Goal: Task Accomplishment & Management: Manage account settings

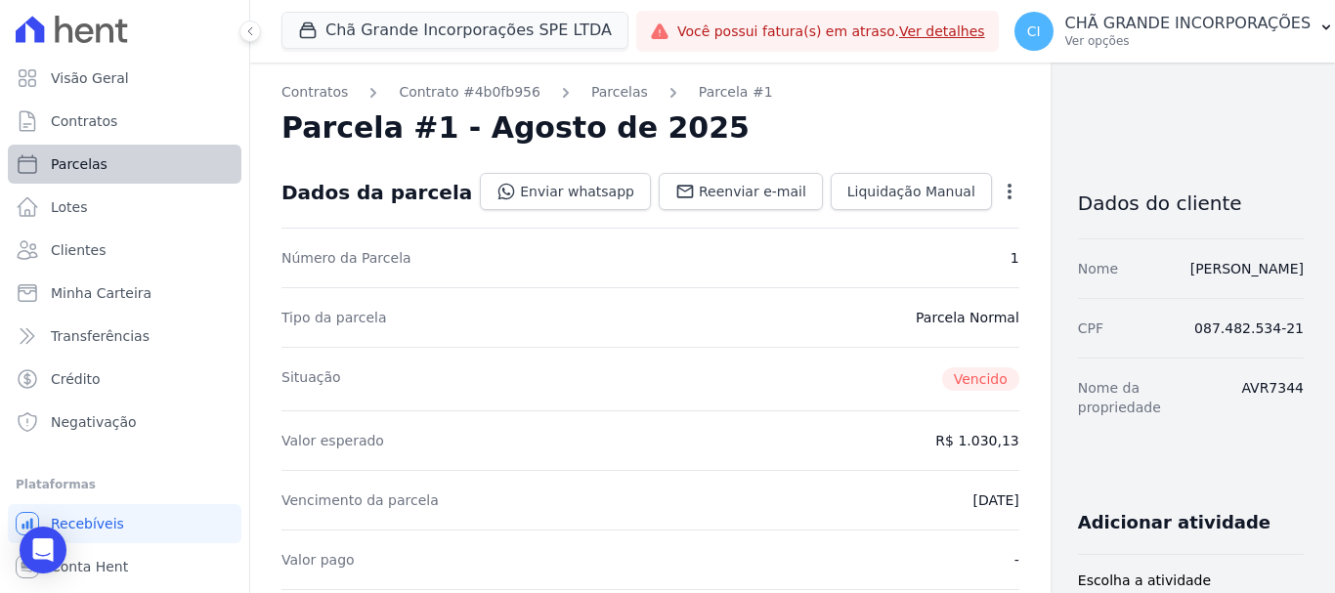
scroll to position [586, 0]
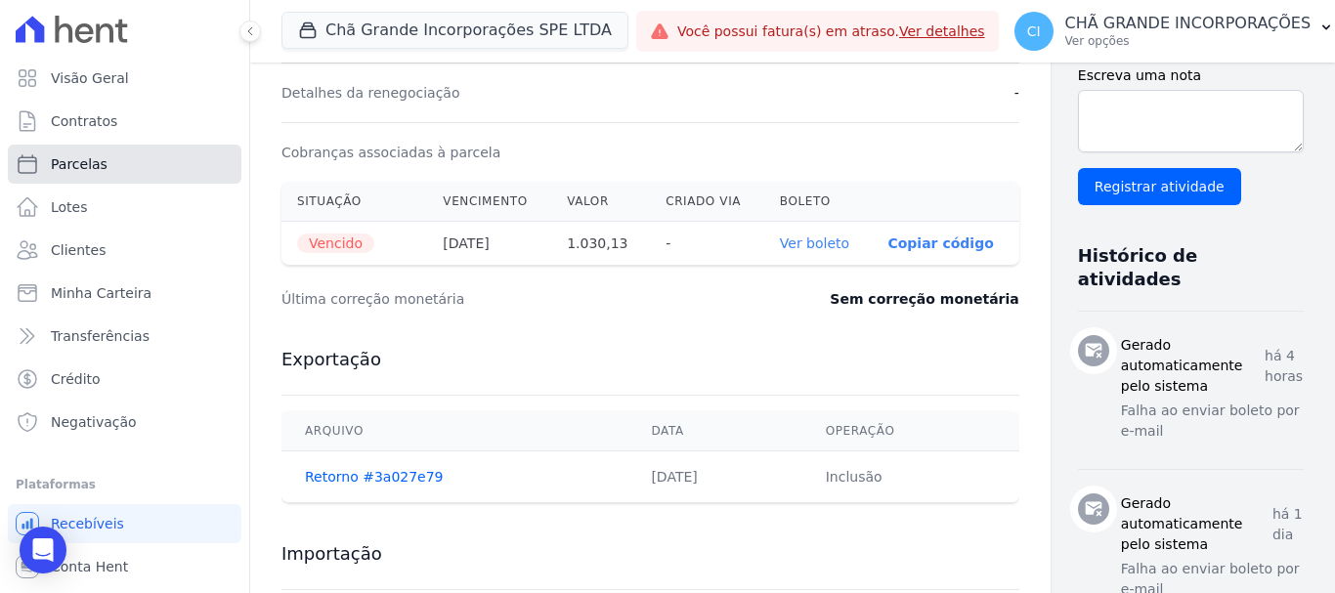
click at [91, 167] on span "Parcelas" at bounding box center [79, 164] width 57 height 20
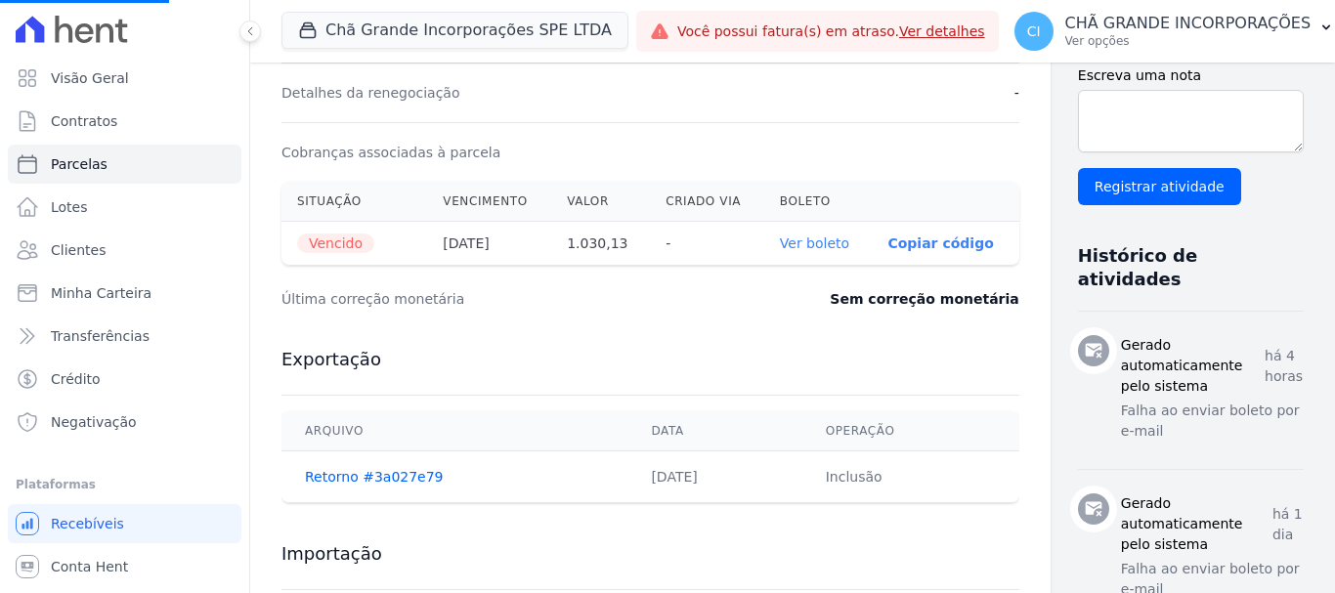
select select
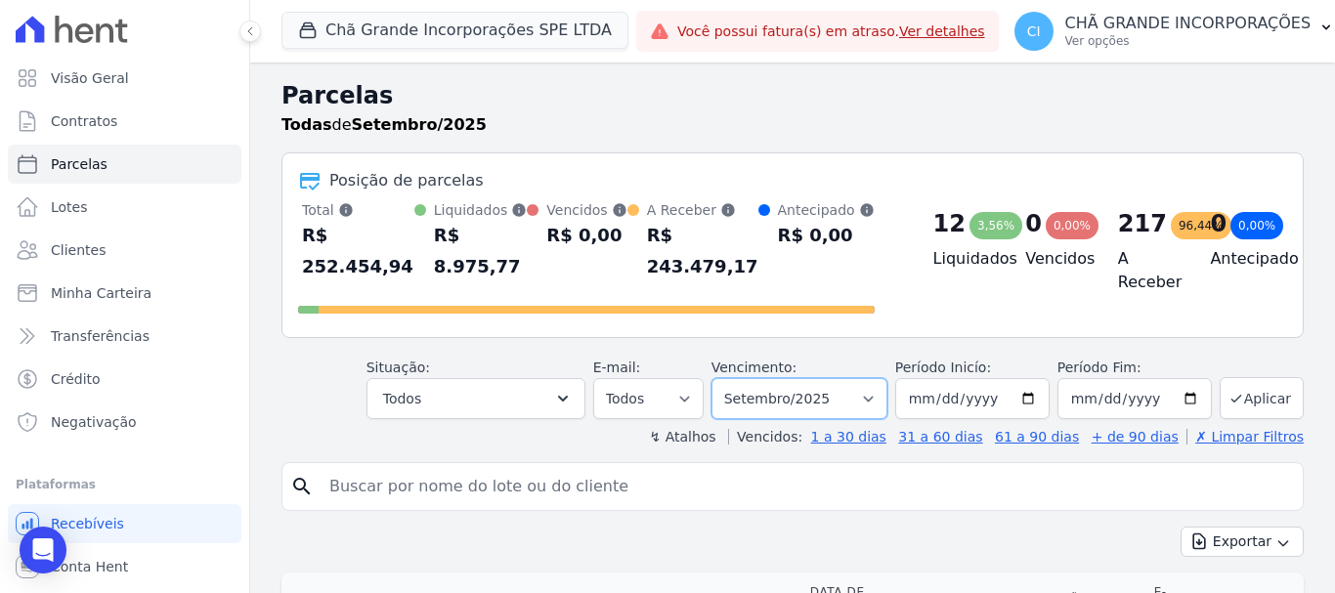
click at [821, 378] on select "Filtrar por período ──────── Todos os meses Outubro/2019 Novembro/2019 Dezembro…" at bounding box center [799, 398] width 176 height 41
select select "04/2025"
click at [724, 378] on select "Filtrar por período ──────── Todos os meses Outubro/2019 Novembro/2019 Dezembro…" at bounding box center [799, 398] width 176 height 41
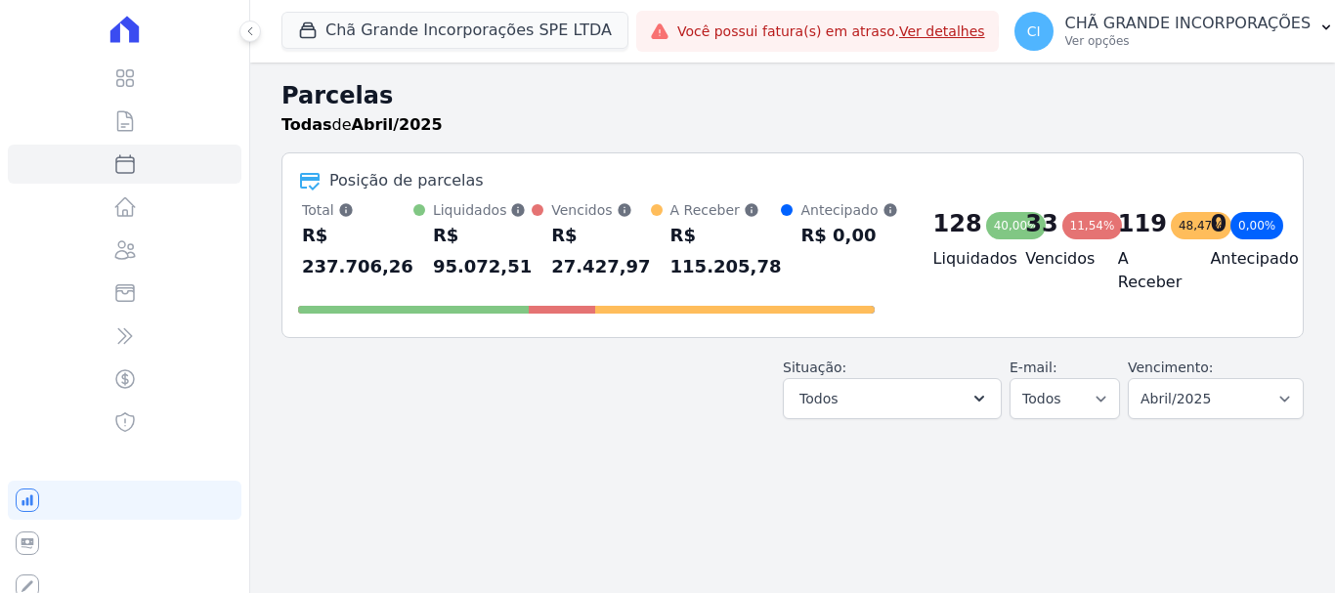
select select
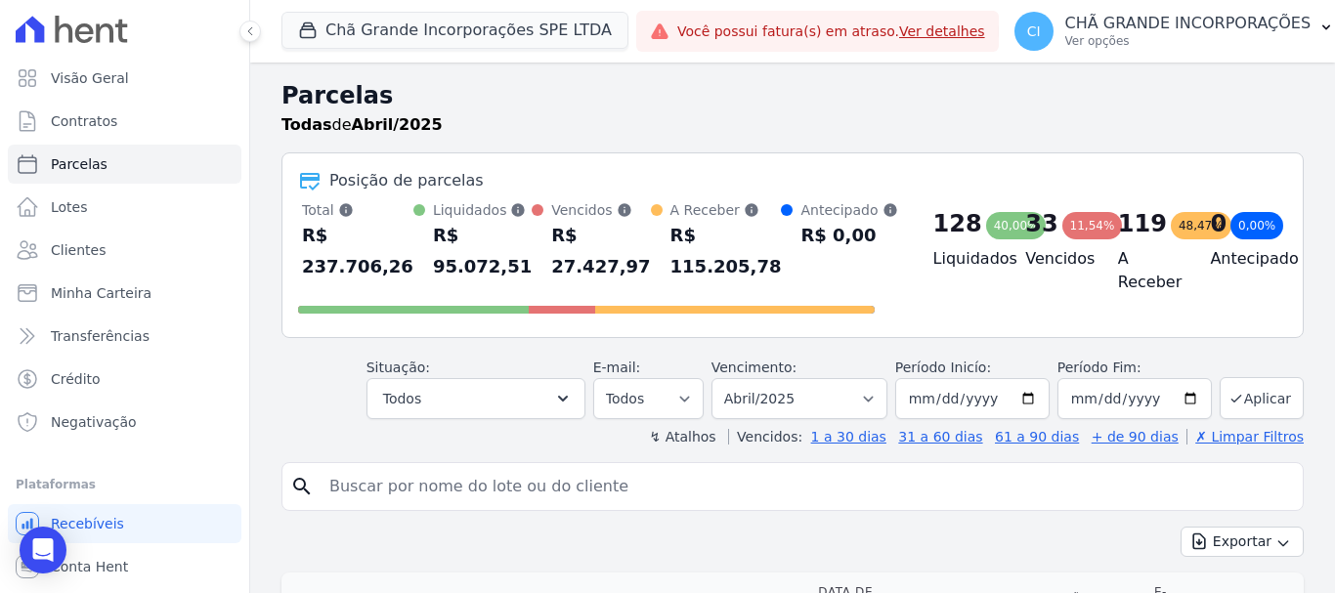
click at [531, 481] on input "search" at bounding box center [806, 486] width 977 height 39
type input "[PERSON_NAME]"
select select
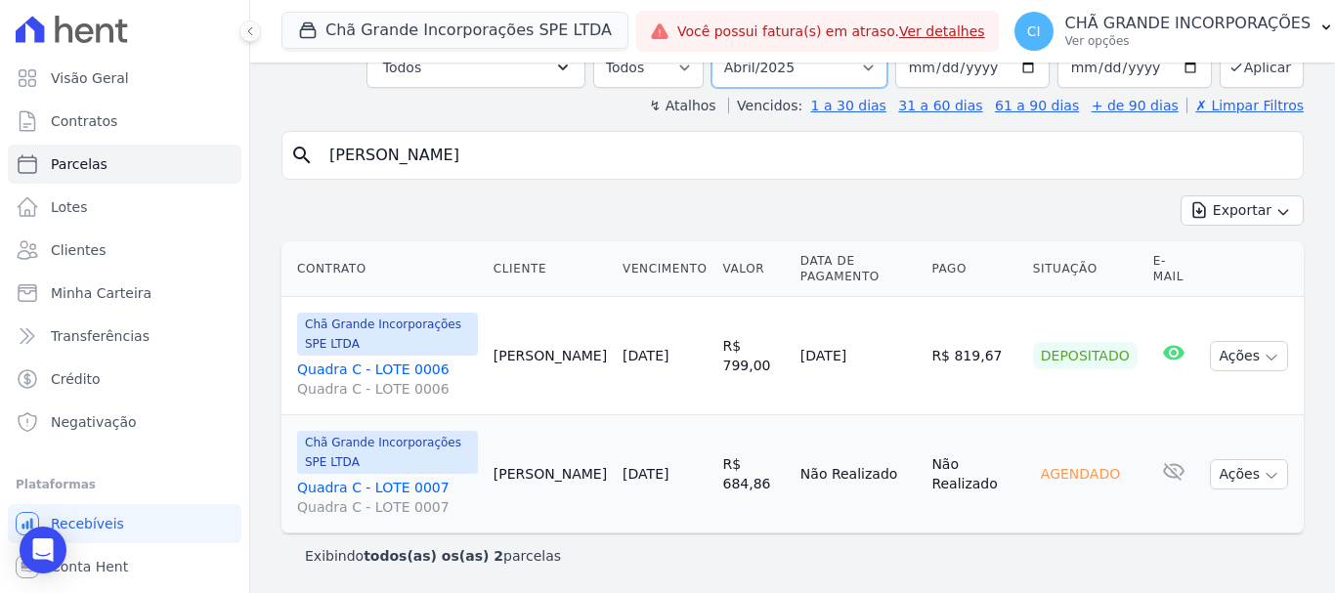
scroll to position [118, 0]
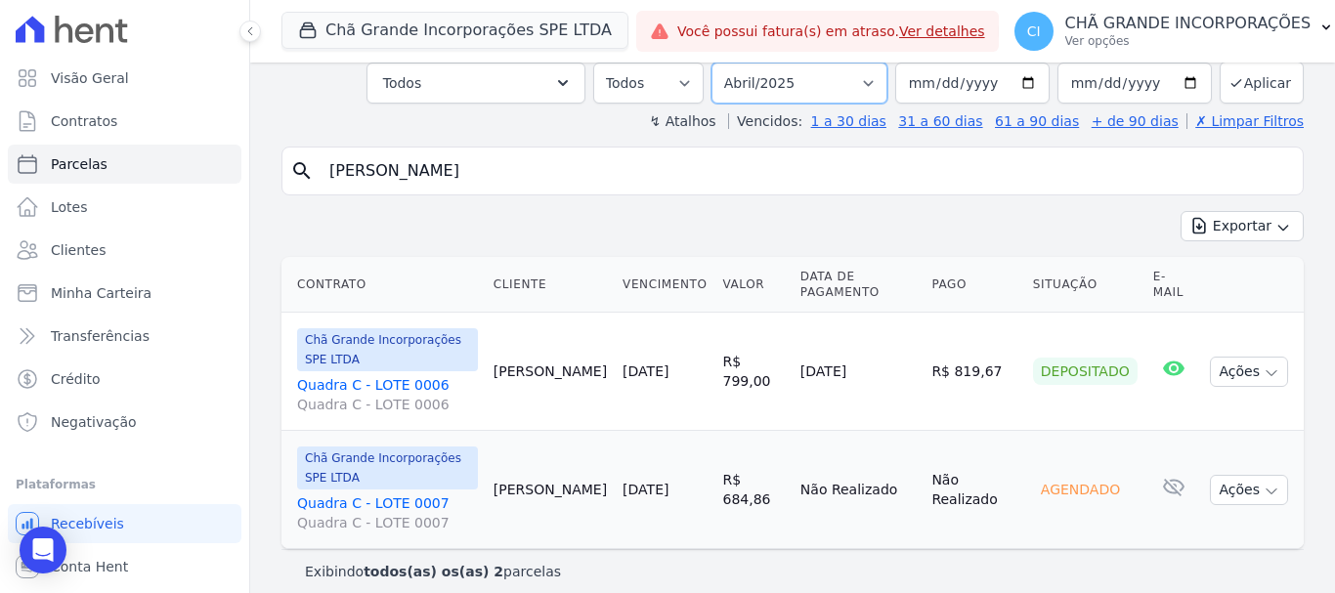
click at [779, 77] on select "Filtrar por período ──────── Todos os meses Outubro/2019 Novembro/2019 Dezembro…" at bounding box center [799, 83] width 176 height 41
select select "05/2025"
click at [724, 63] on select "Filtrar por período ──────── Todos os meses Outubro/2019 Novembro/2019 Dezembro…" at bounding box center [799, 83] width 176 height 41
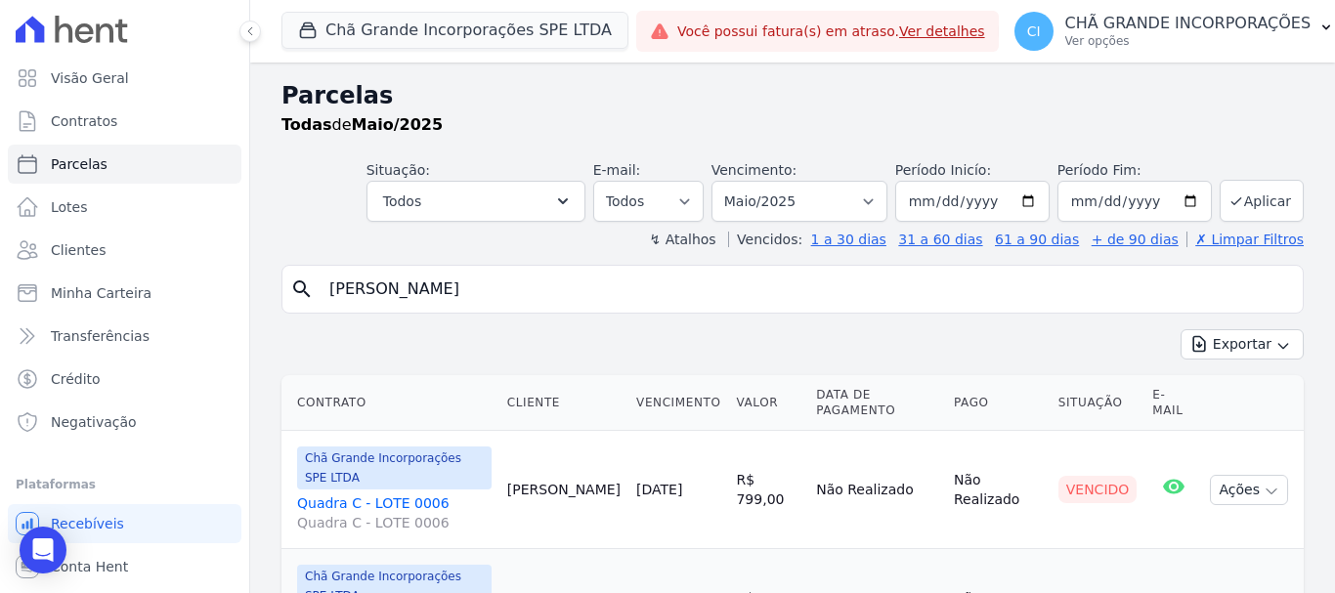
select select
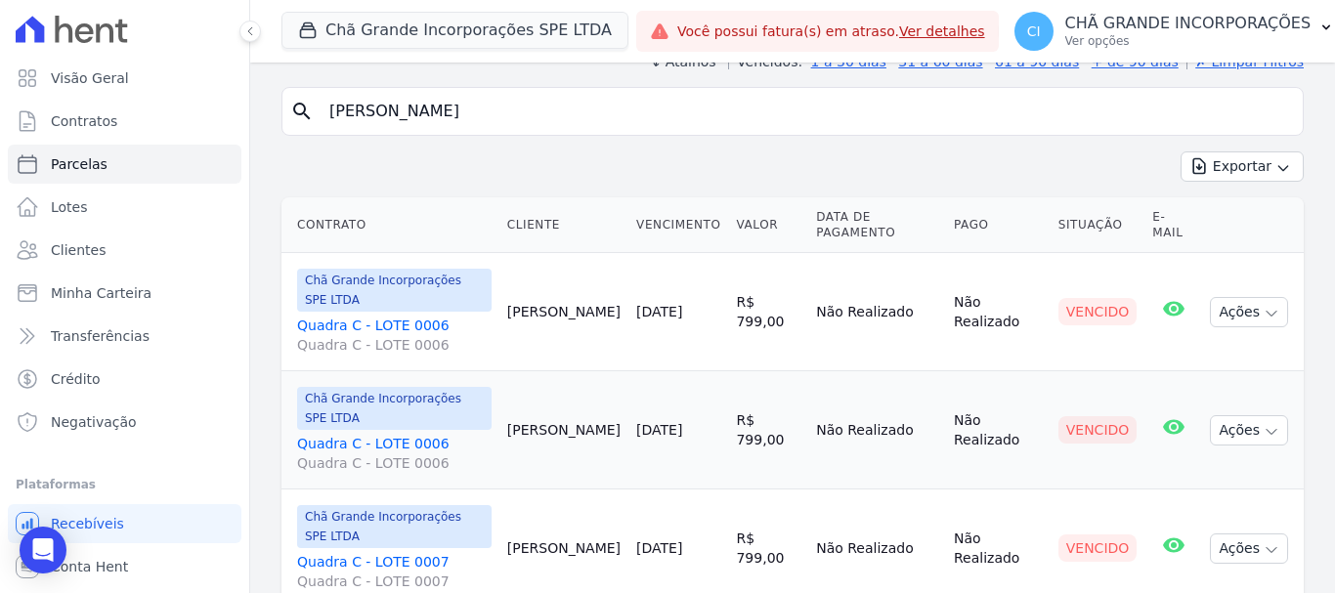
click at [450, 107] on input "[PERSON_NAME]" at bounding box center [806, 111] width 977 height 39
type input "[PERSON_NAME]"
select select
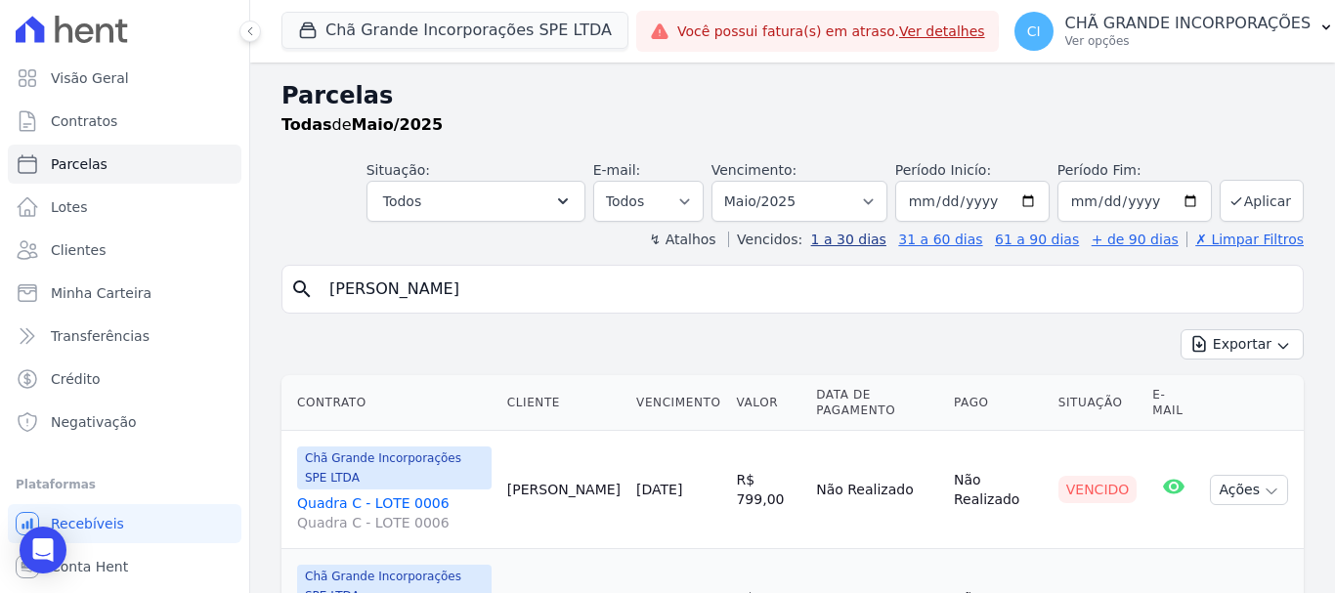
scroll to position [178, 0]
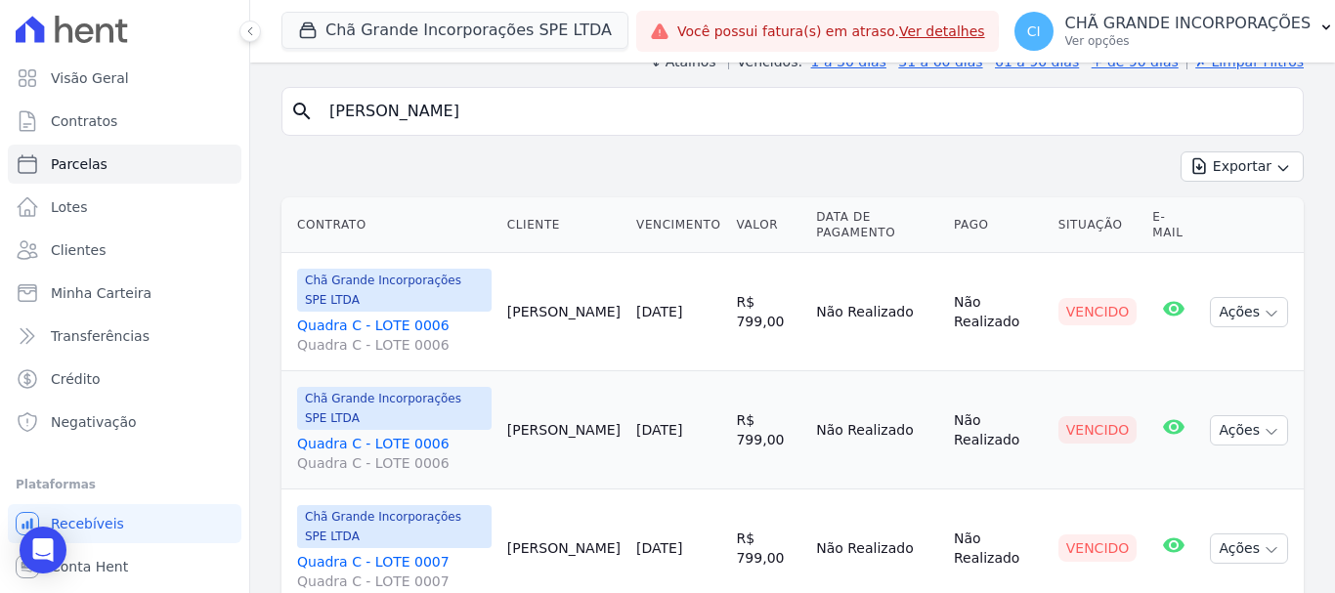
click at [335, 552] on link "Quadra C - LOTE 0007 Quadra C - LOTE 0007" at bounding box center [394, 571] width 194 height 39
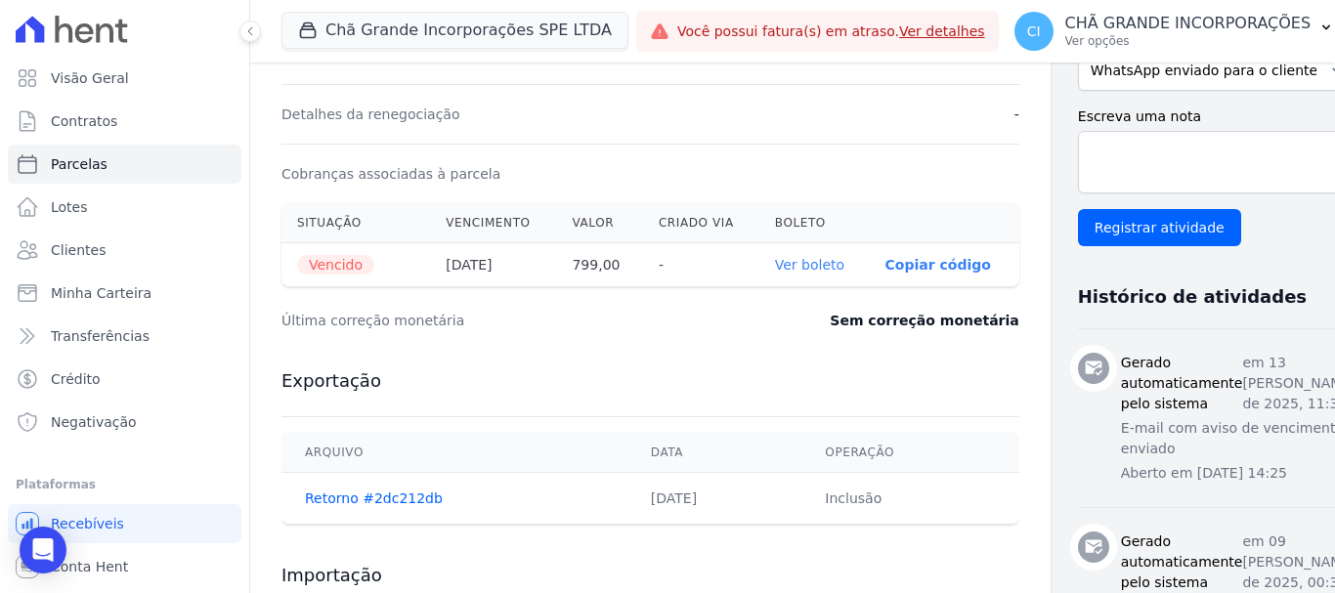
scroll to position [586, 0]
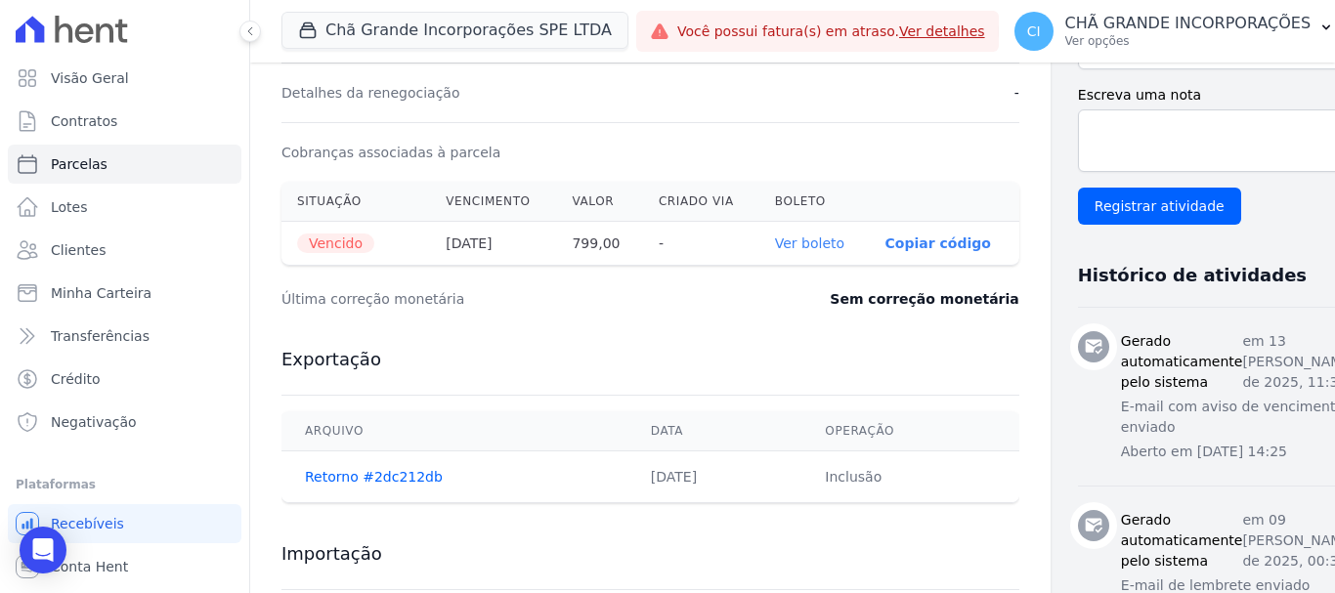
select select
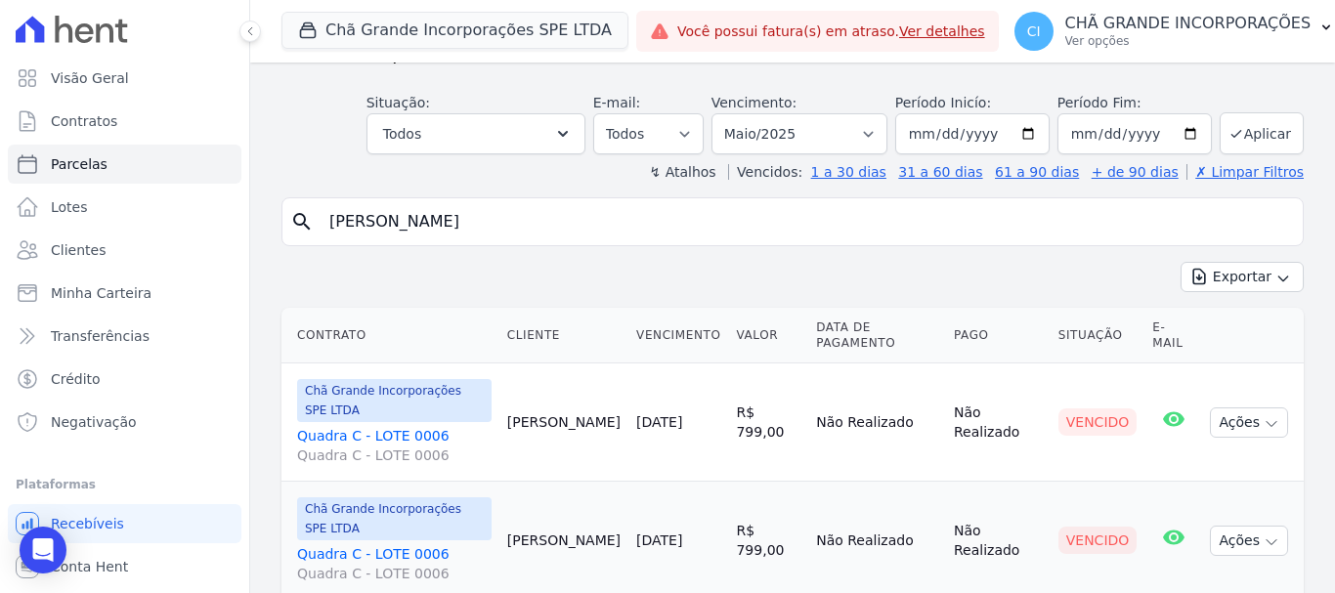
scroll to position [178, 0]
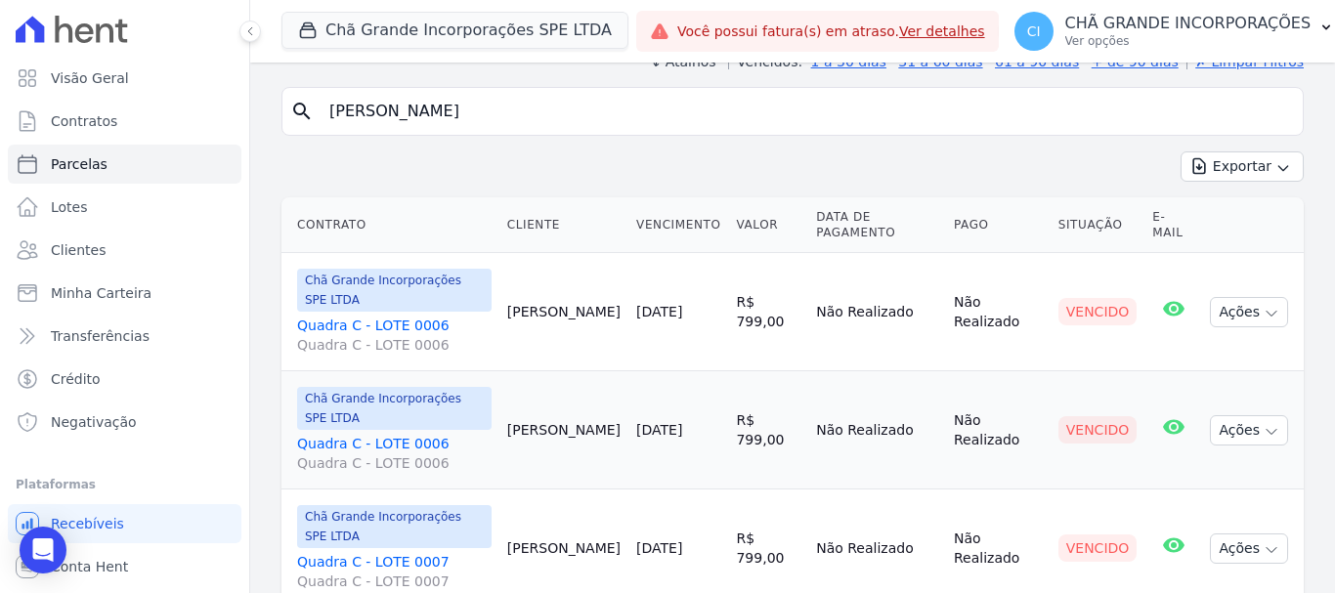
click at [371, 552] on link "Quadra C - LOTE 0007 Quadra C - LOTE 0007" at bounding box center [394, 571] width 194 height 39
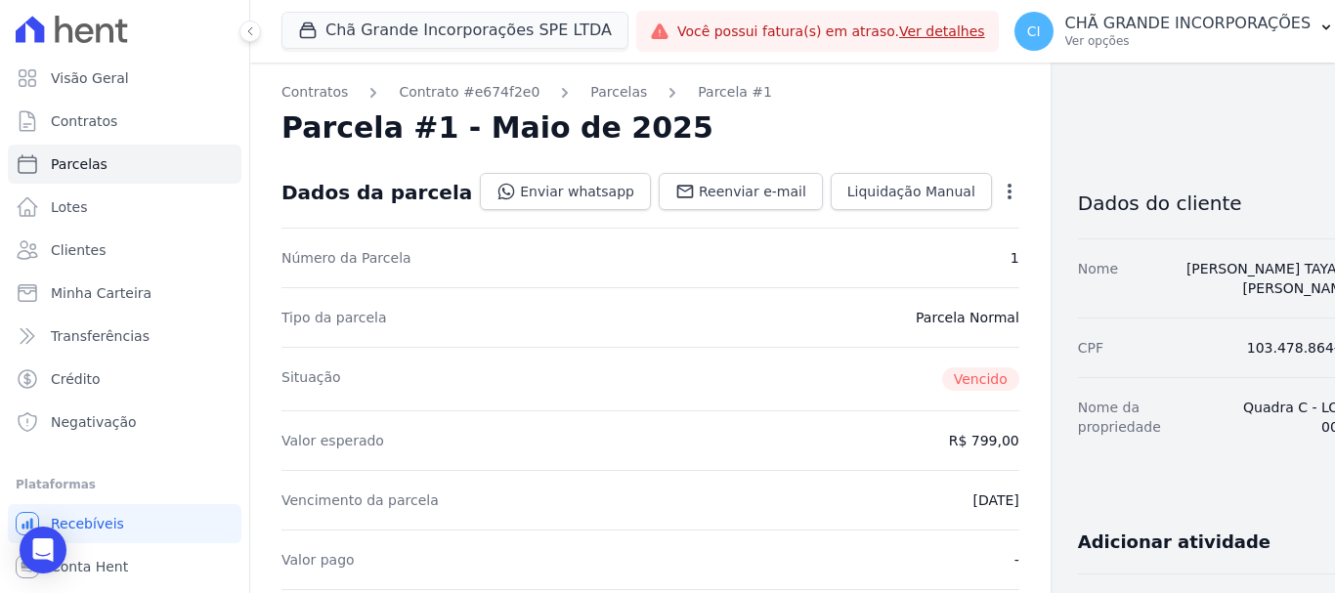
click at [1000, 197] on icon "button" at bounding box center [1010, 192] width 20 height 20
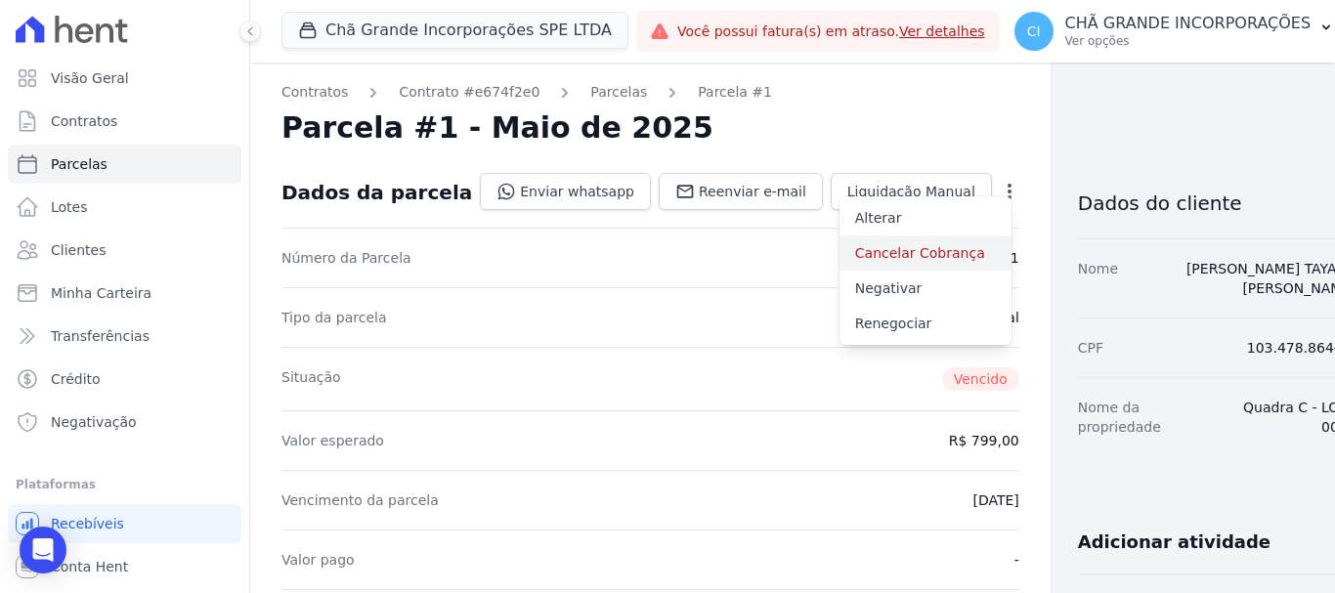
click at [839, 254] on link "Cancelar Cobrança" at bounding box center [925, 252] width 172 height 35
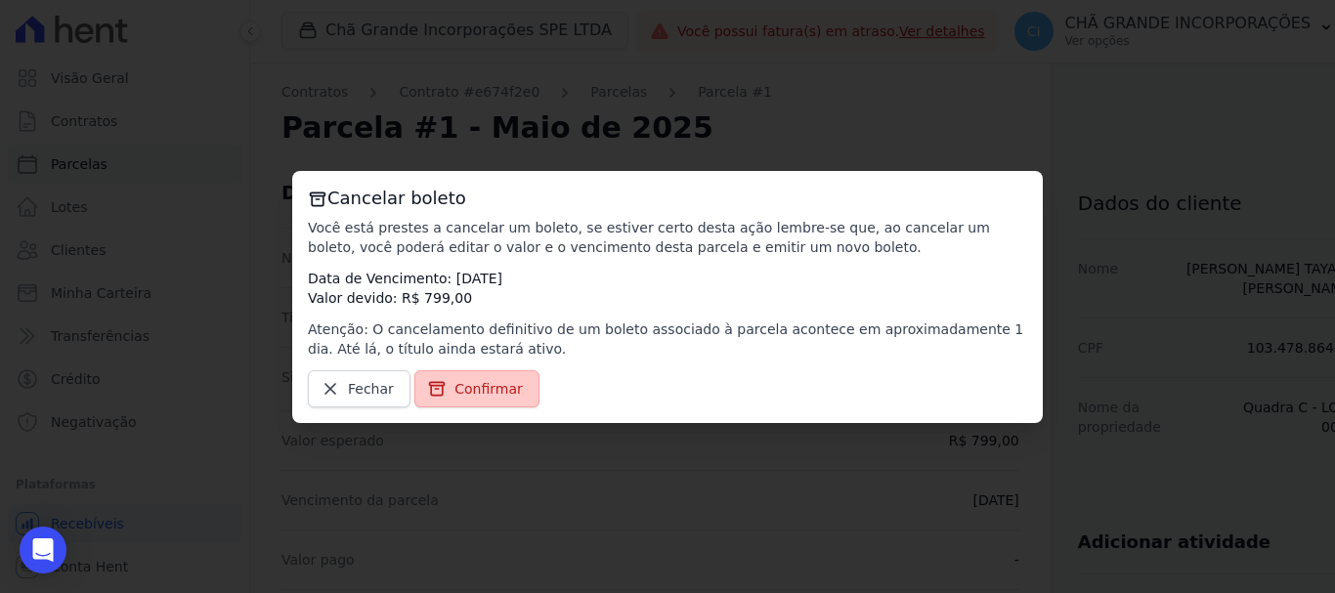
click at [459, 386] on span "Confirmar" at bounding box center [488, 389] width 68 height 20
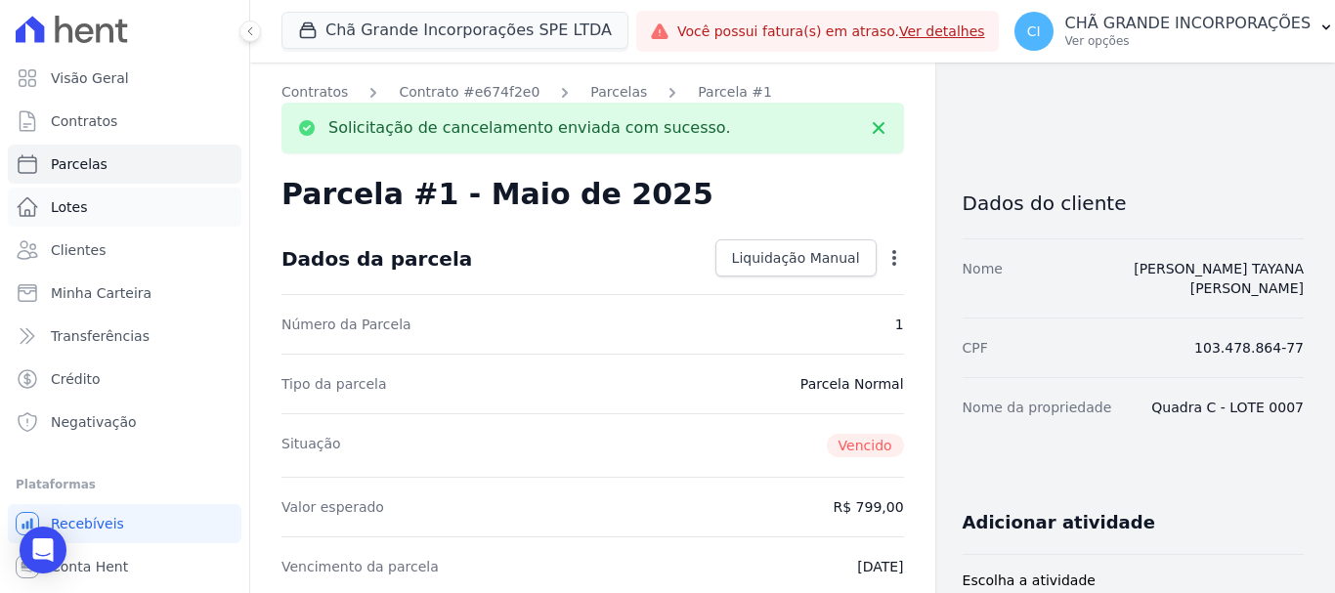
click at [70, 206] on span "Lotes" at bounding box center [69, 207] width 37 height 20
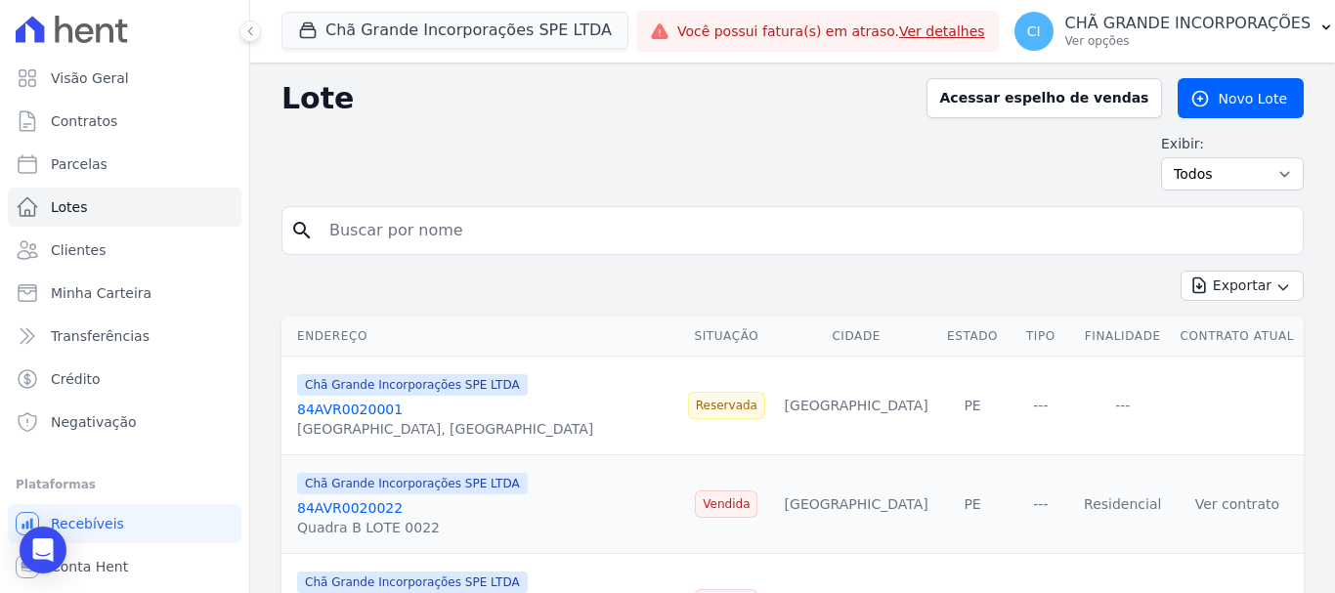
click at [364, 234] on input "search" at bounding box center [806, 230] width 977 height 39
type input "pamela tayana"
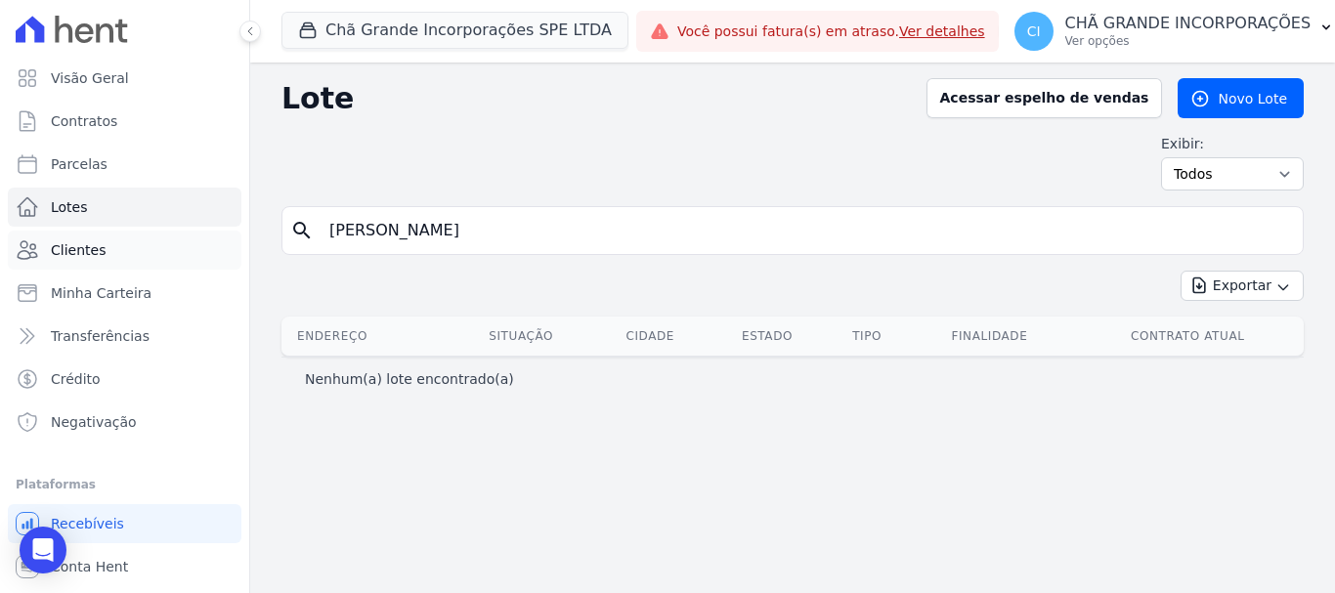
click at [90, 249] on span "Clientes" at bounding box center [78, 250] width 55 height 20
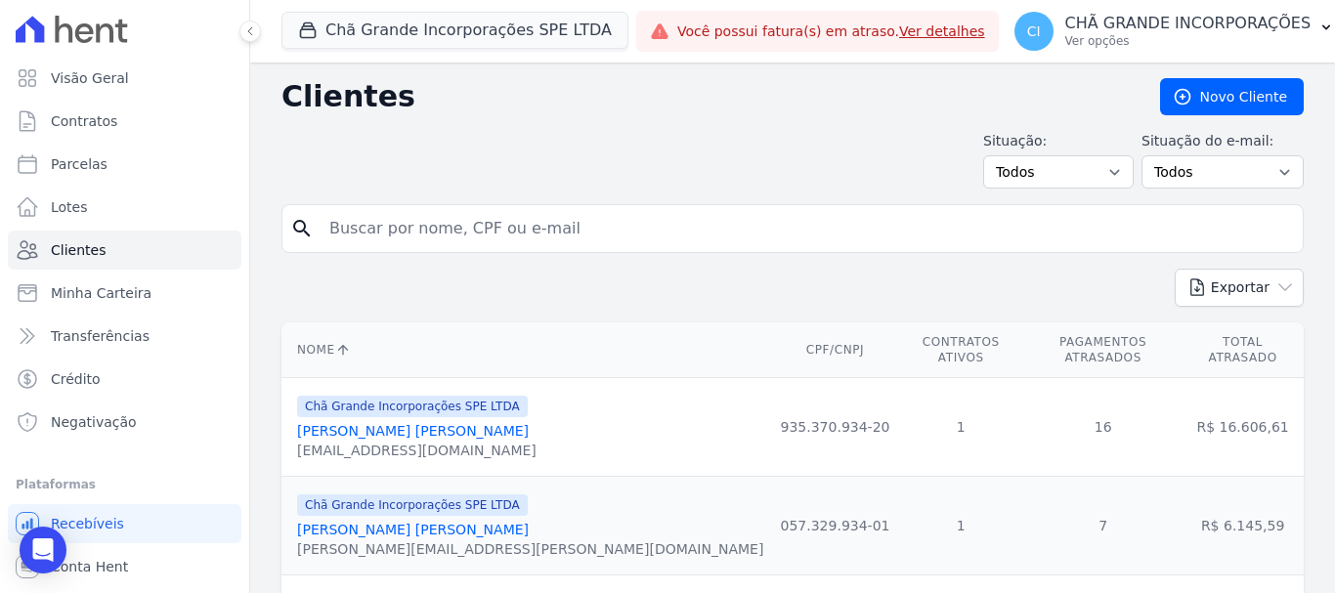
click at [569, 224] on input "search" at bounding box center [806, 228] width 977 height 39
type input "[PERSON_NAME]"
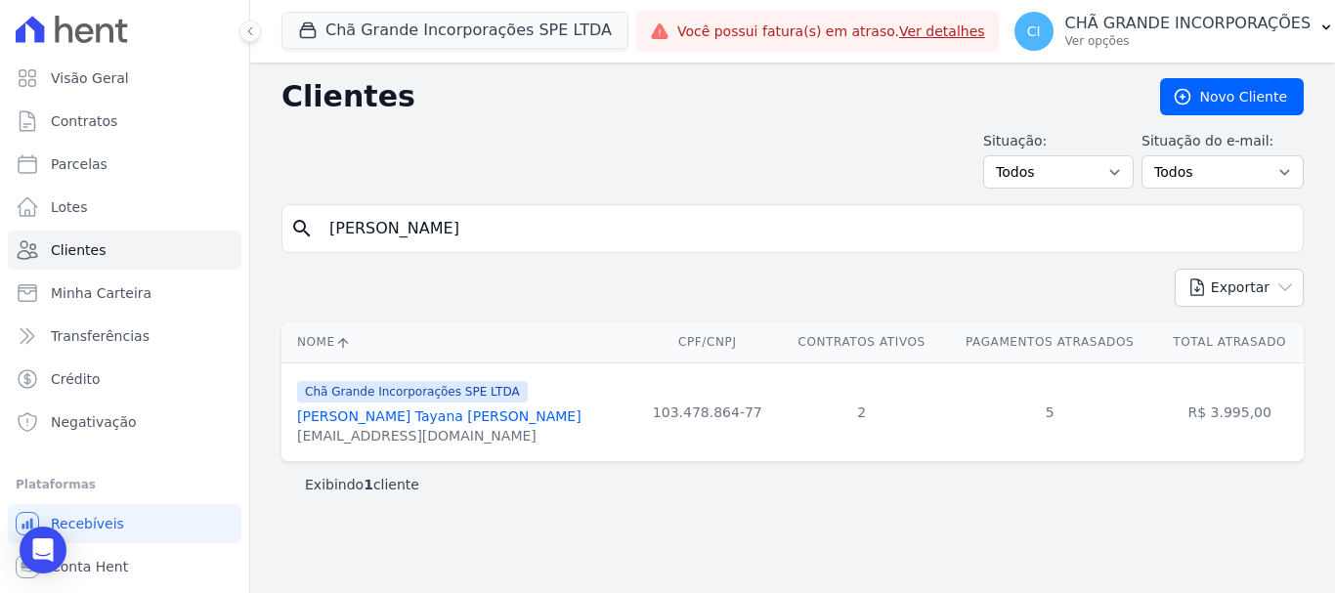
click at [418, 411] on link "Pamela Tayana Candido Da Silva" at bounding box center [439, 416] width 284 height 16
click at [456, 417] on link "Pamela Tayana Candido Da Silva" at bounding box center [439, 416] width 284 height 16
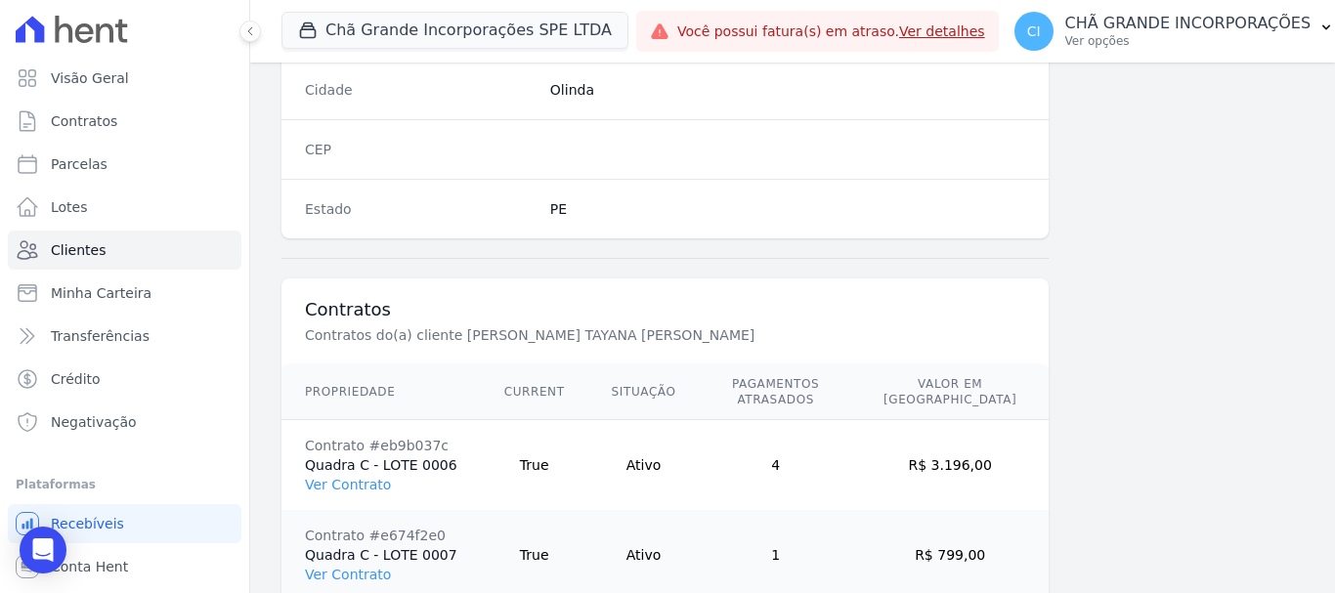
scroll to position [1341, 0]
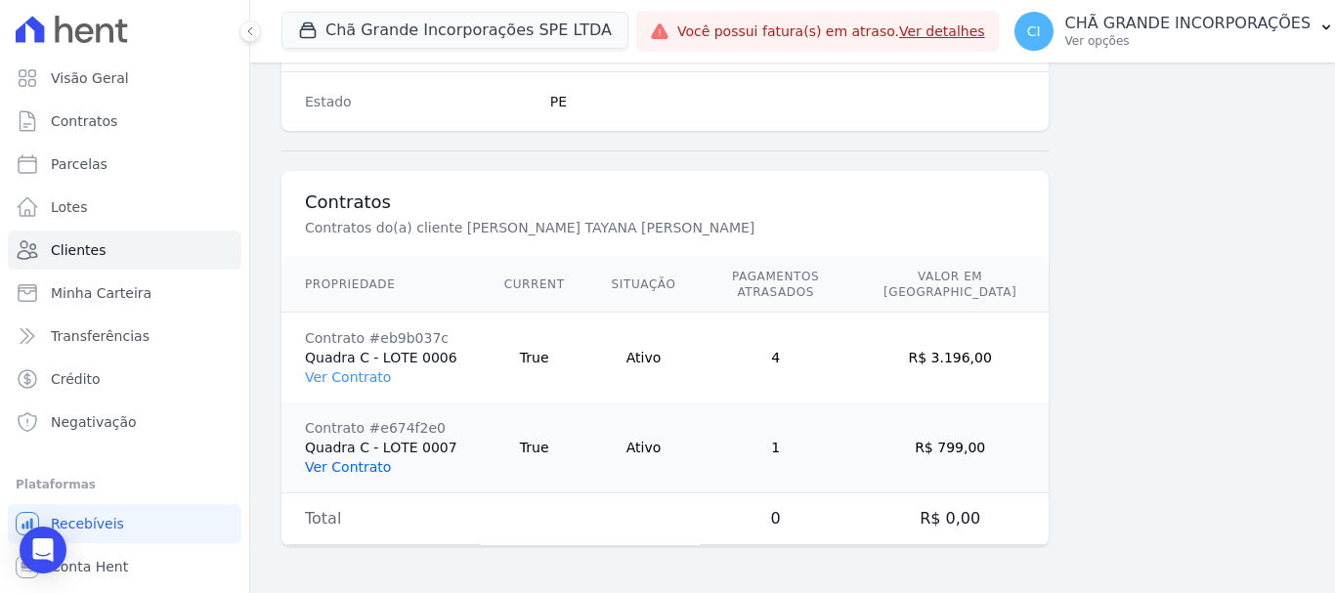
click at [316, 465] on link "Ver Contrato" at bounding box center [348, 467] width 86 height 16
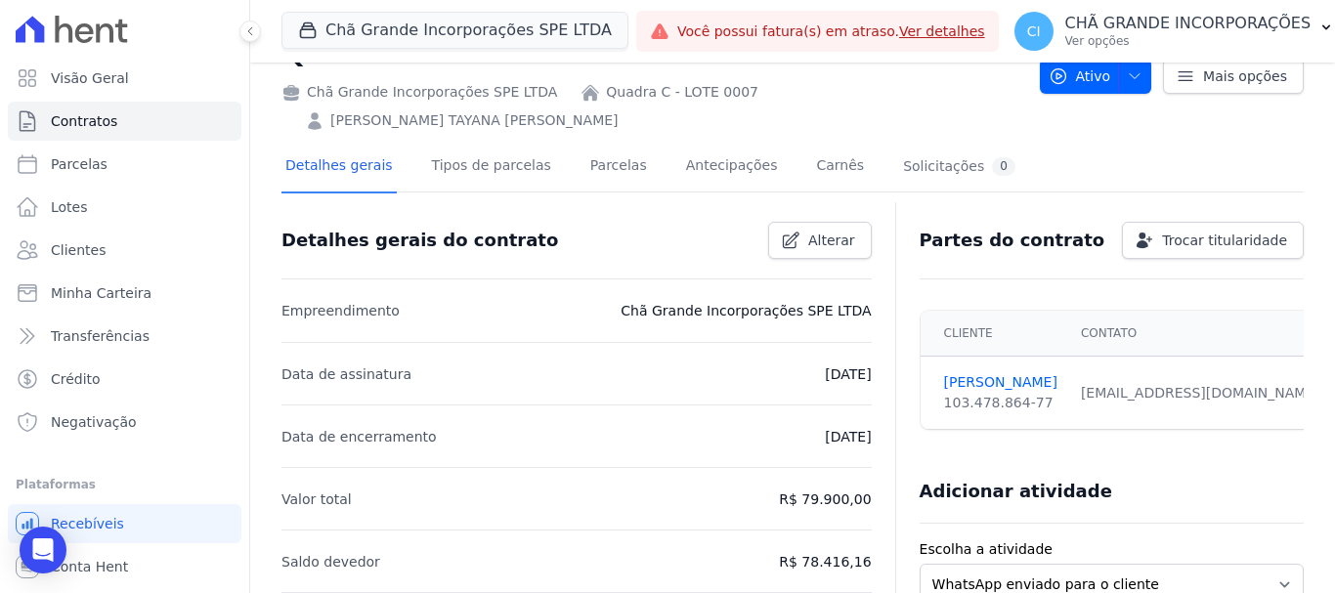
scroll to position [22, 0]
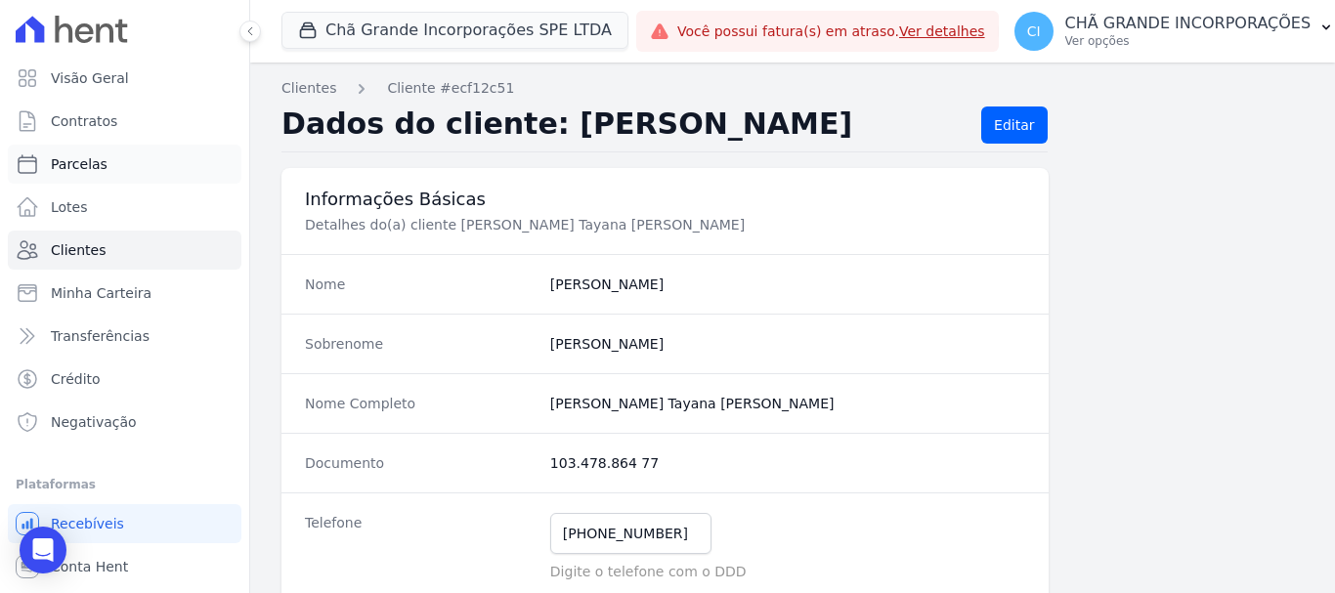
click at [108, 165] on link "Parcelas" at bounding box center [125, 164] width 234 height 39
select select
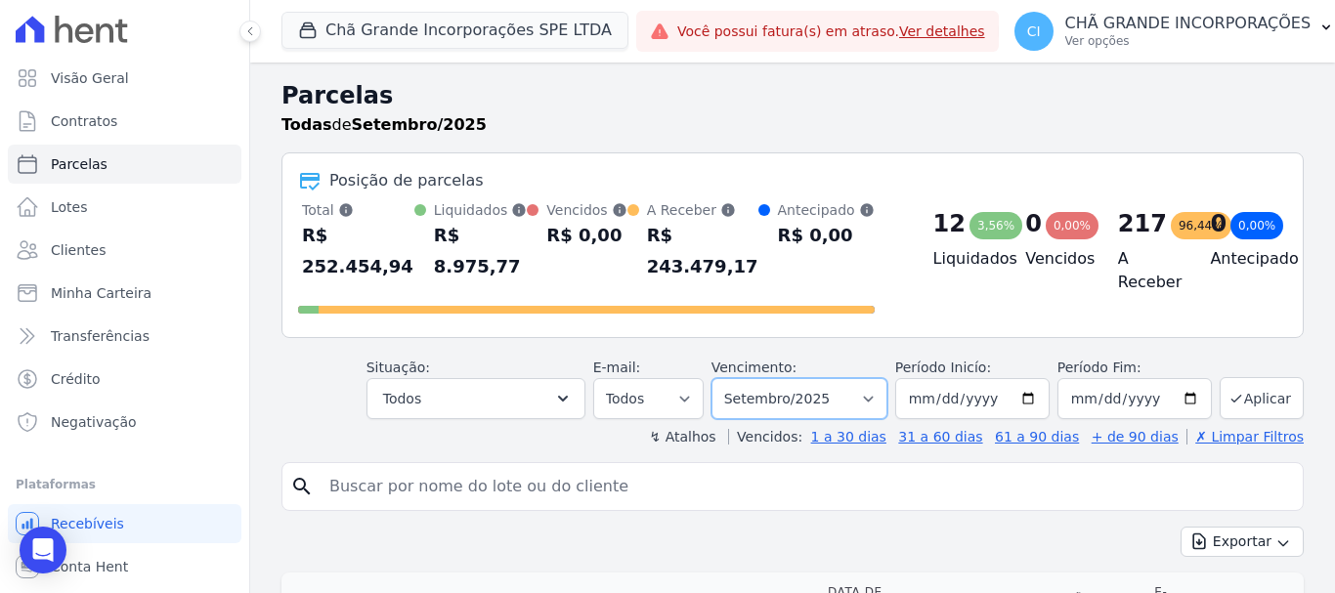
click at [783, 386] on select "Filtrar por período ──────── Todos os meses Outubro/2019 Novembro/2019 Dezembro…" at bounding box center [799, 398] width 176 height 41
select select "06/2025"
click at [724, 378] on select "Filtrar por período ──────── Todos os meses Outubro/2019 Novembro/2019 Dezembro…" at bounding box center [799, 398] width 176 height 41
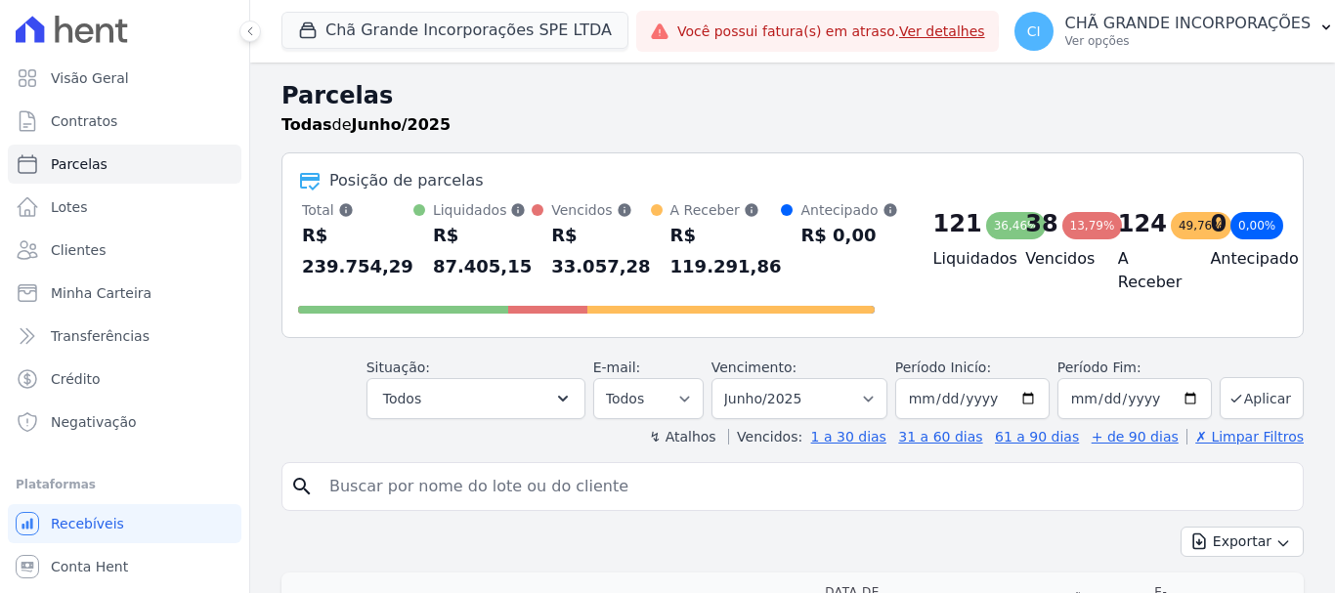
select select
click at [495, 491] on input "search" at bounding box center [806, 486] width 977 height 39
type input "[PERSON_NAME]"
select select
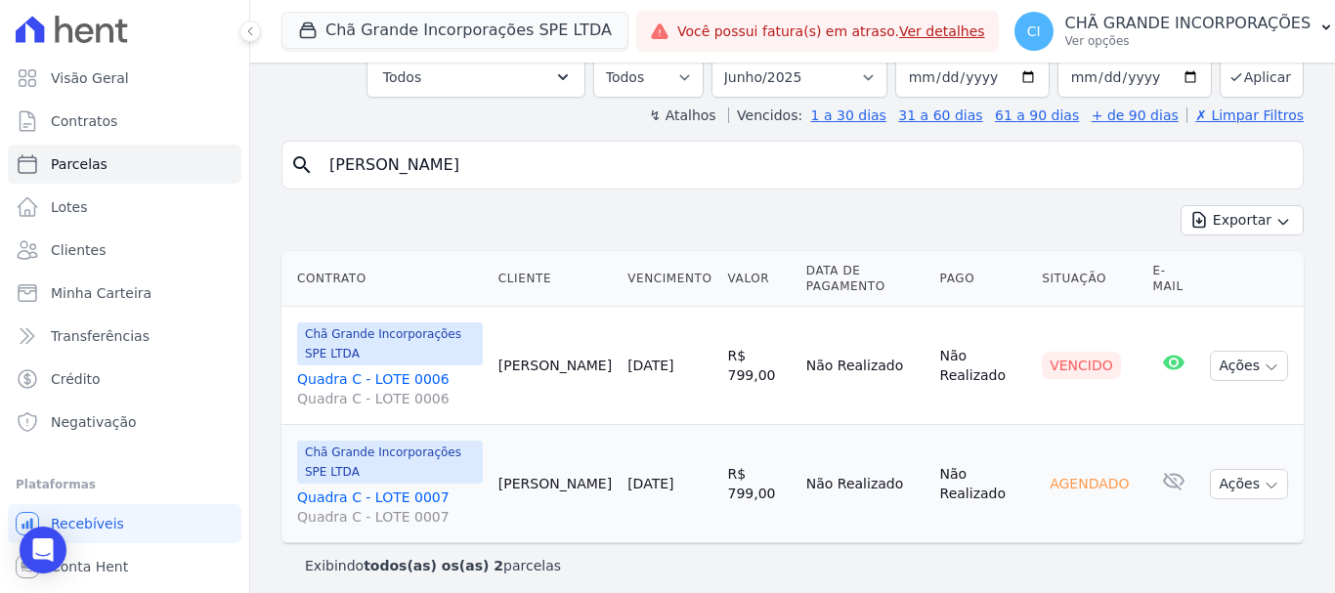
scroll to position [134, 0]
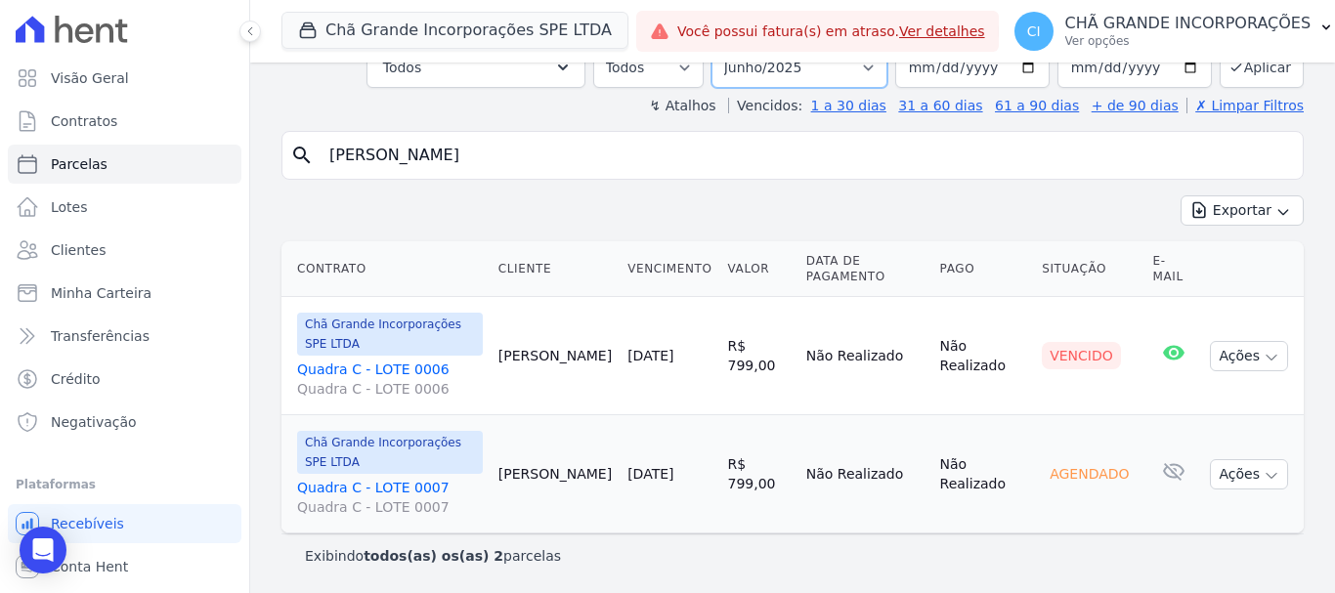
click at [755, 76] on select "Filtrar por período ──────── Todos os meses Outubro/2019 Novembro/2019 Dezembro…" at bounding box center [799, 67] width 176 height 41
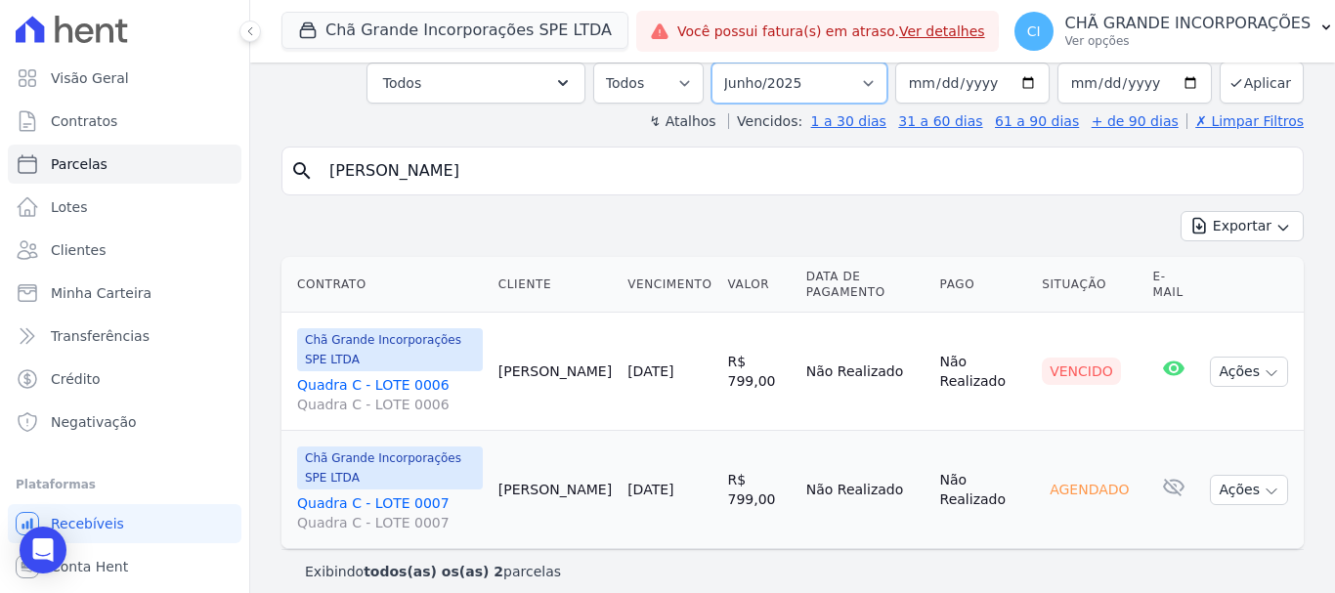
select select "07/2025"
click at [724, 63] on select "Filtrar por período ──────── Todos os meses Outubro/2019 Novembro/2019 Dezembro…" at bounding box center [799, 83] width 176 height 41
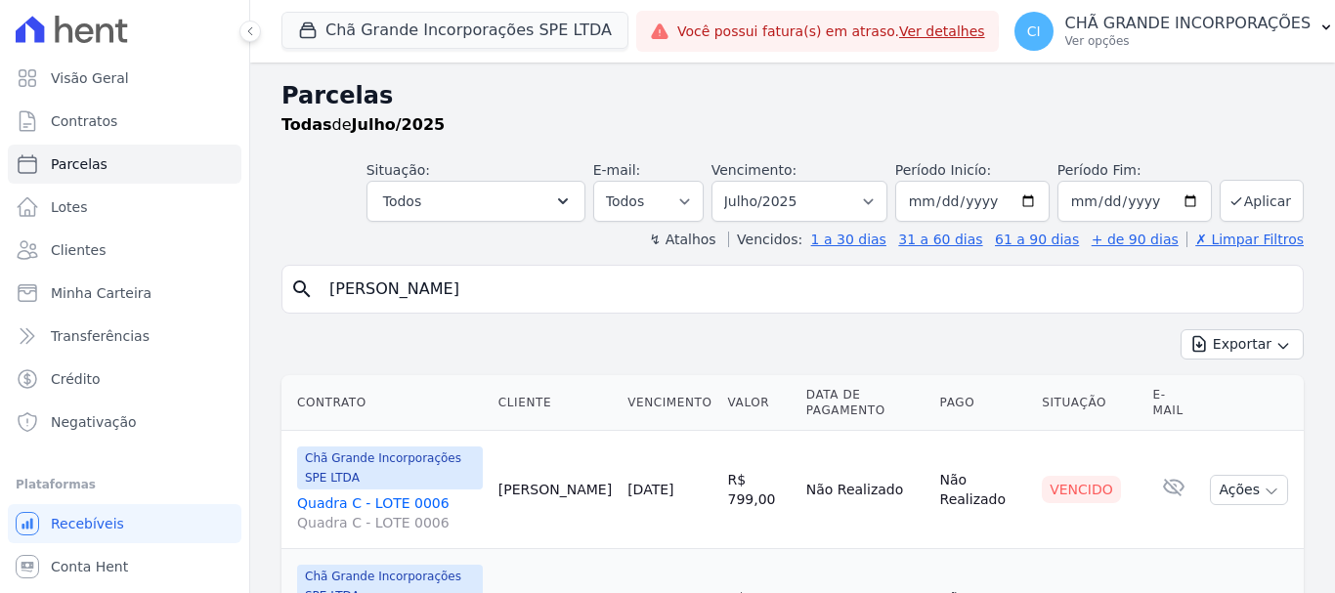
select select
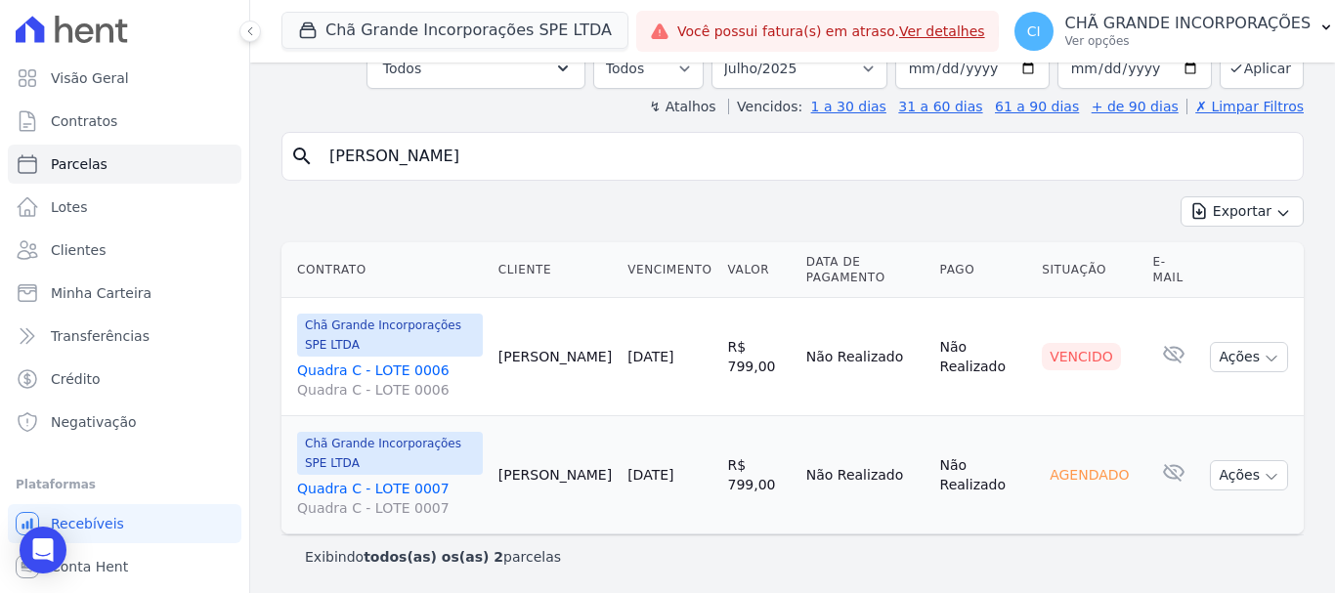
scroll to position [134, 0]
click at [815, 69] on select "Filtrar por período ──────── Todos os meses Outubro/2019 Novembro/2019 Dezembro…" at bounding box center [799, 67] width 176 height 41
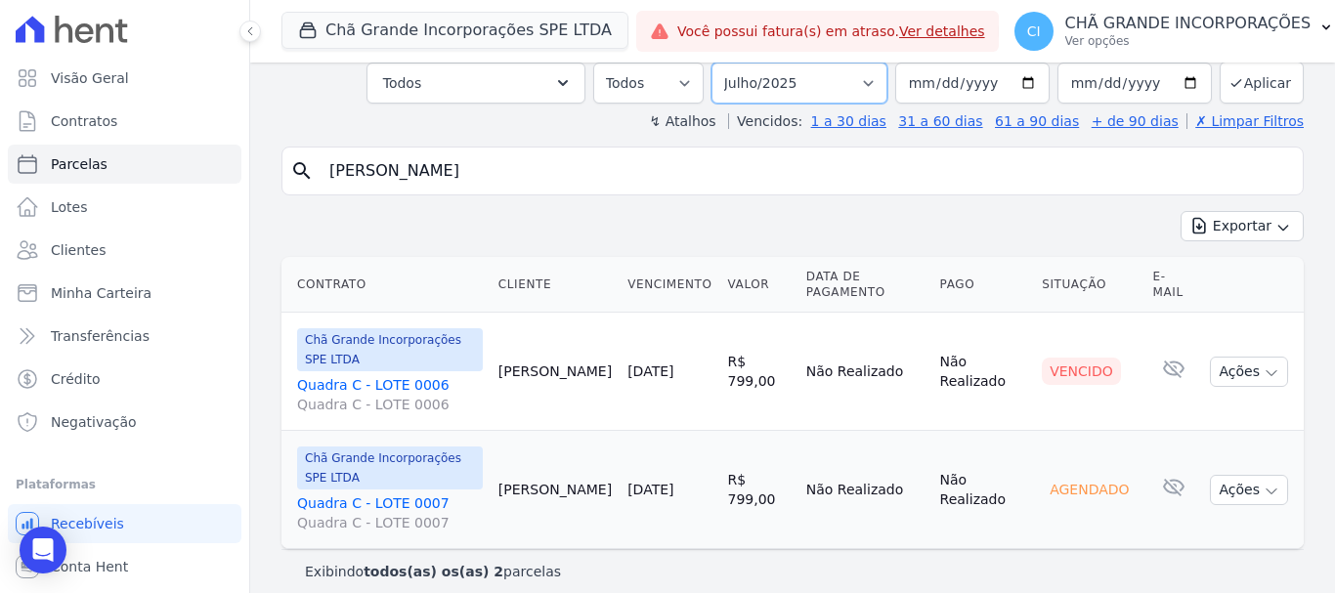
select select "08/2025"
click at [724, 63] on select "Filtrar por período ──────── Todos os meses Outubro/2019 Novembro/2019 Dezembro…" at bounding box center [799, 83] width 176 height 41
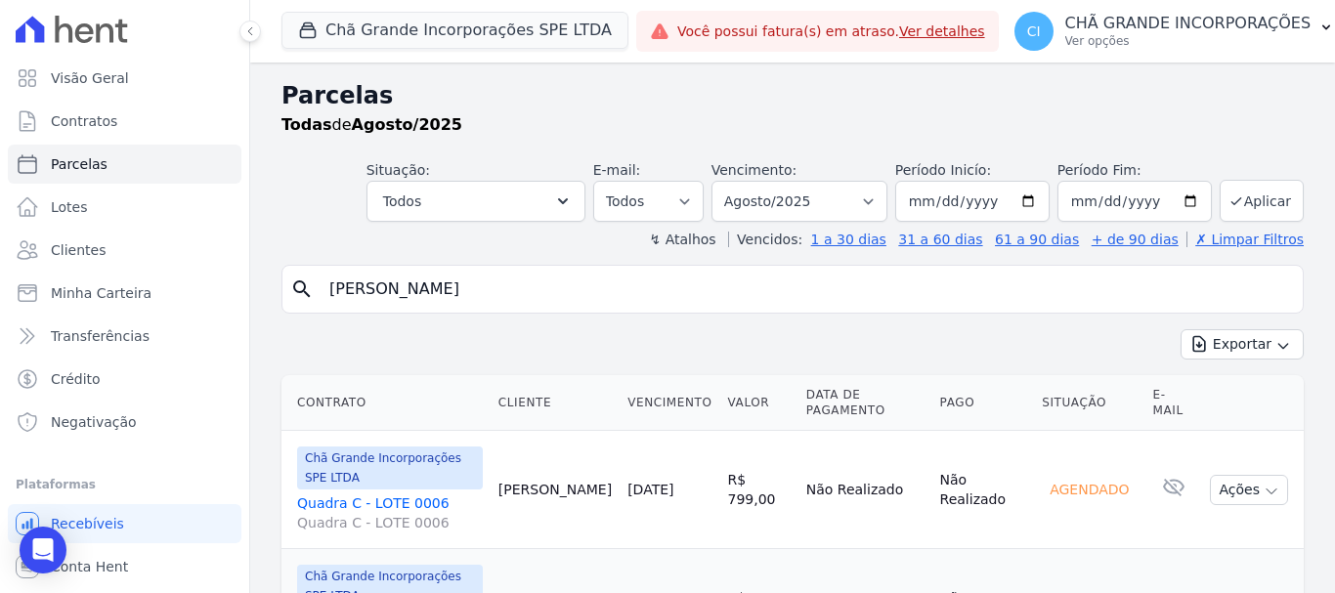
select select
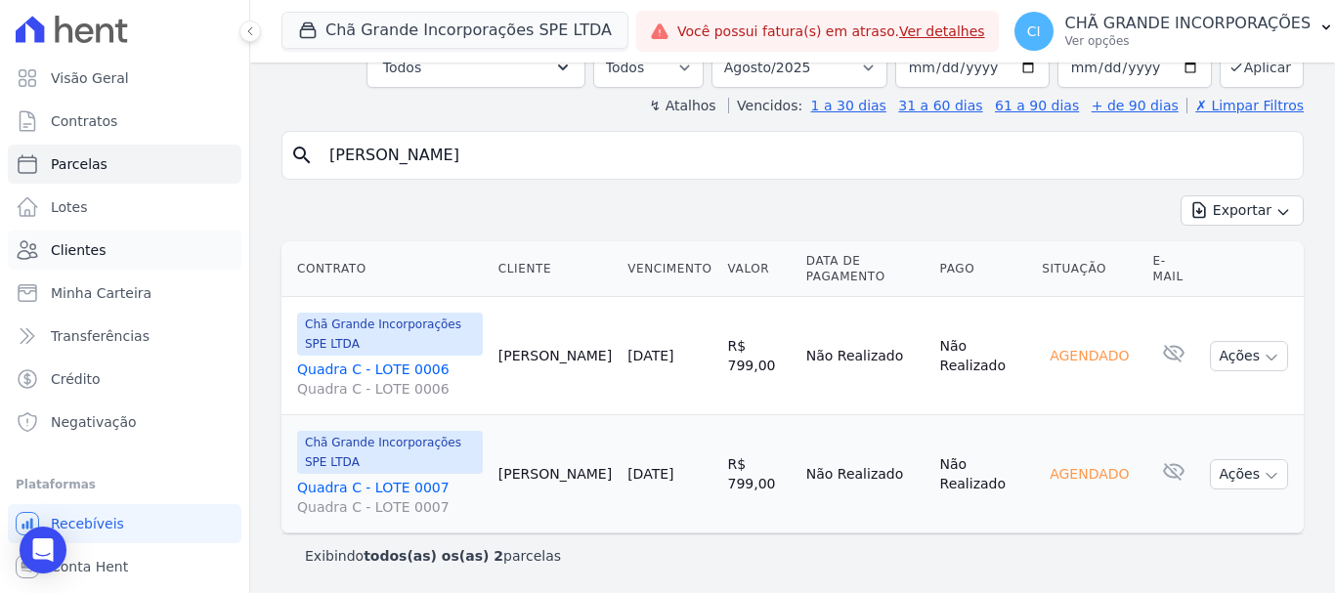
click at [87, 251] on span "Clientes" at bounding box center [78, 250] width 55 height 20
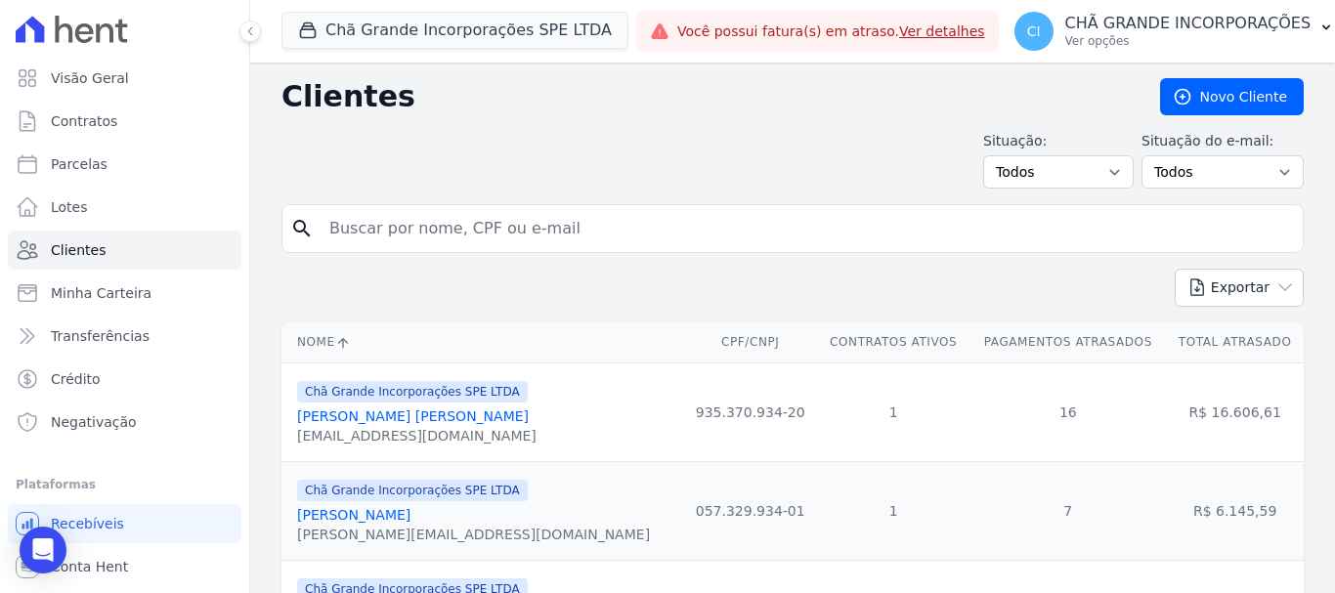
click at [463, 217] on input "search" at bounding box center [806, 228] width 977 height 39
type input "pamela tayana"
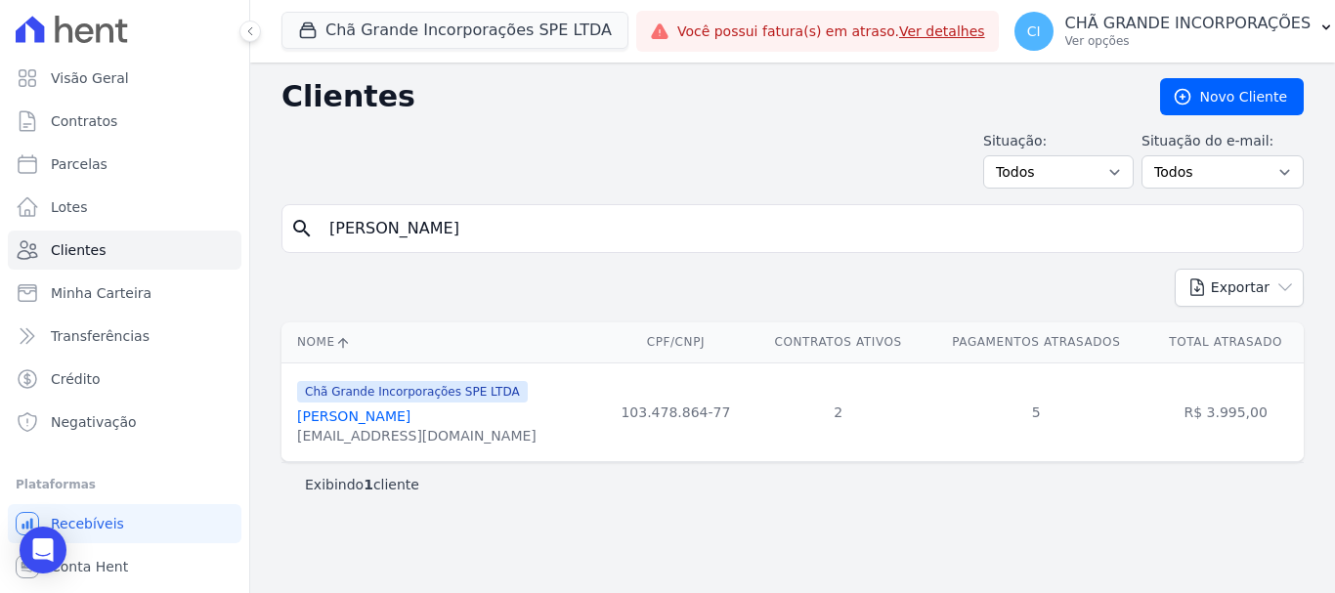
click at [405, 420] on link "[PERSON_NAME]" at bounding box center [353, 416] width 113 height 16
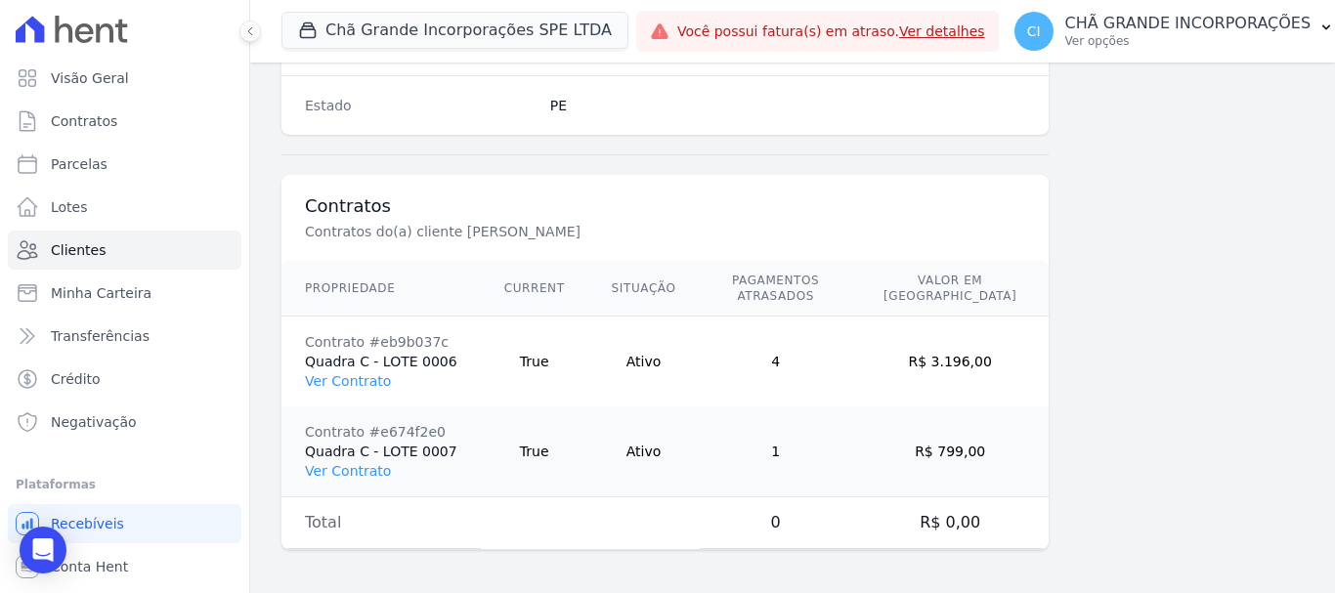
scroll to position [1341, 0]
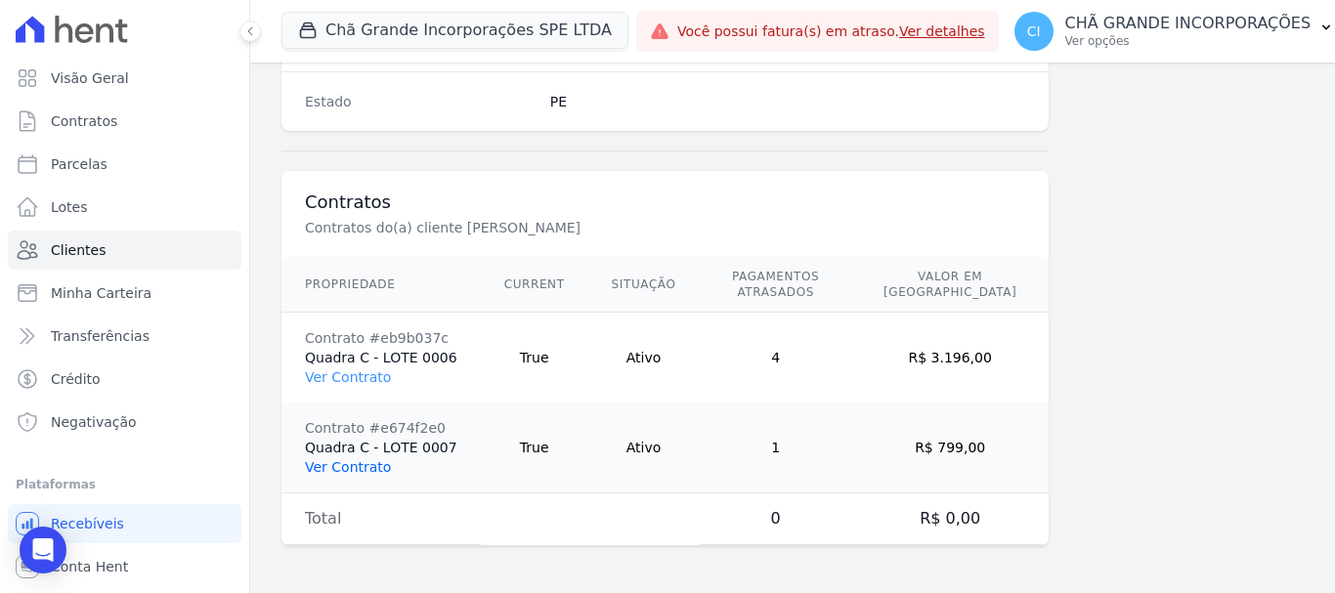
click at [342, 470] on link "Ver Contrato" at bounding box center [348, 467] width 86 height 16
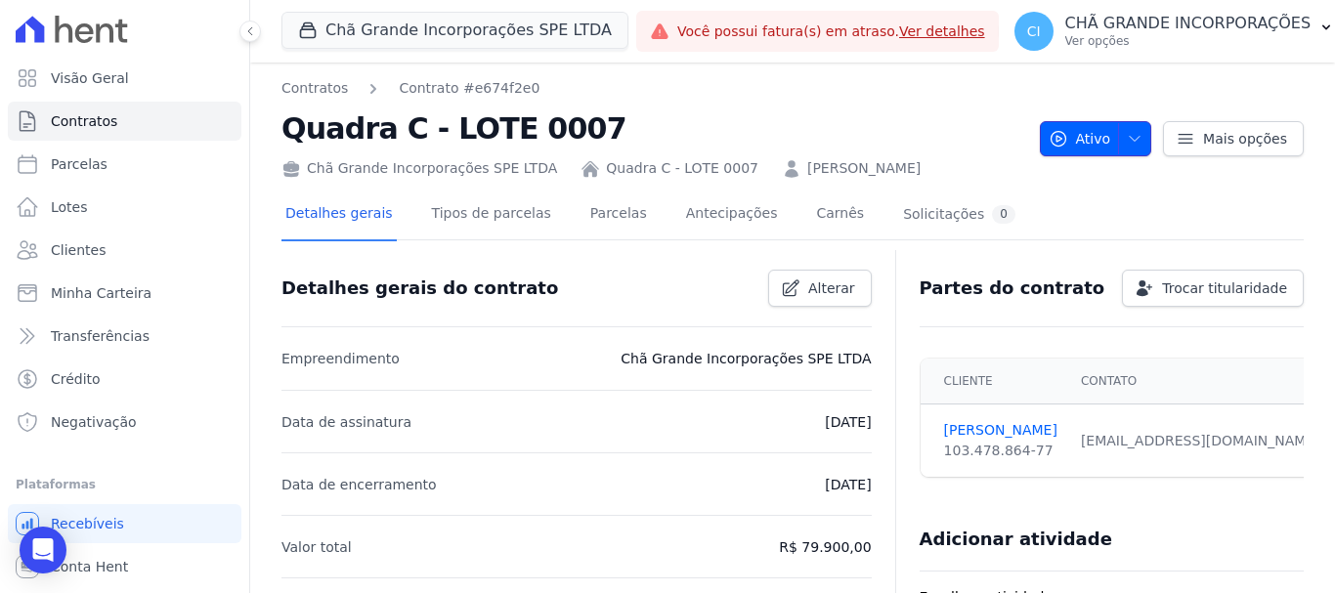
click at [1127, 132] on icon "button" at bounding box center [1135, 139] width 16 height 16
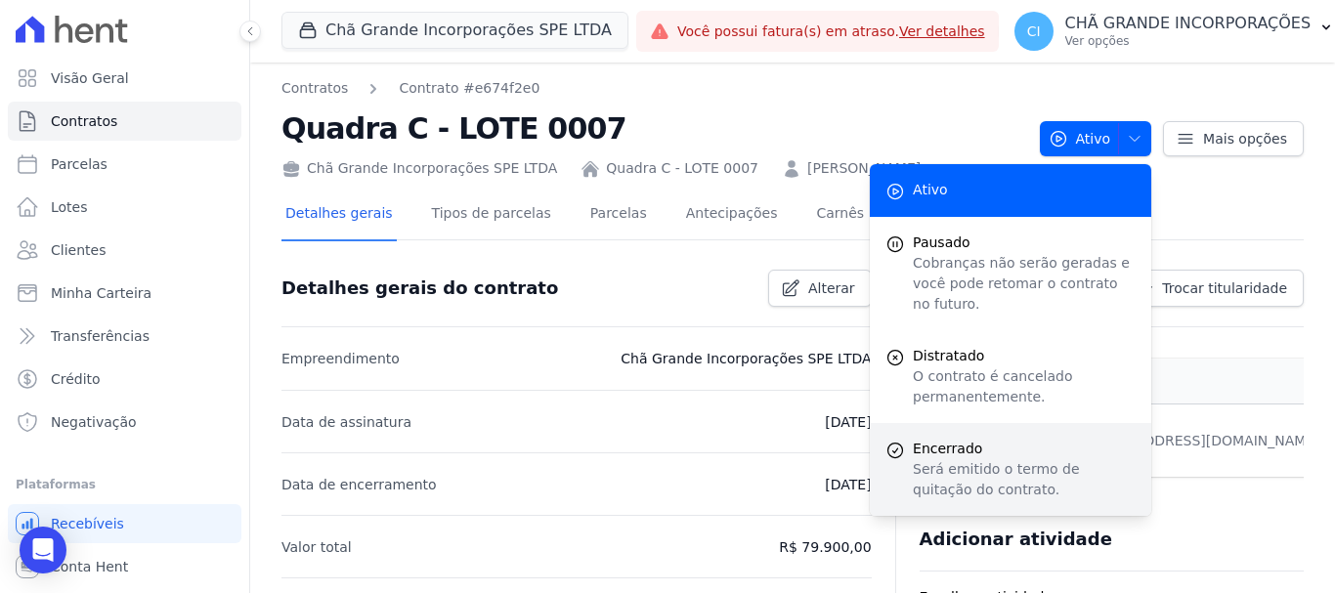
click at [1044, 459] on p "Será emitido o termo de quitação do contrato." at bounding box center [1024, 479] width 223 height 41
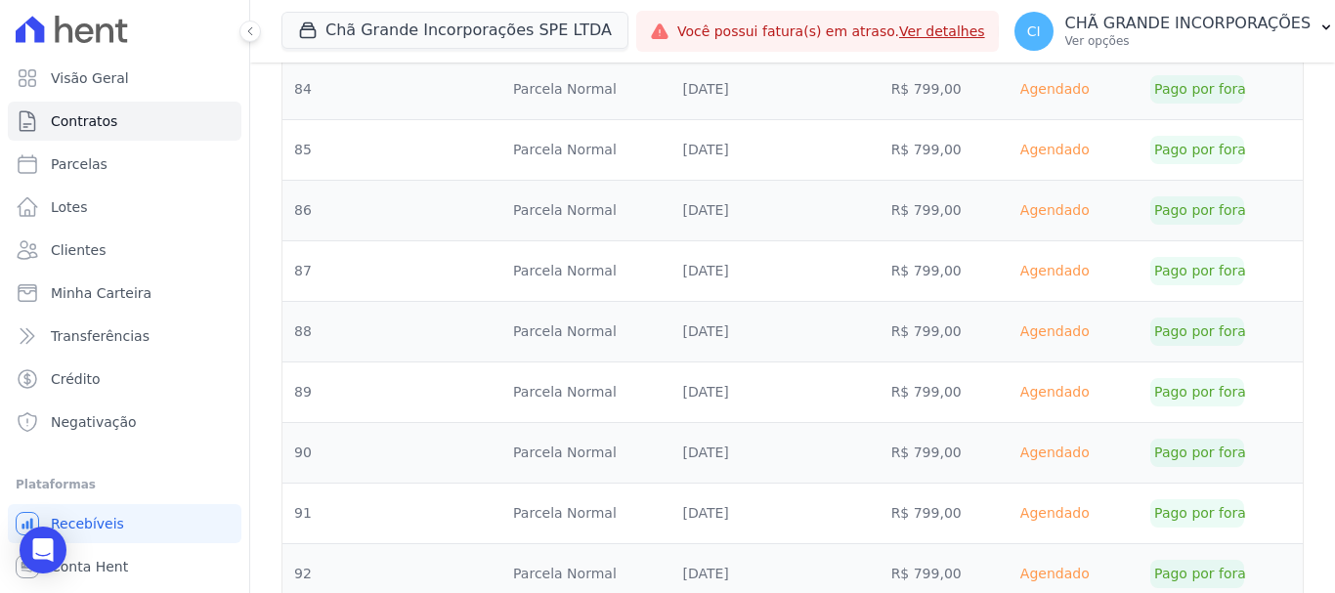
scroll to position [6548, 0]
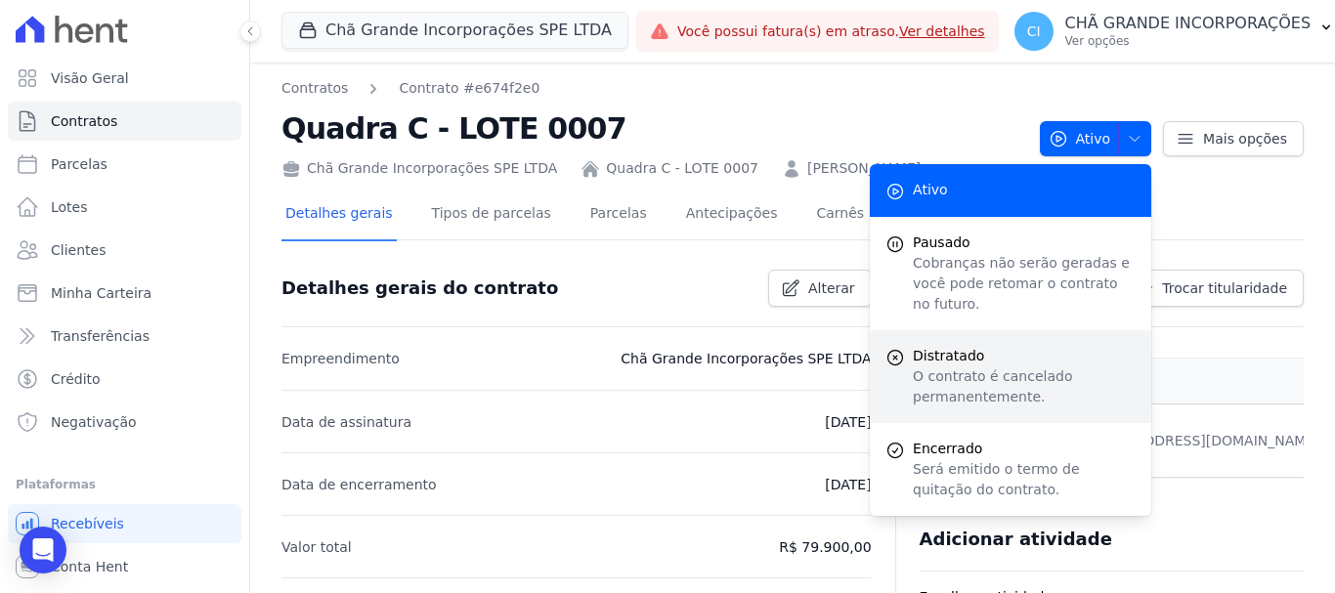
click at [1014, 366] on p "O contrato é cancelado permanentemente." at bounding box center [1024, 386] width 223 height 41
click at [1081, 346] on span "Distratado" at bounding box center [1024, 356] width 223 height 21
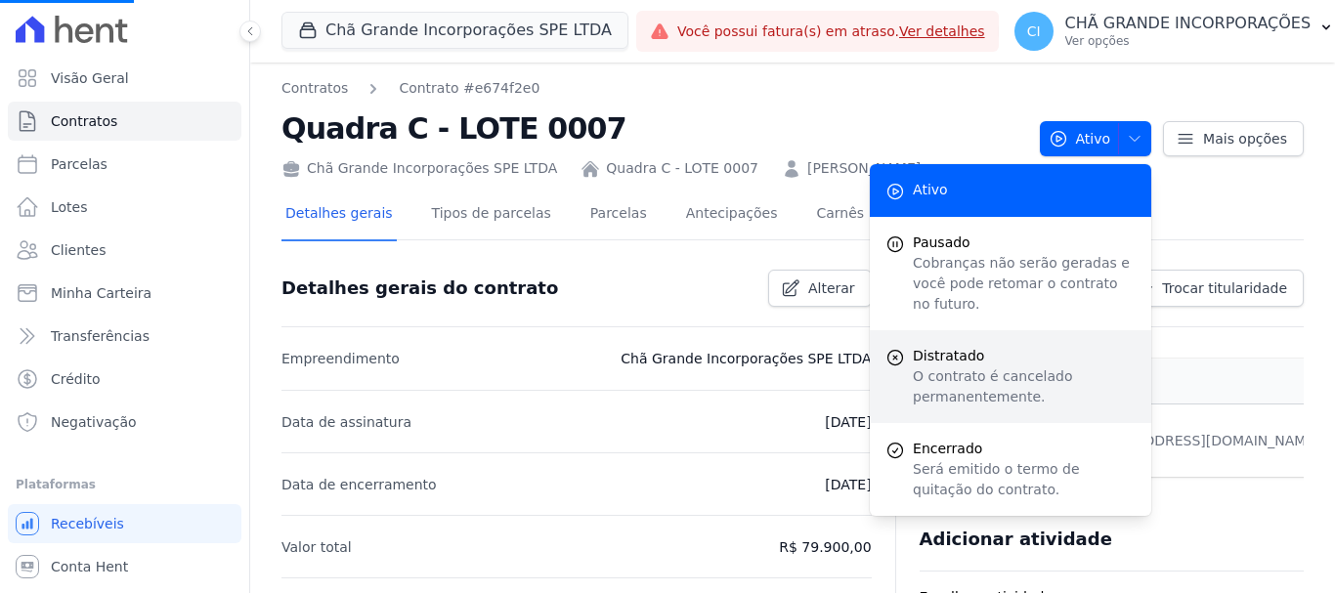
click at [1081, 346] on span "Distratado" at bounding box center [1024, 356] width 223 height 21
click at [1054, 346] on span "Distratado" at bounding box center [1024, 356] width 223 height 21
click at [1024, 374] on p "O contrato é cancelado permanentemente." at bounding box center [1024, 386] width 223 height 41
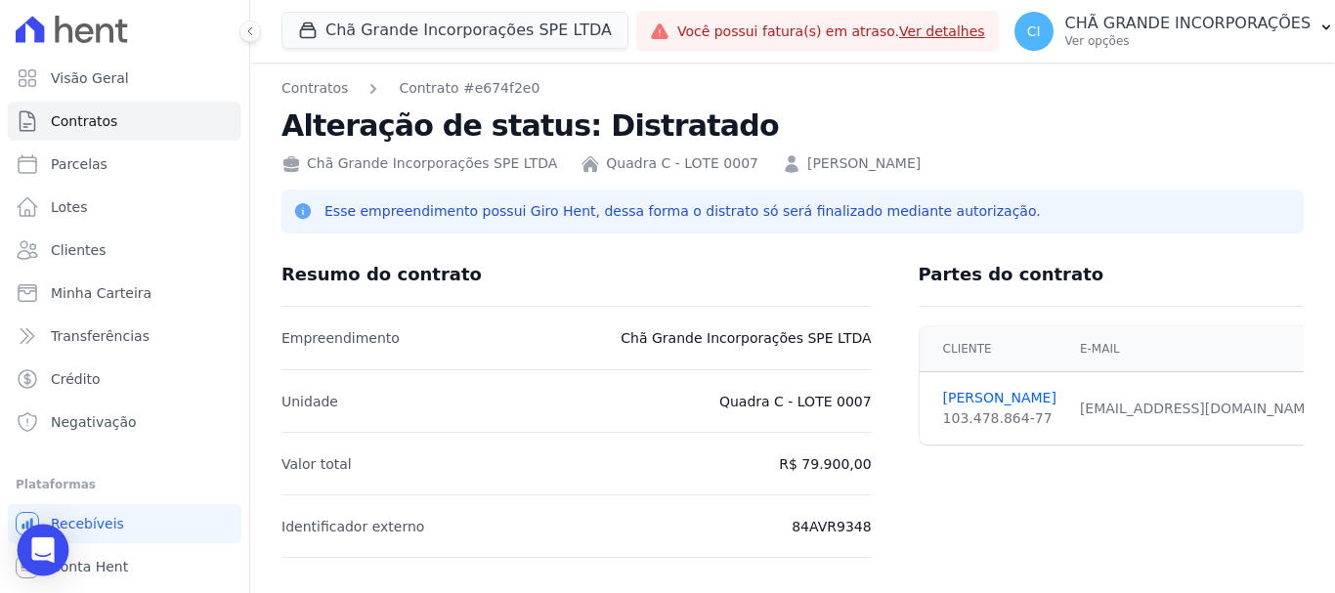
click at [54, 549] on div "Open Intercom Messenger" at bounding box center [44, 551] width 52 height 52
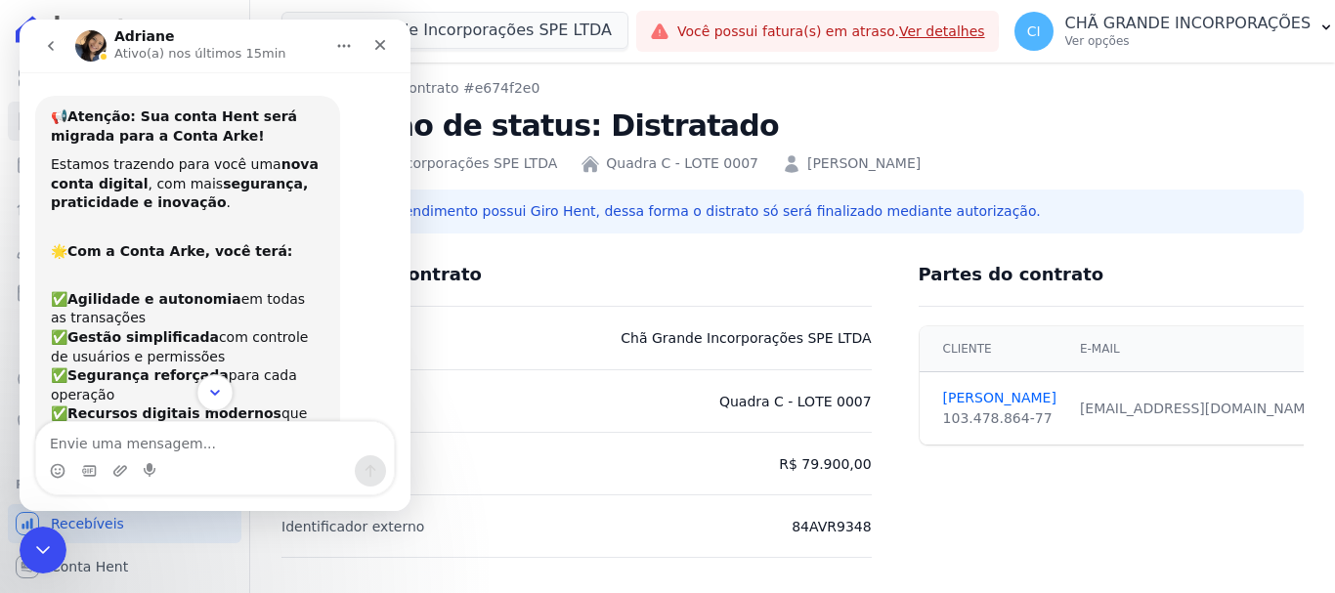
click at [218, 389] on icon "Scroll to bottom" at bounding box center [215, 393] width 18 height 18
click at [210, 44] on p "Ativo(a) nos últimos 15min" at bounding box center [200, 54] width 172 height 20
click at [378, 45] on icon "Fechar" at bounding box center [380, 45] width 16 height 16
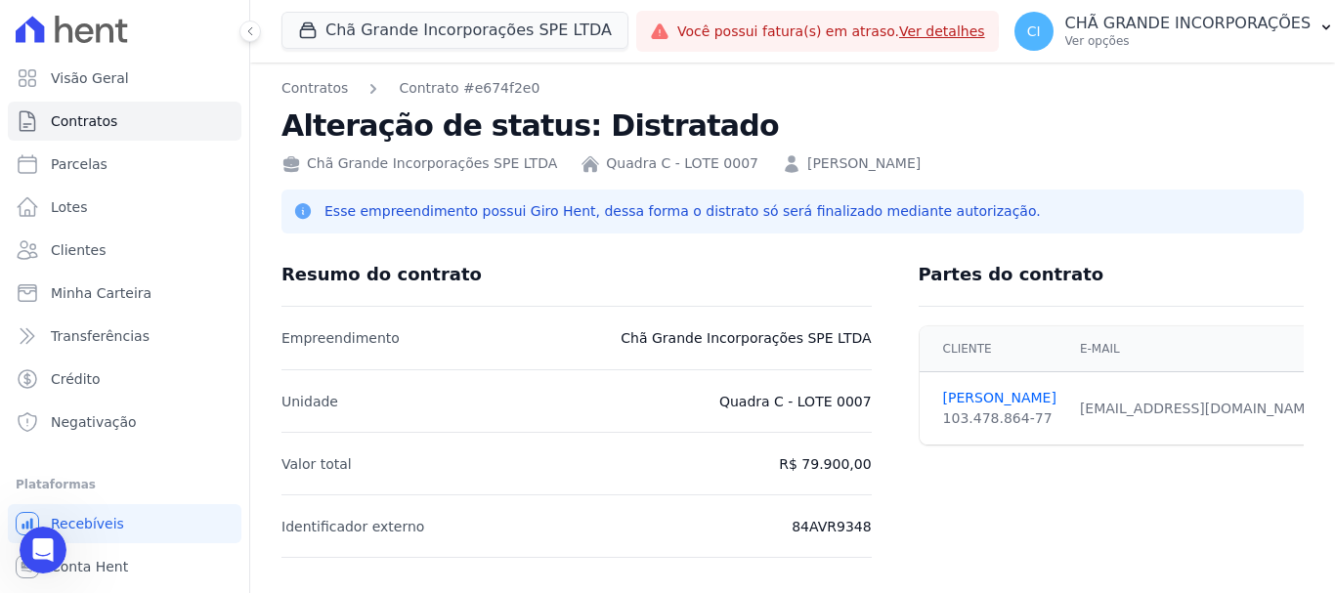
scroll to position [362, 0]
click at [42, 543] on icon "Abertura do Messenger da Intercom" at bounding box center [40, 548] width 32 height 32
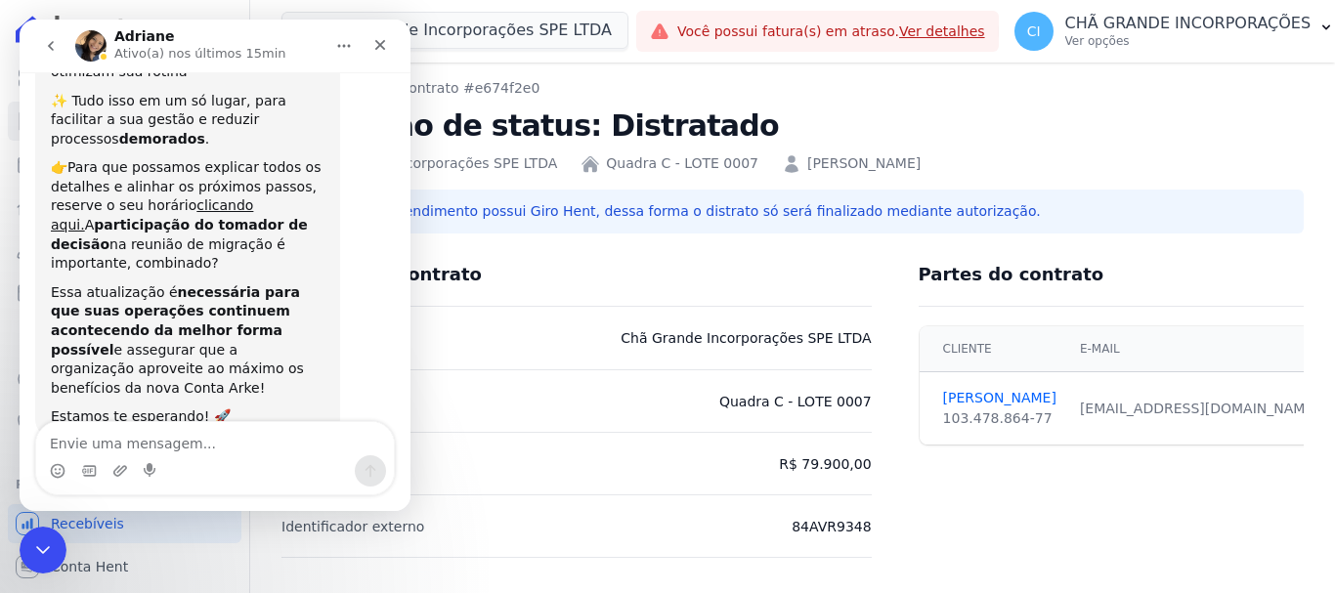
click at [45, 42] on icon "go back" at bounding box center [51, 46] width 16 height 16
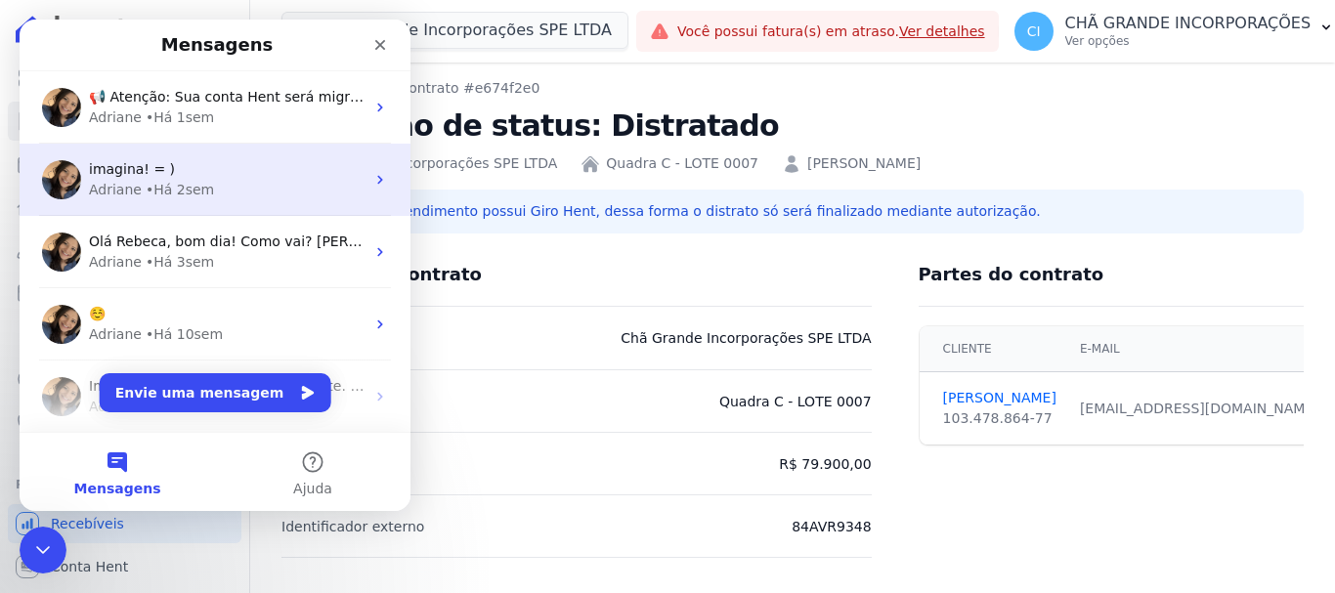
click at [222, 185] on div "Adriane • Há 2sem" at bounding box center [227, 190] width 276 height 21
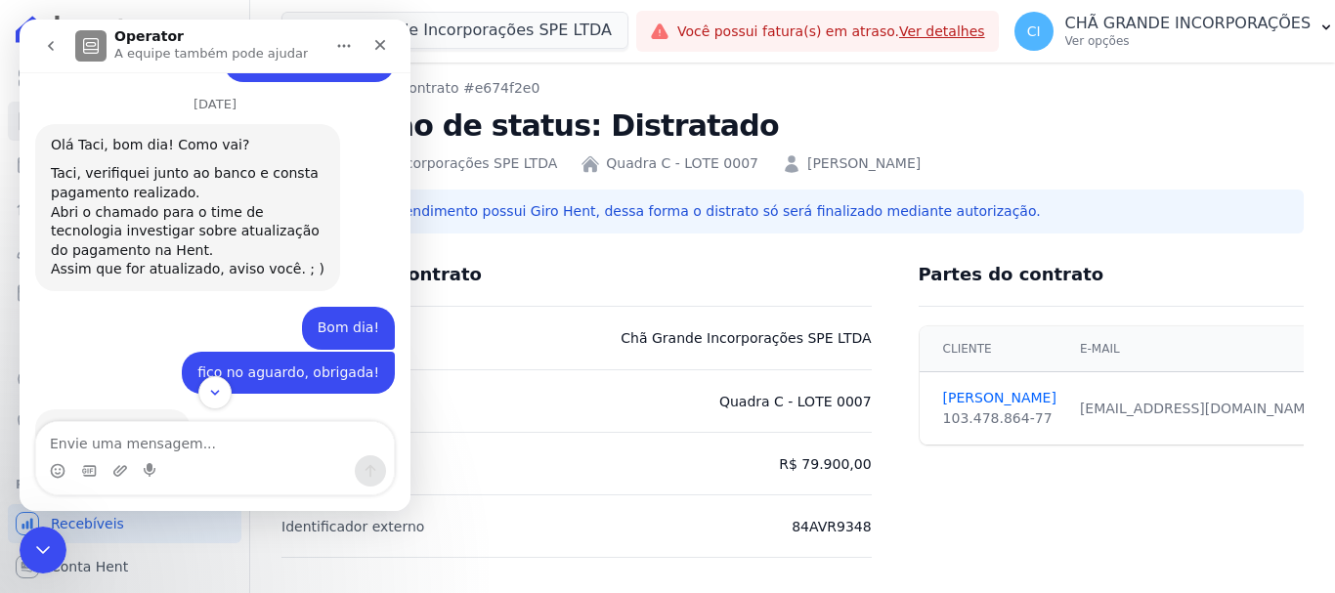
scroll to position [6115, 0]
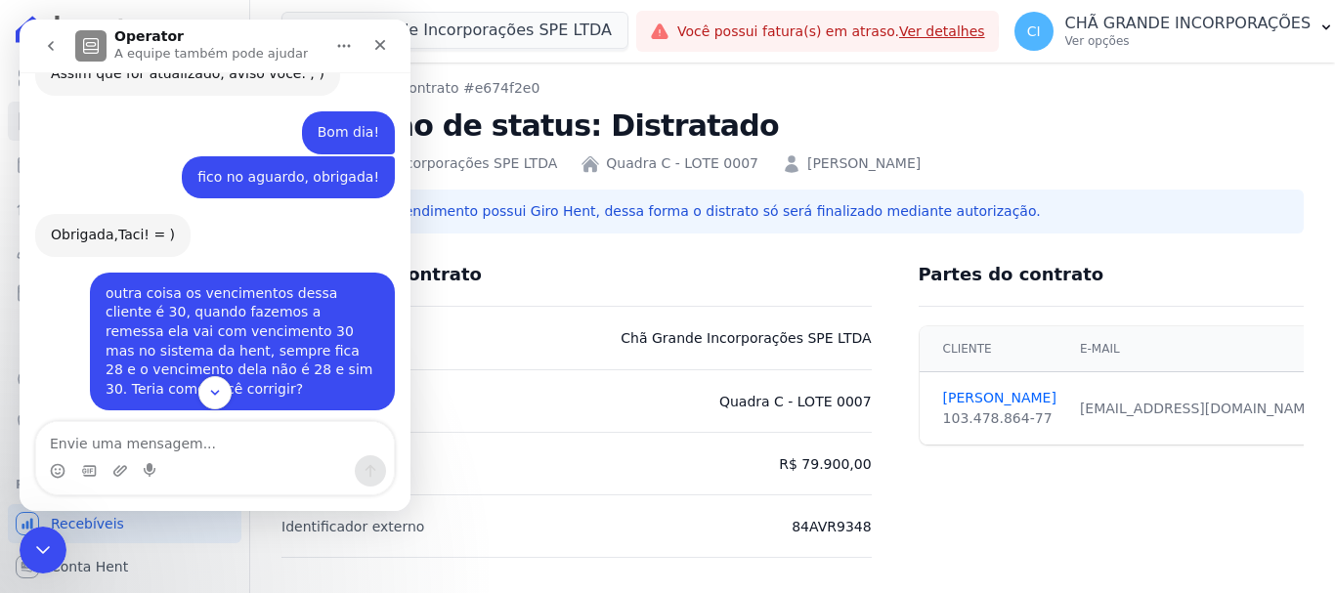
click at [210, 477] on img "Adriane diz…" at bounding box center [182, 537] width 262 height 121
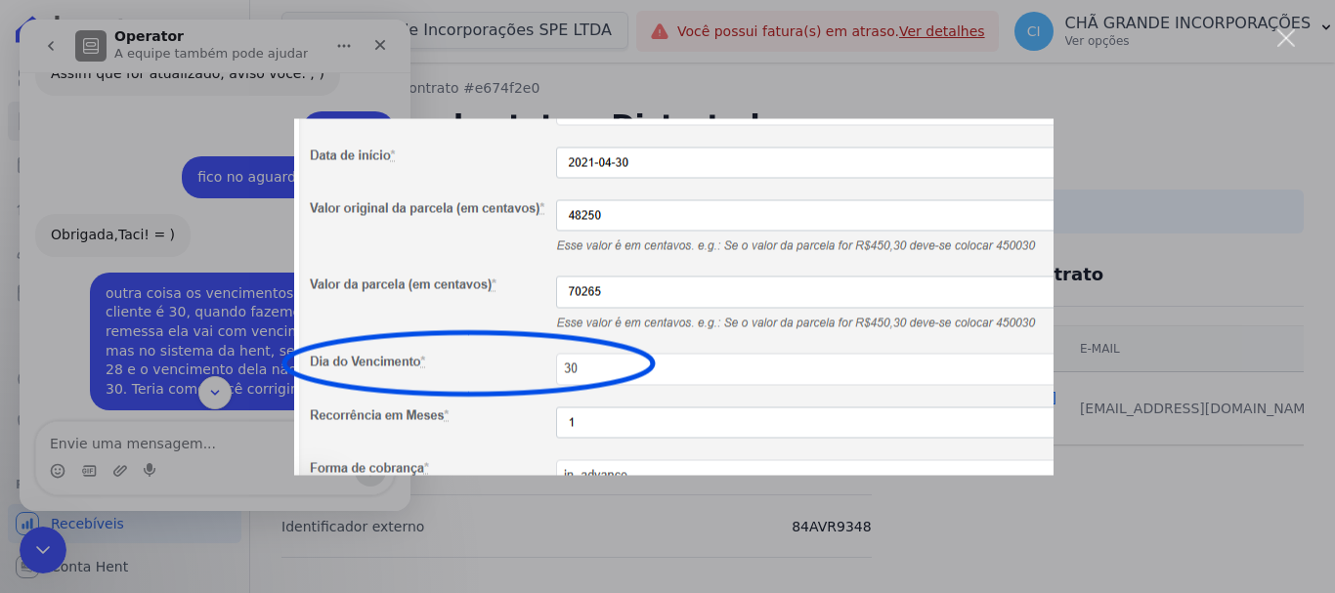
click at [224, 237] on div "Messenger da Intercom" at bounding box center [667, 296] width 1335 height 593
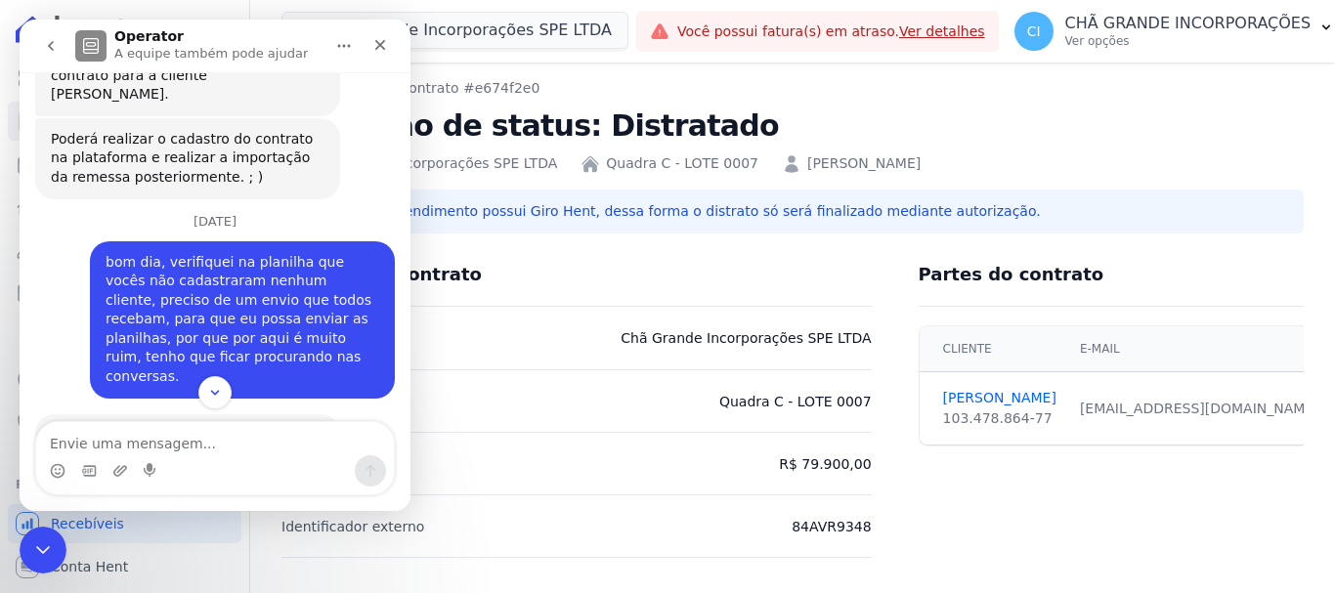
scroll to position [936, 0]
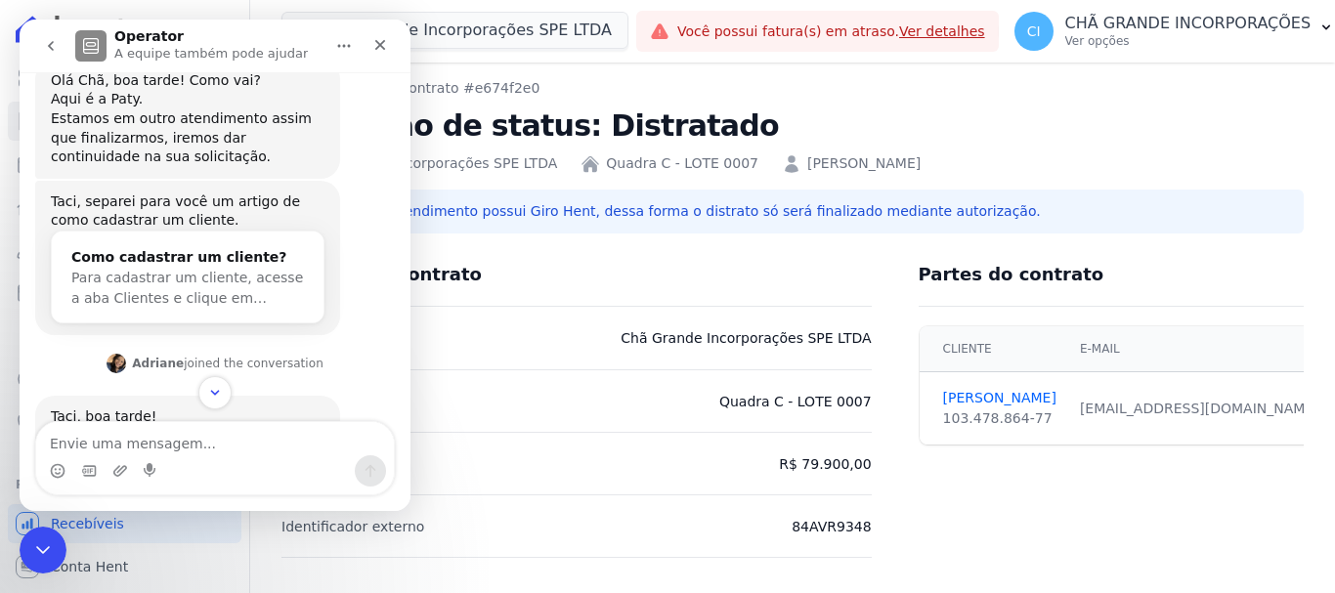
click at [1211, 130] on h2 "Alteração de status: Distratado" at bounding box center [792, 126] width 1022 height 39
click at [1145, 120] on h2 "Alteração de status: Distratado" at bounding box center [792, 126] width 1022 height 39
click at [379, 41] on icon "Fechar" at bounding box center [380, 45] width 16 height 16
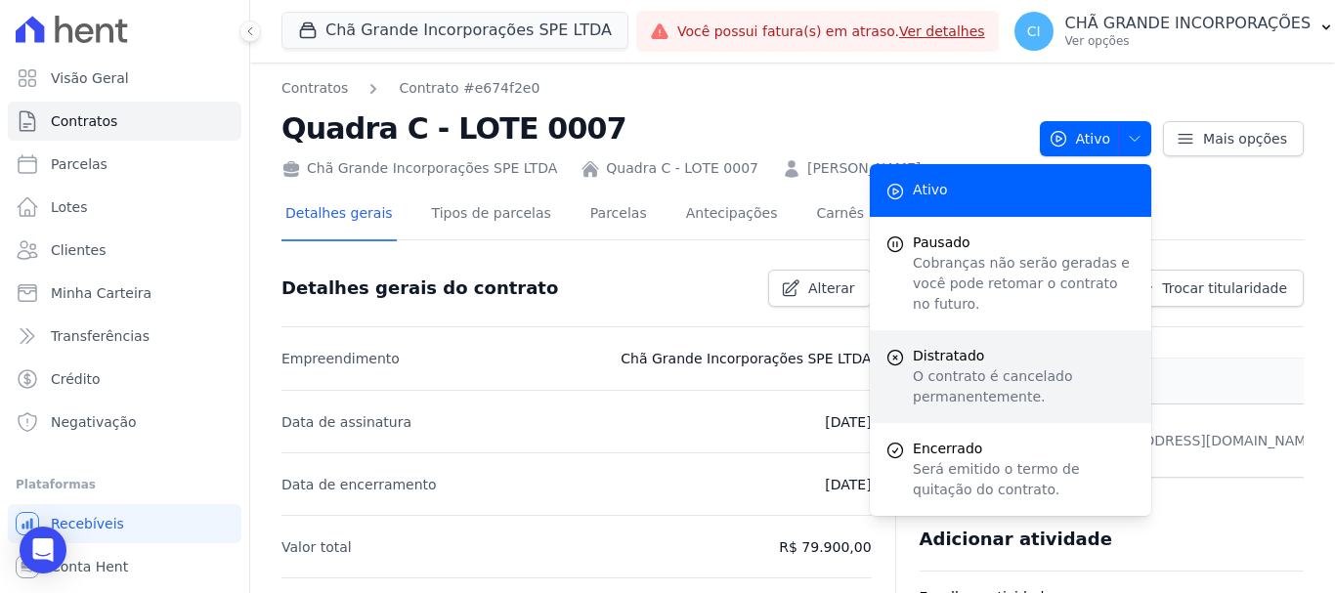
click at [991, 366] on p "O contrato é cancelado permanentemente." at bounding box center [1024, 386] width 223 height 41
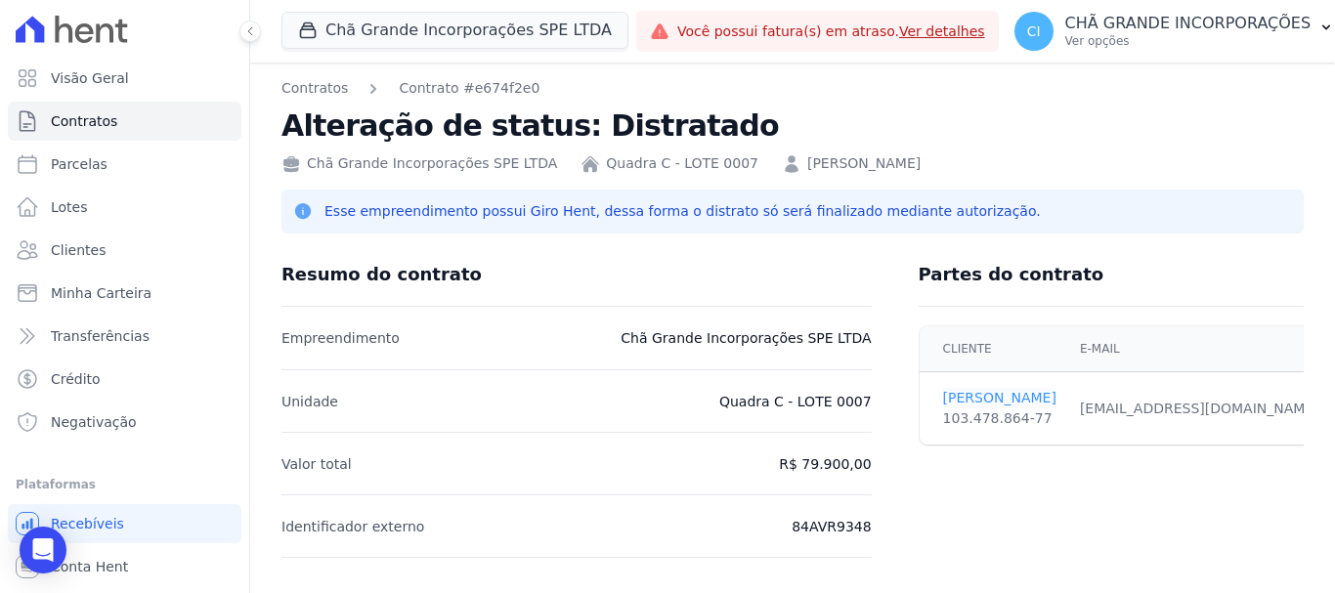
click at [973, 391] on link "PAMELA SILVA" at bounding box center [999, 398] width 113 height 21
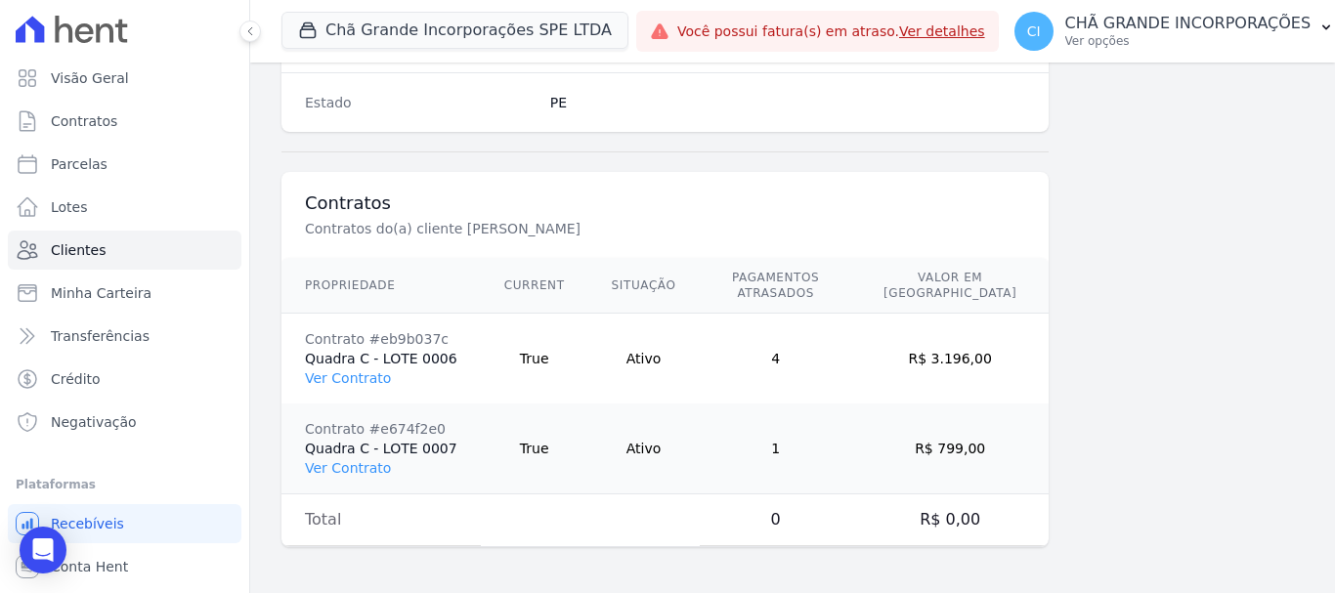
scroll to position [1341, 0]
click at [359, 471] on link "Ver Contrato" at bounding box center [348, 467] width 86 height 16
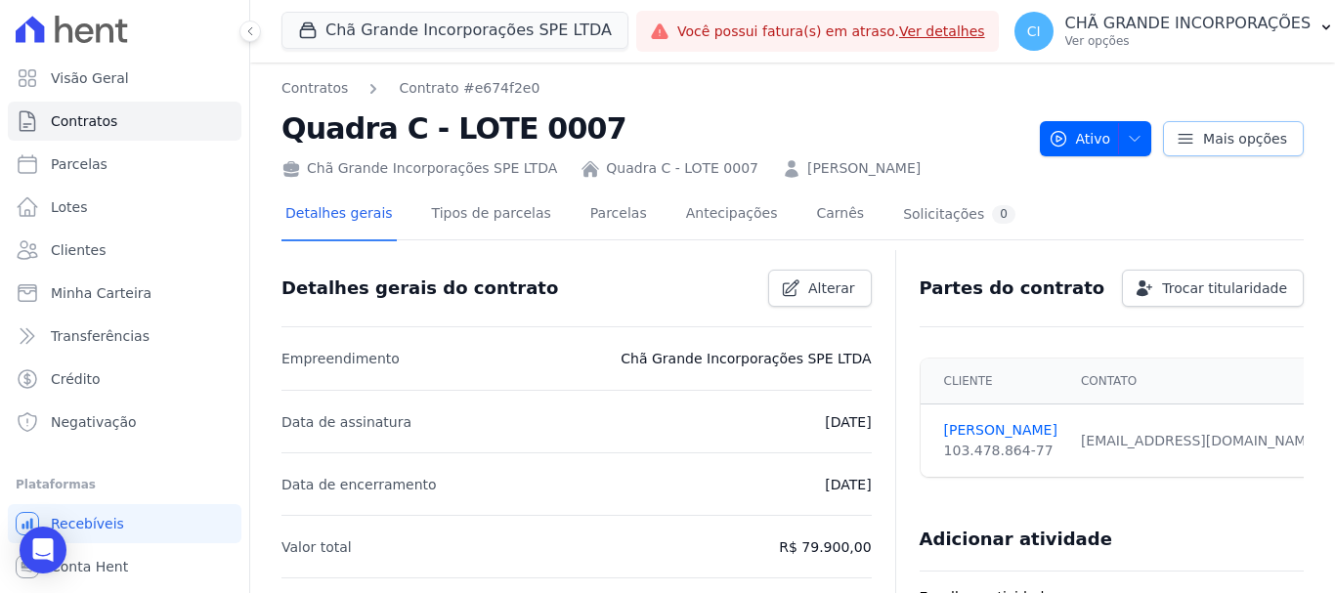
click at [1175, 144] on icon at bounding box center [1185, 139] width 20 height 20
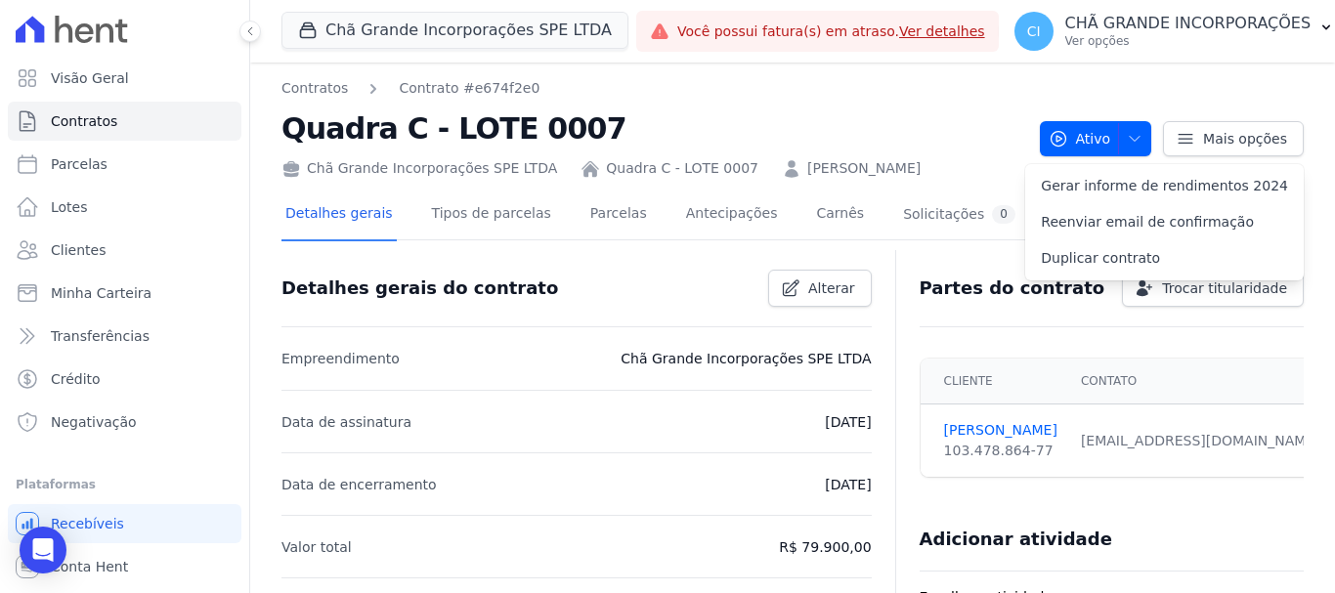
click at [1233, 83] on div "Contratos Contrato #e674f2e0 Quadra C - LOTE 0007 Chã Grande Incorporações SPE …" at bounding box center [792, 128] width 1022 height 101
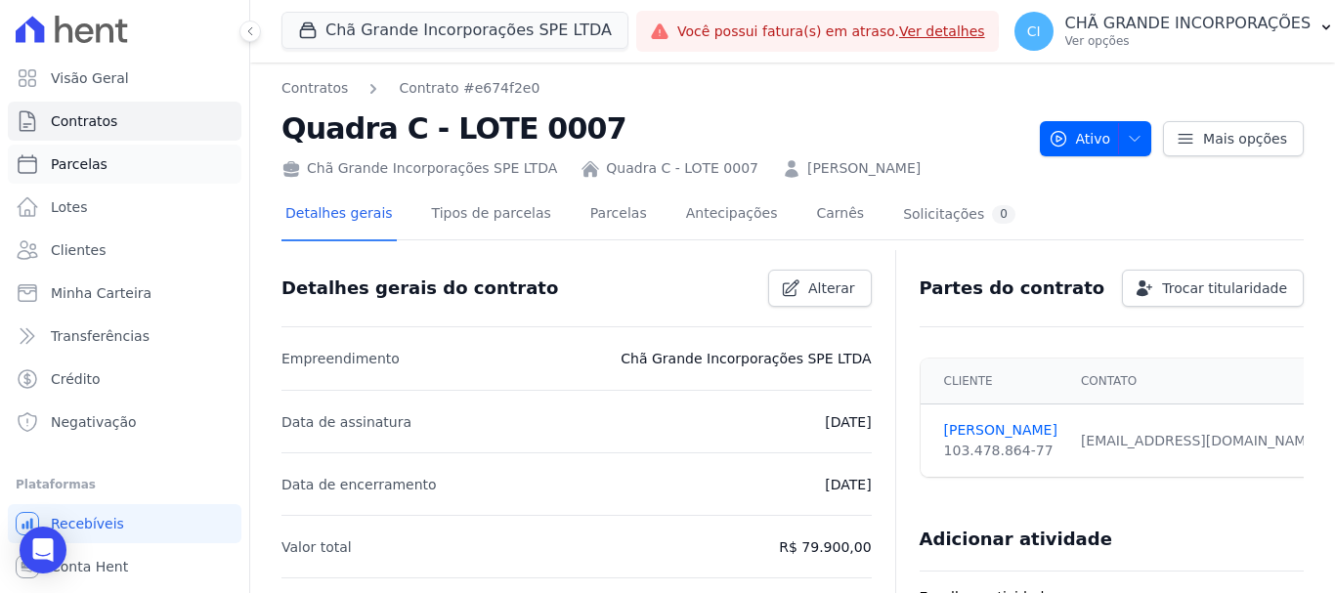
click at [78, 164] on span "Parcelas" at bounding box center [79, 164] width 57 height 20
select select
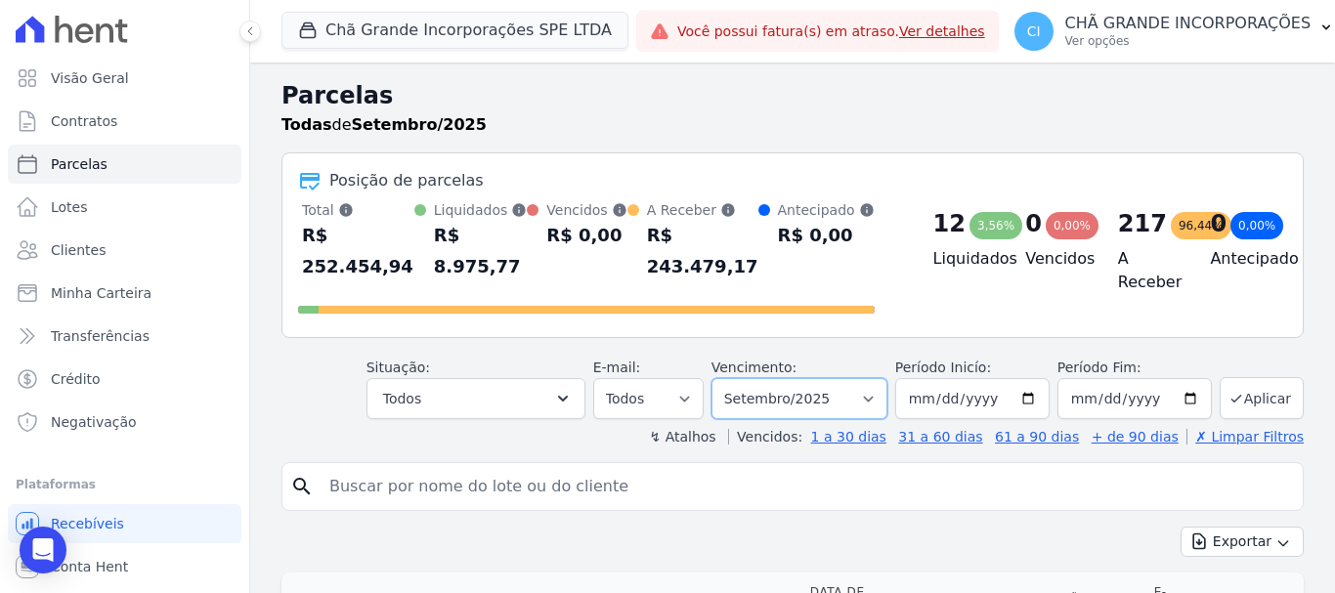
click at [822, 378] on select "Filtrar por período ──────── Todos os meses Outubro/2019 Novembro/2019 Dezembro…" at bounding box center [799, 398] width 176 height 41
select select "04/2025"
click at [724, 378] on select "Filtrar por período ──────── Todos os meses Outubro/2019 Novembro/2019 Dezembro…" at bounding box center [799, 398] width 176 height 41
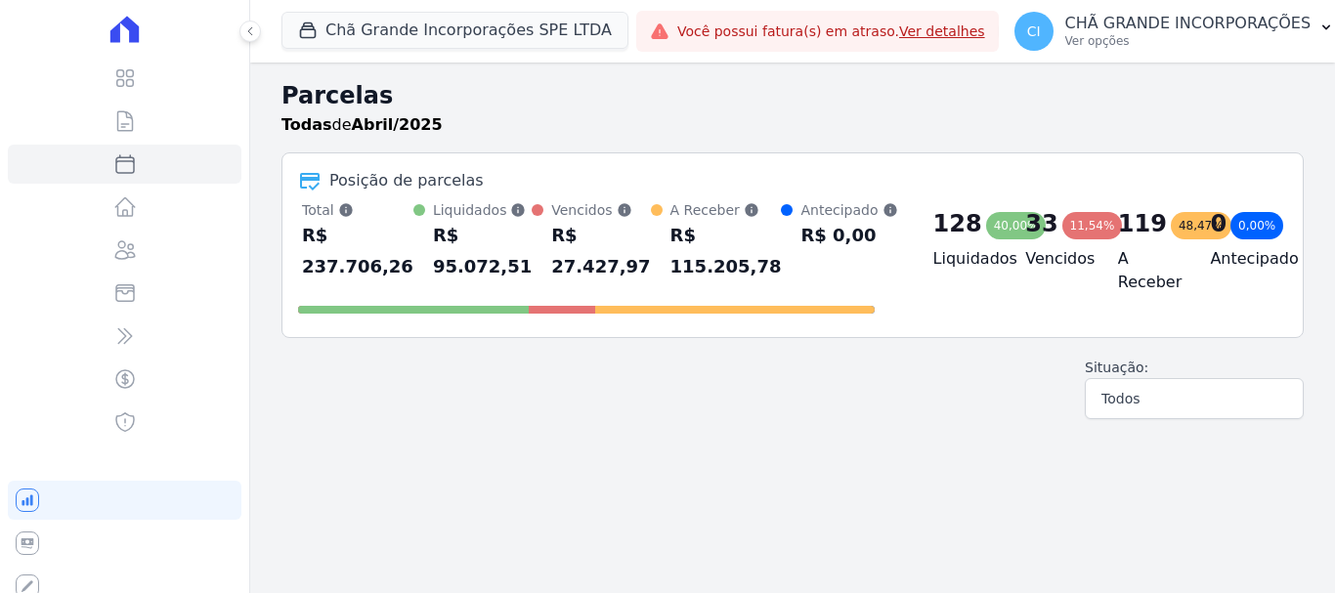
select select
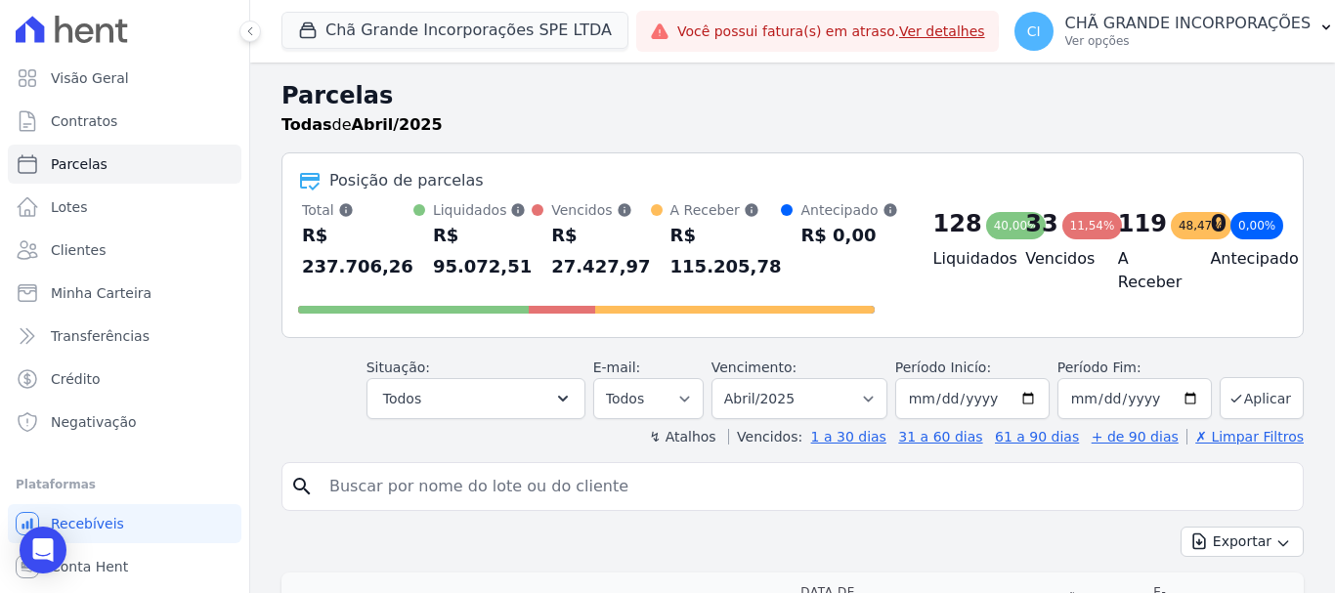
click at [415, 485] on input "search" at bounding box center [806, 486] width 977 height 39
type input "[PERSON_NAME]"
select select
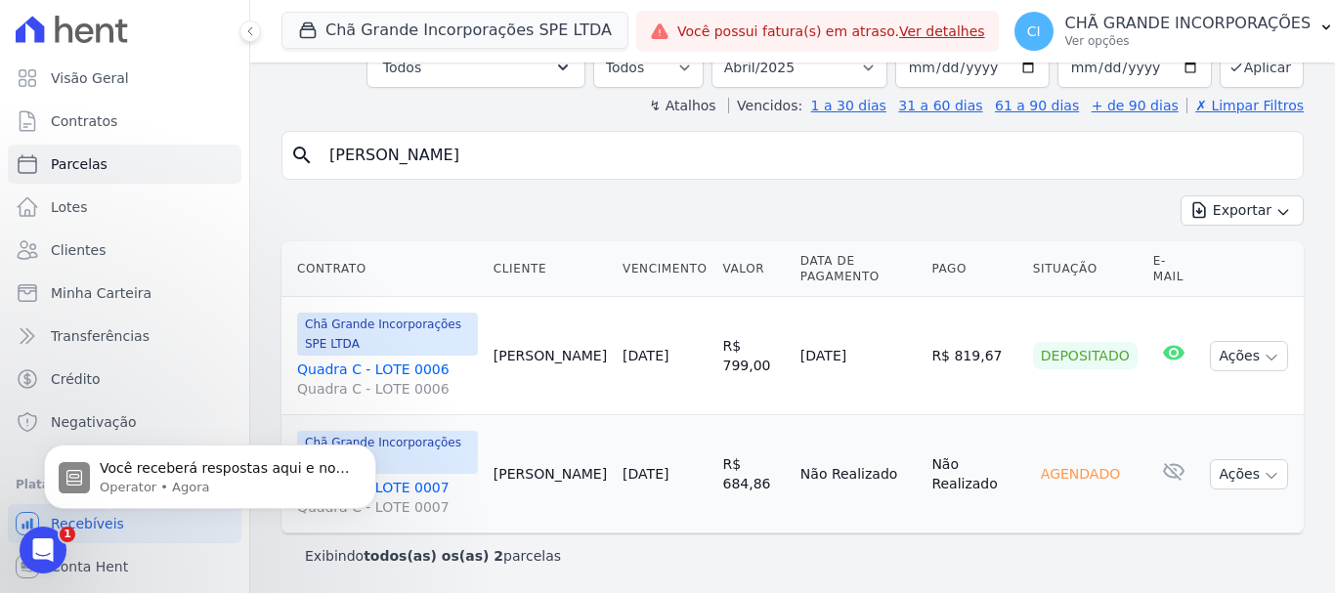
click at [613, 218] on div "Exportar Exportar PDF Exportar CSV" at bounding box center [792, 218] width 1022 height 46
click at [414, 477] on div "Chã Grande Incorporações SPE LTDA Quadra C - LOTE 0007 Quadra C - LOTE 0007" at bounding box center [387, 474] width 181 height 86
click at [406, 489] on link "Quadra C - LOTE 0007 Quadra C - LOTE 0007" at bounding box center [387, 497] width 181 height 39
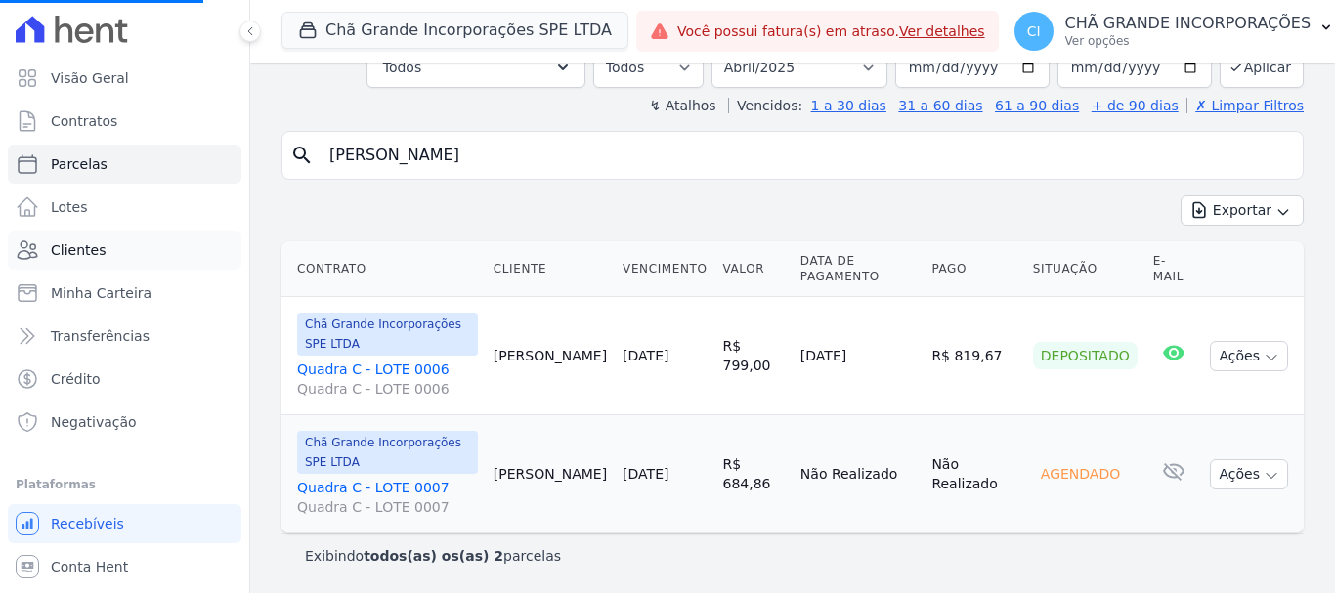
click at [85, 238] on link "Clientes" at bounding box center [125, 250] width 234 height 39
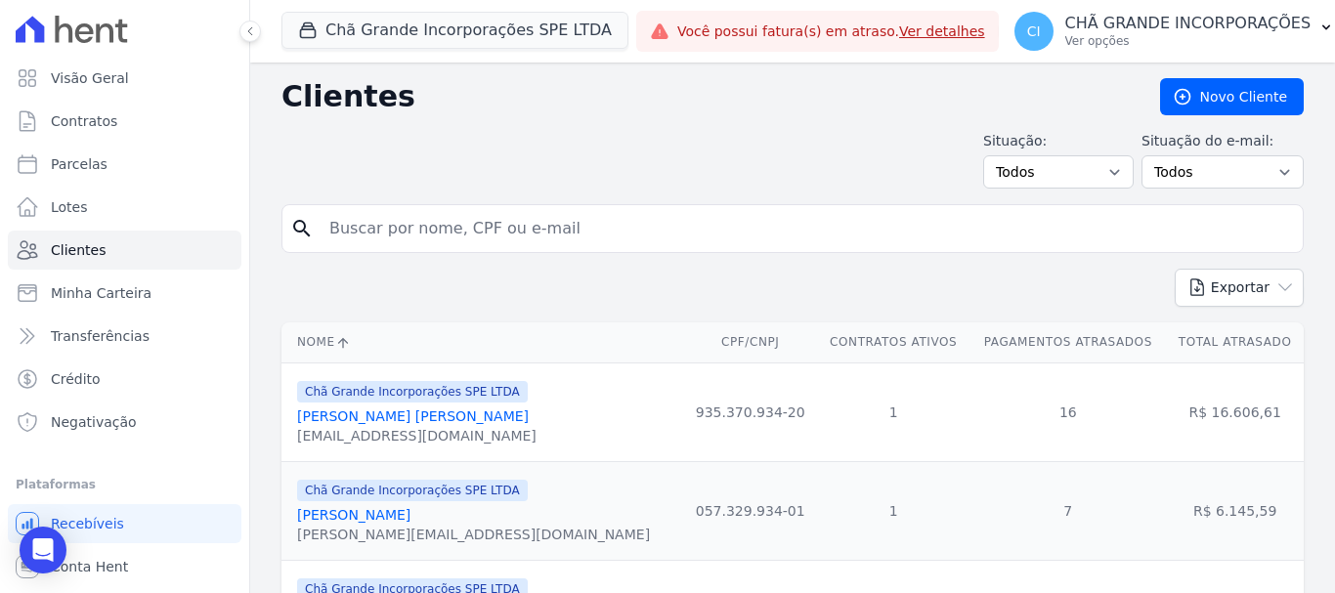
scroll to position [98, 0]
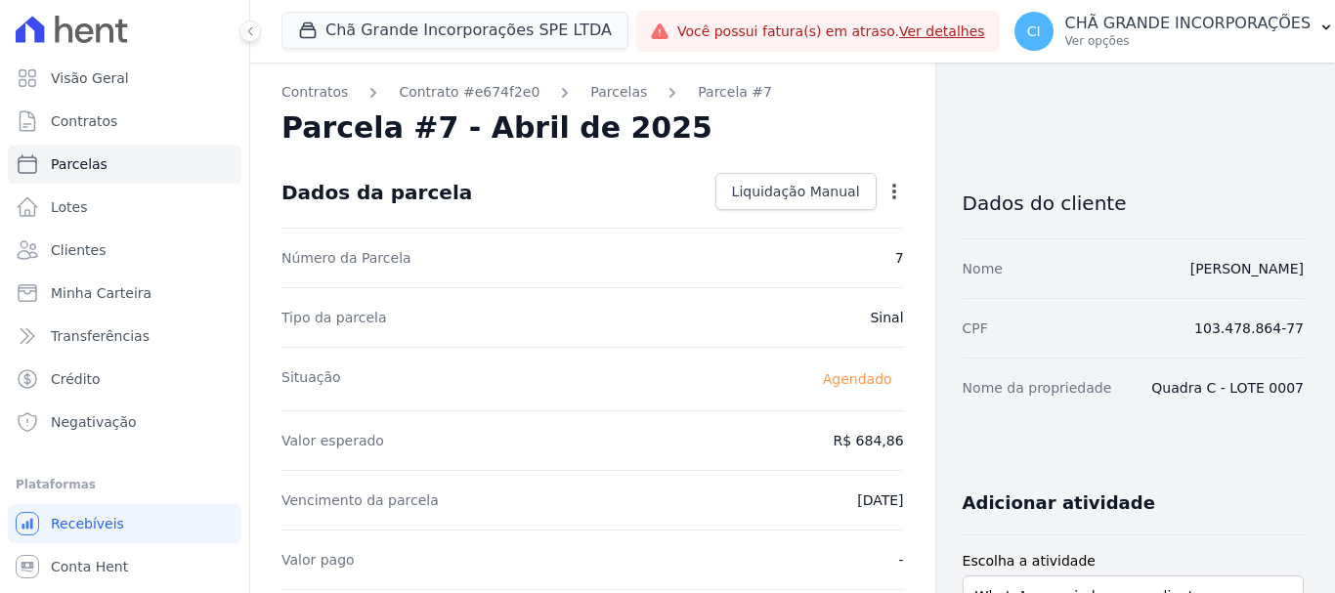
drag, startPoint x: 424, startPoint y: 126, endPoint x: 415, endPoint y: 152, distance: 27.8
click at [422, 126] on h2 "Parcela #7 - Abril de 2025" at bounding box center [496, 127] width 431 height 35
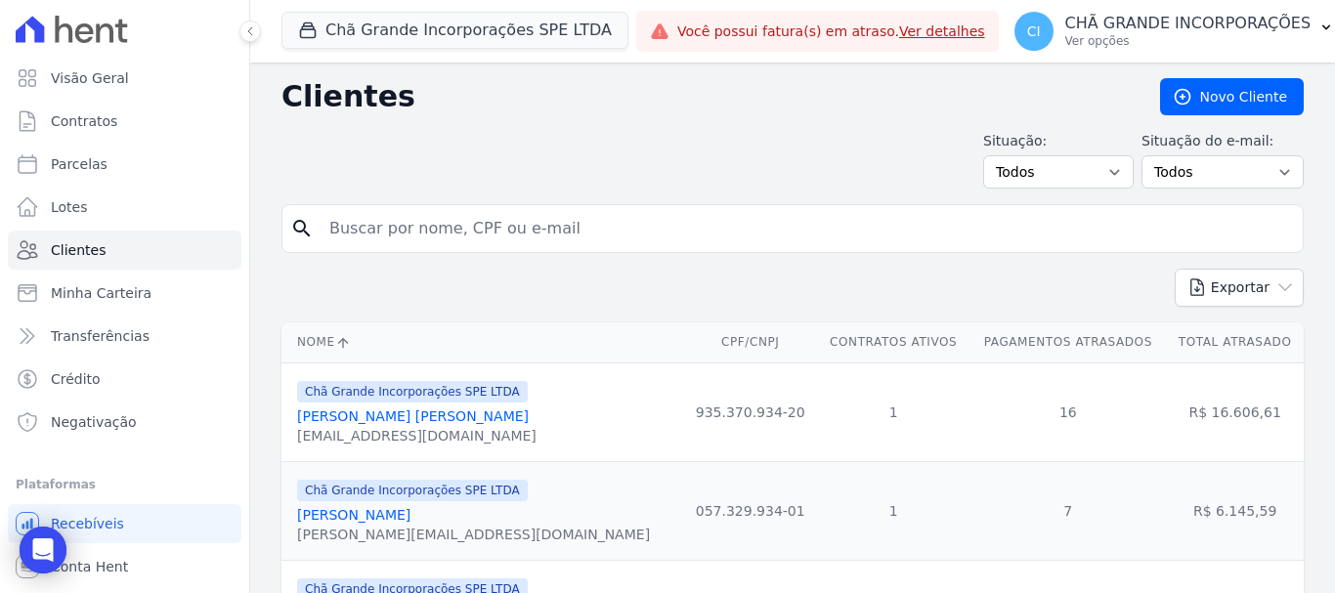
click at [436, 225] on input "search" at bounding box center [806, 228] width 977 height 39
type input "[PERSON_NAME]"
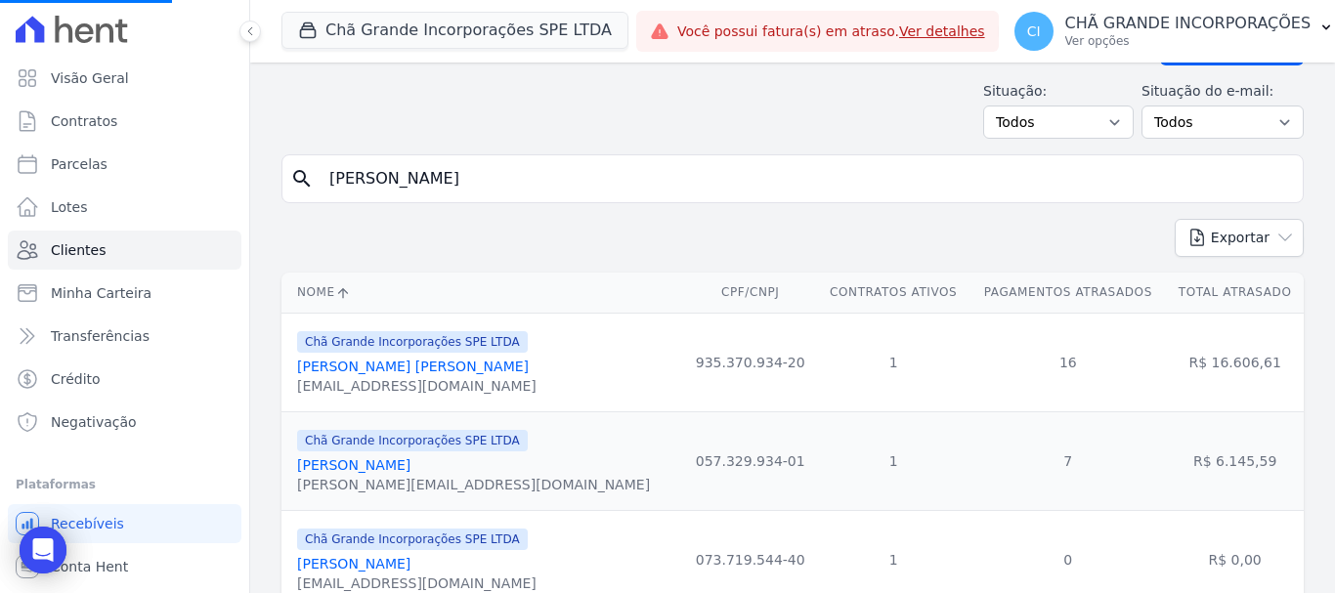
scroll to position [98, 0]
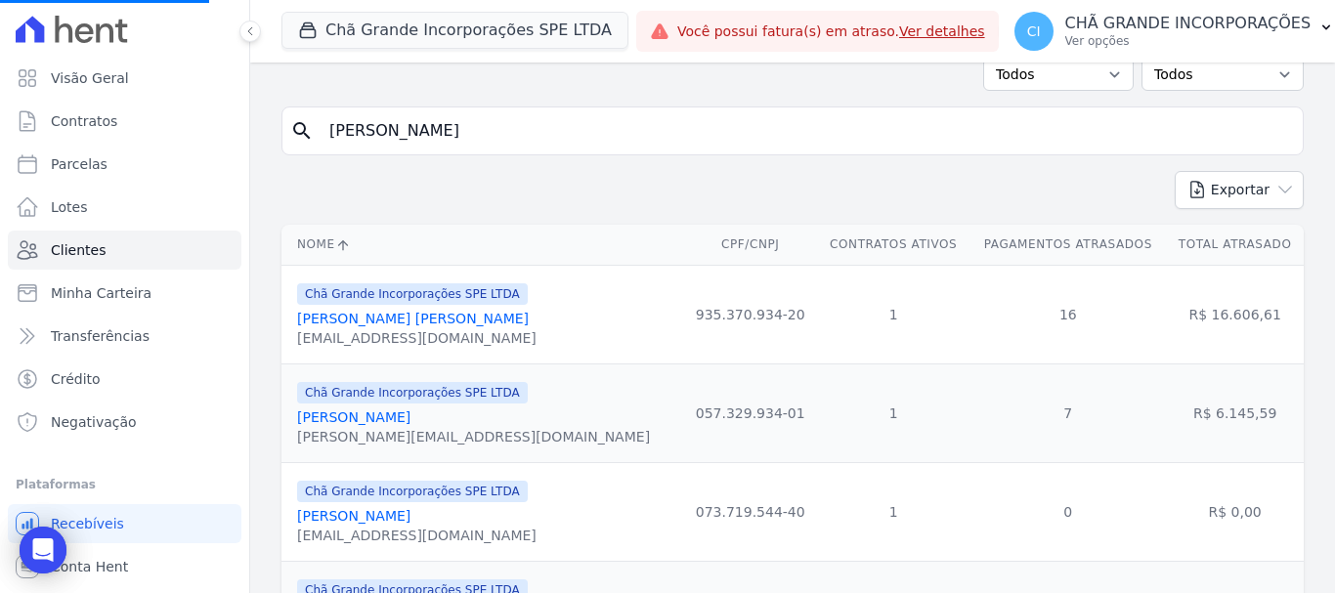
click at [445, 135] on input "[PERSON_NAME]" at bounding box center [806, 130] width 977 height 39
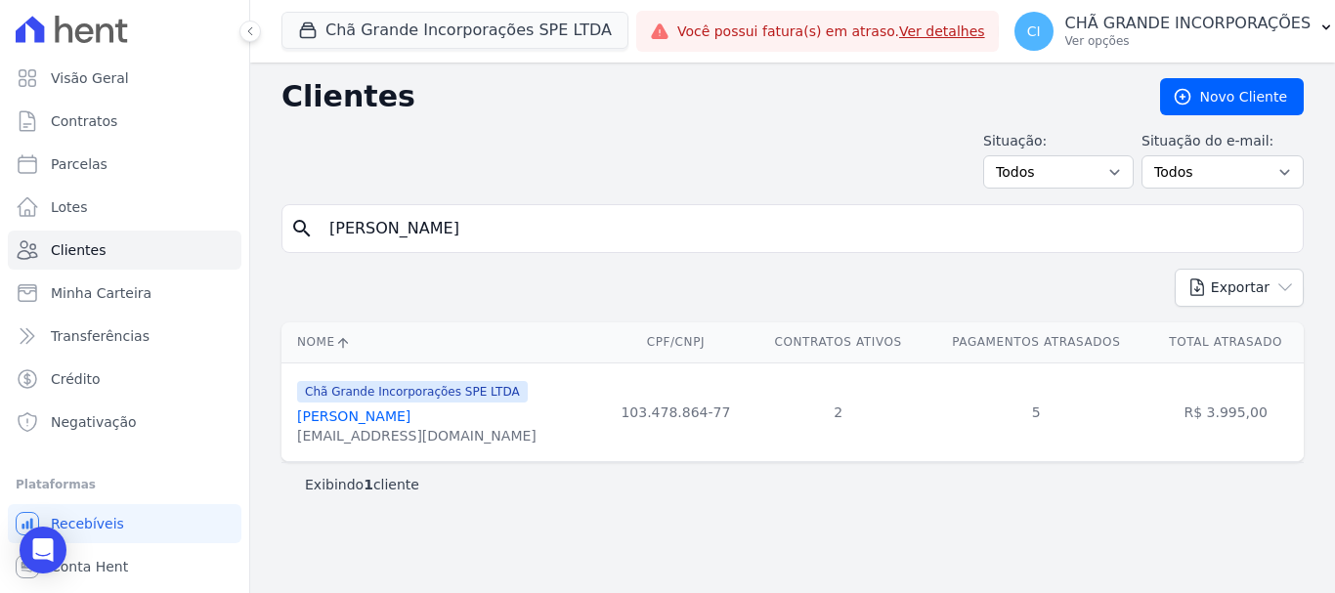
click at [410, 419] on link "Pamela Tayana Candido Da Silva" at bounding box center [353, 416] width 113 height 16
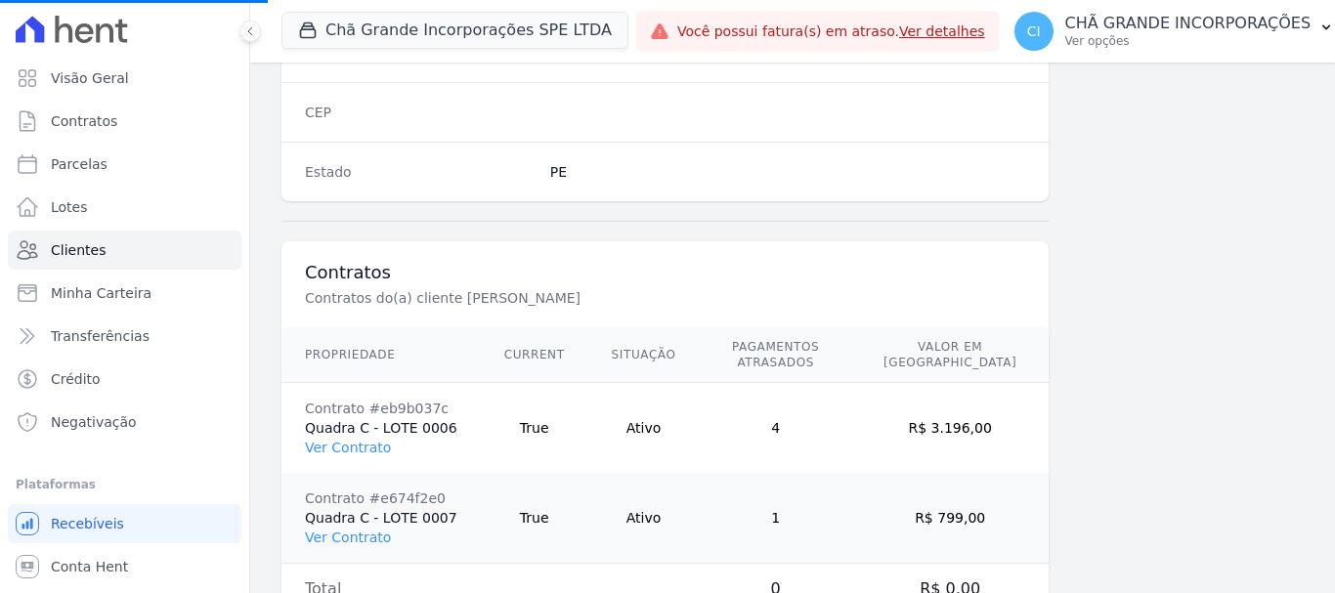
scroll to position [1341, 0]
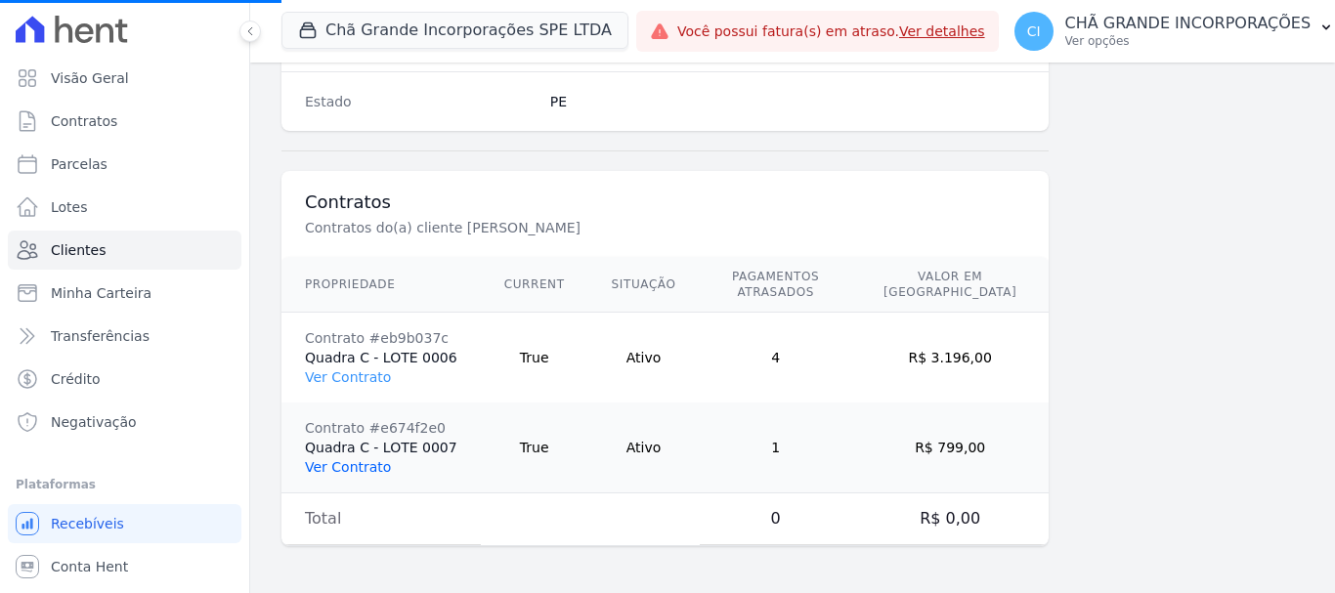
click at [358, 466] on link "Ver Contrato" at bounding box center [348, 467] width 86 height 16
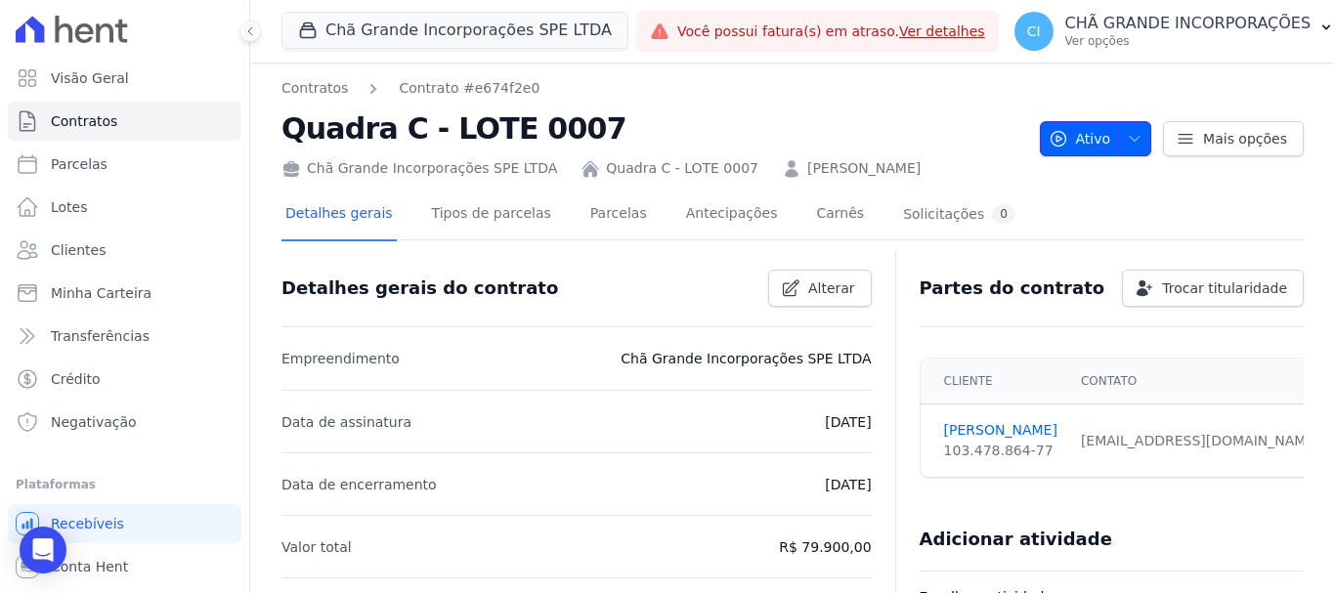
click at [1132, 137] on button "Ativo" at bounding box center [1096, 138] width 112 height 35
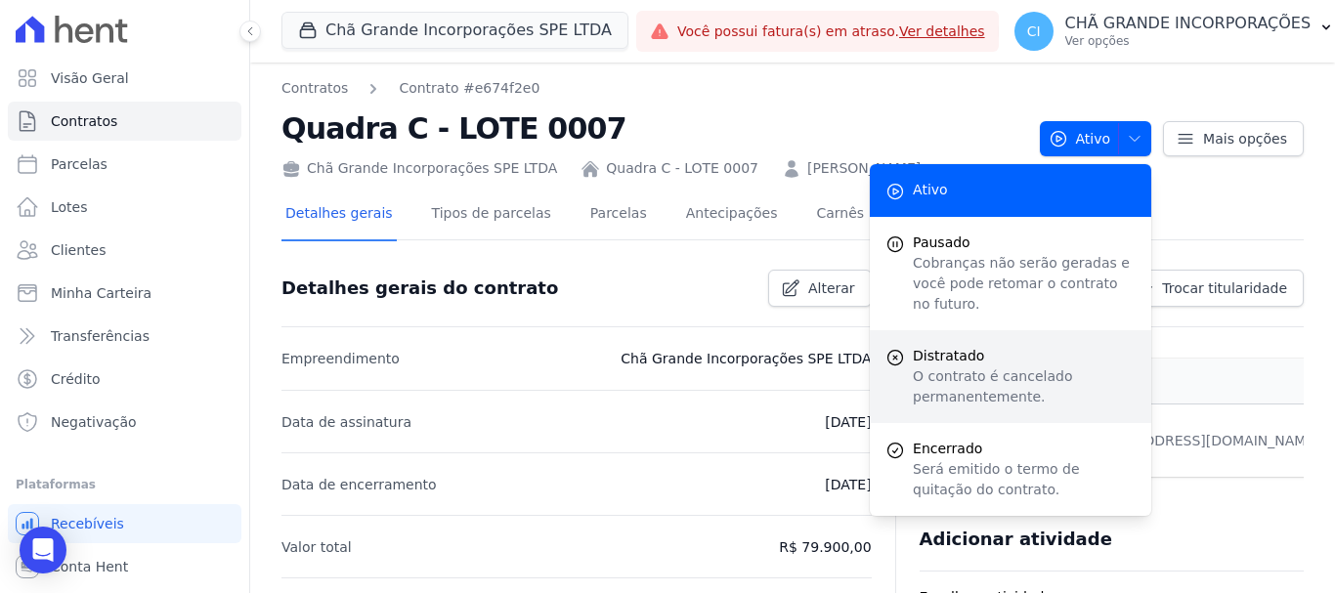
click at [931, 346] on span "Distratado" at bounding box center [1024, 356] width 223 height 21
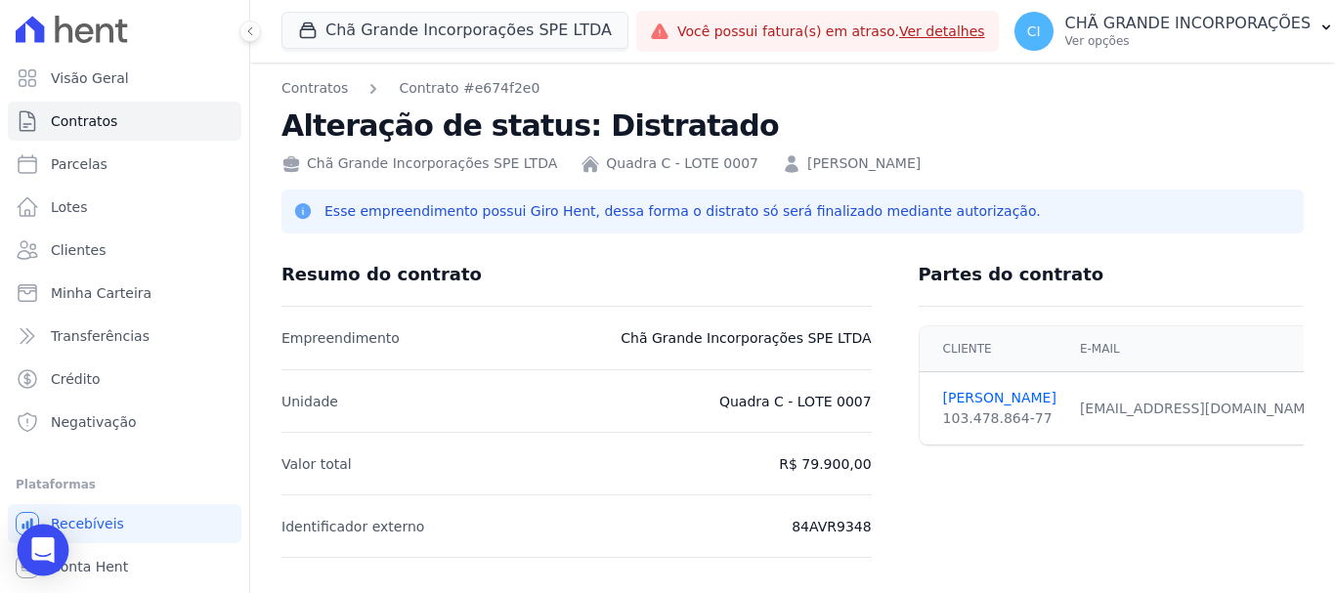
click at [29, 544] on div "Open Intercom Messenger" at bounding box center [44, 551] width 52 height 52
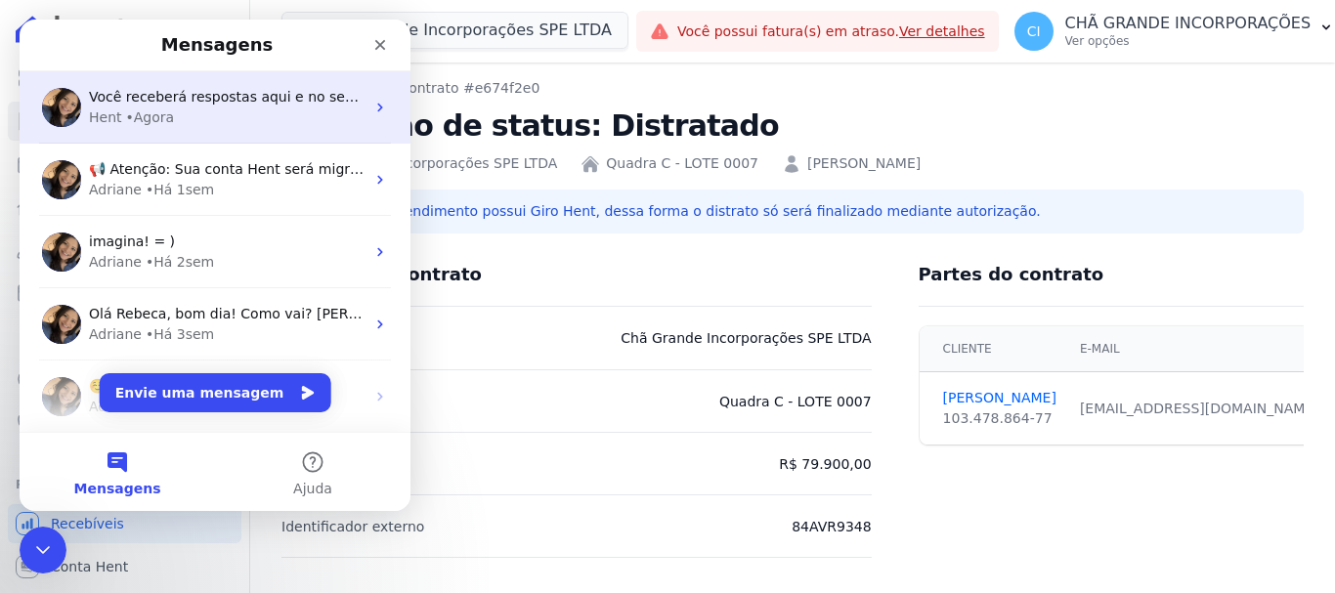
click at [273, 116] on div "Hent • Agora" at bounding box center [227, 117] width 276 height 21
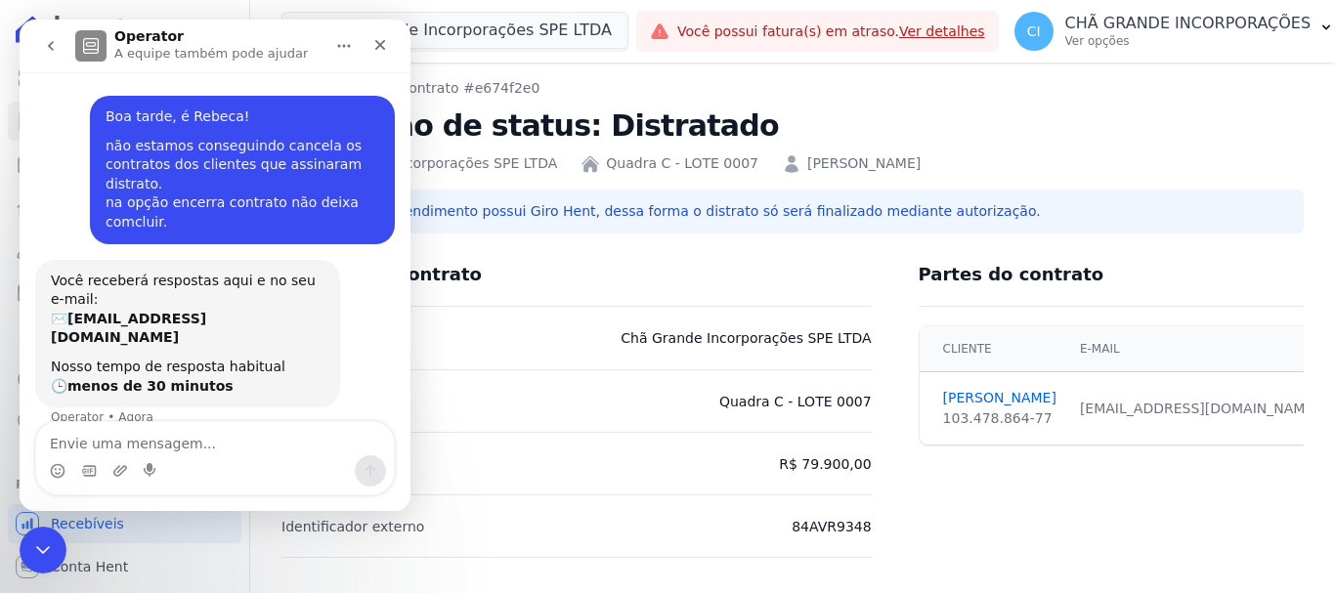
scroll to position [8, 0]
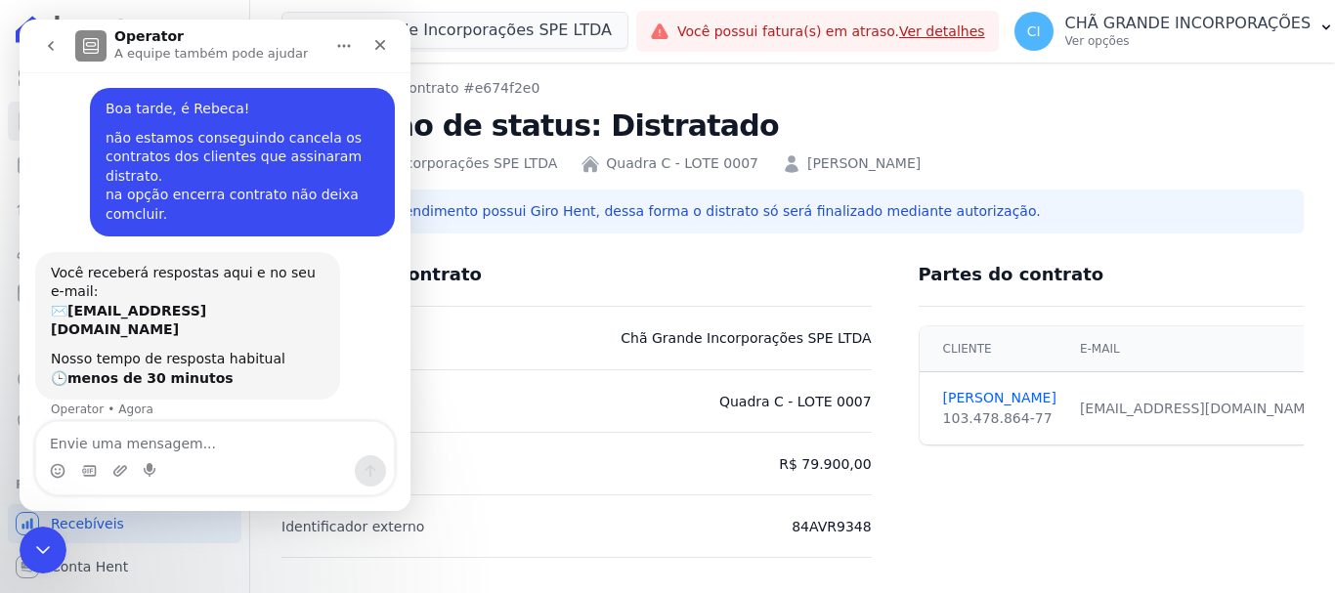
click at [207, 443] on textarea "Envie uma mensagem..." at bounding box center [215, 438] width 358 height 33
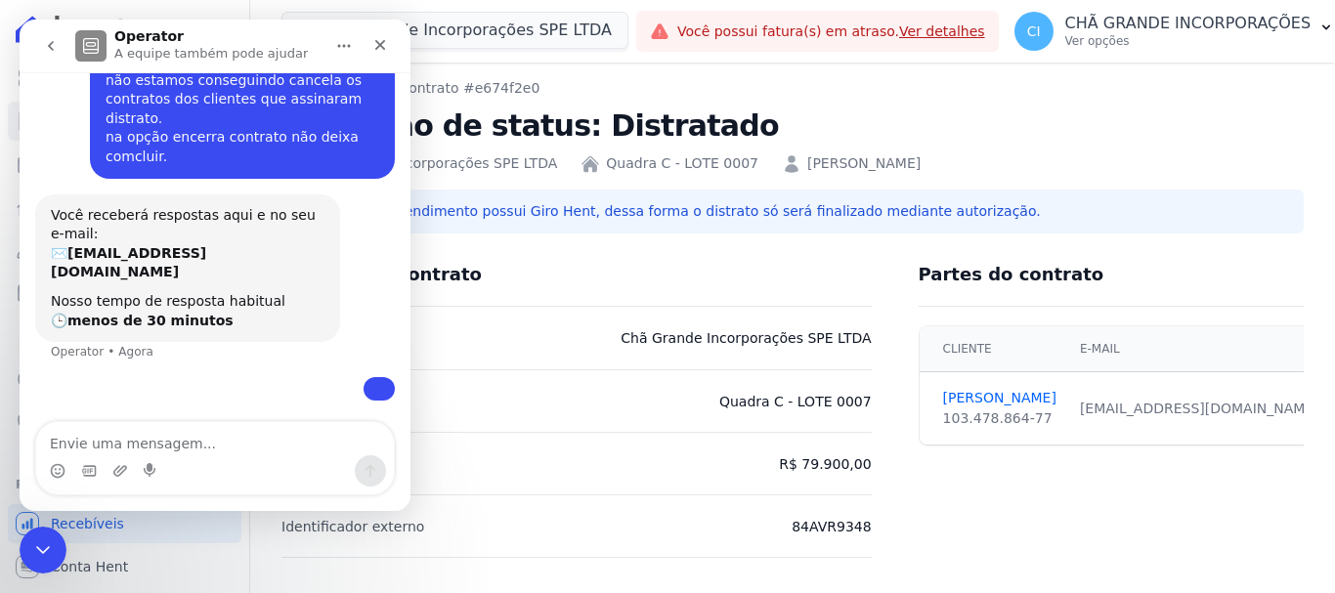
scroll to position [193, 0]
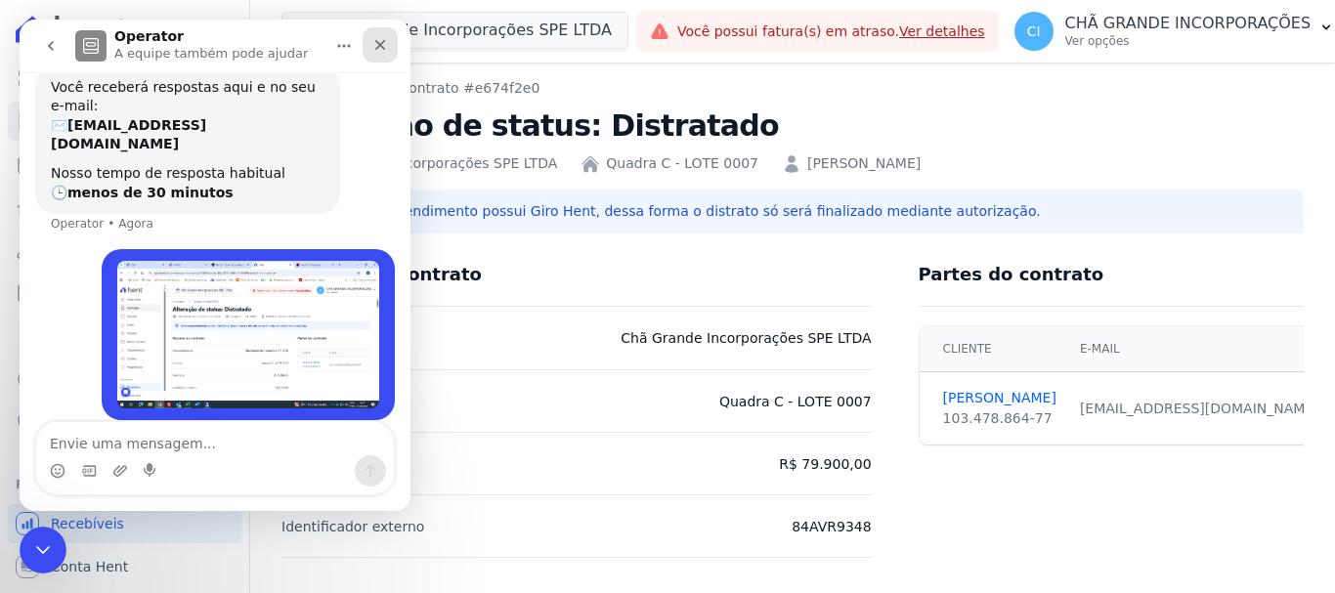
click at [380, 37] on icon "Fechar" at bounding box center [380, 45] width 16 height 16
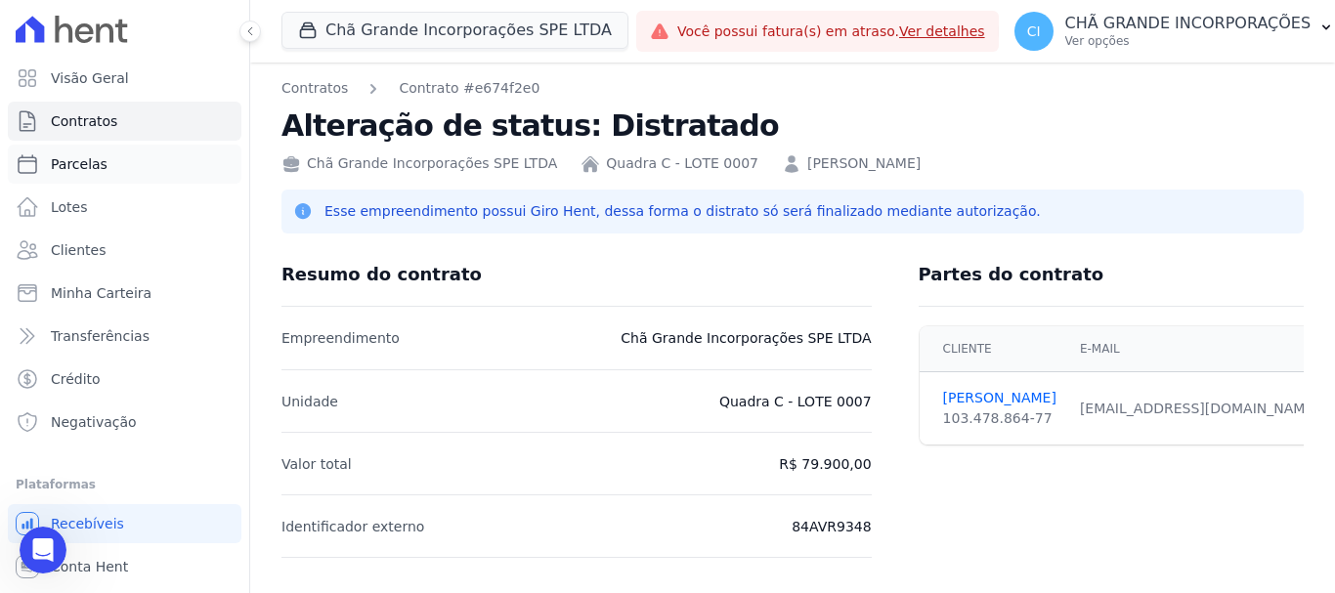
click at [91, 164] on span "Parcelas" at bounding box center [79, 164] width 57 height 20
select select
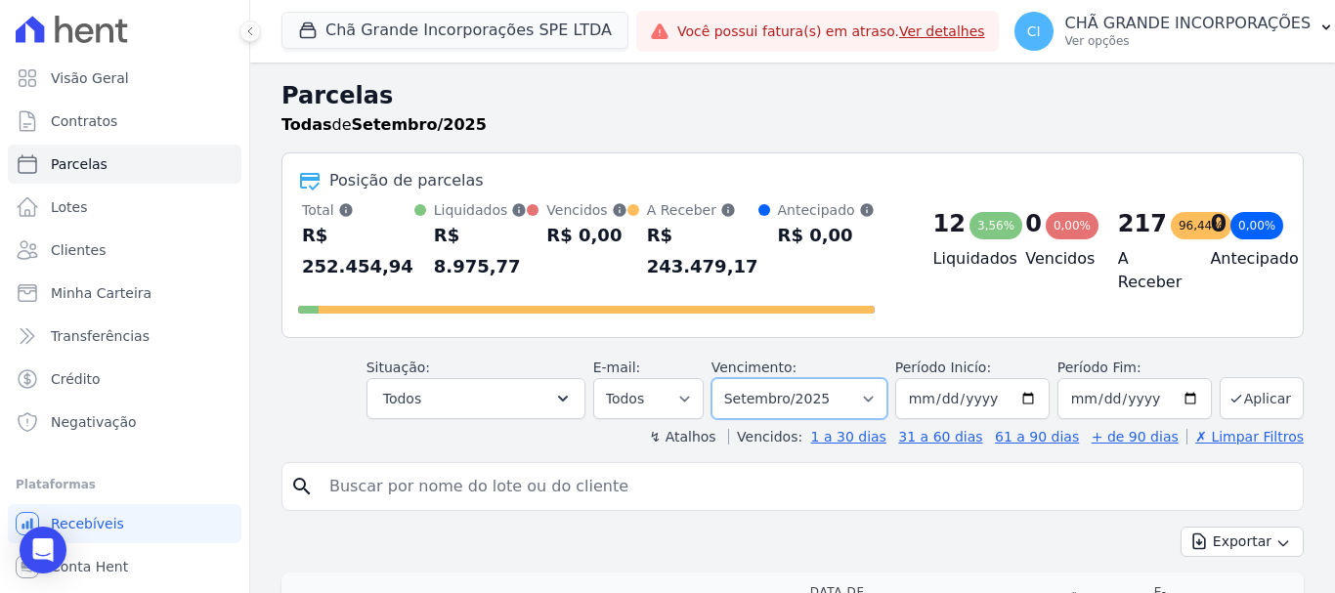
drag, startPoint x: 833, startPoint y: 365, endPoint x: 807, endPoint y: 367, distance: 26.5
click at [833, 378] on select "Filtrar por período ──────── Todos os meses Outubro/2019 Novembro/2019 Dezembro…" at bounding box center [799, 398] width 176 height 41
select select "04/2025"
click at [724, 378] on select "Filtrar por período ──────── Todos os meses Outubro/2019 Novembro/2019 Dezembro…" at bounding box center [799, 398] width 176 height 41
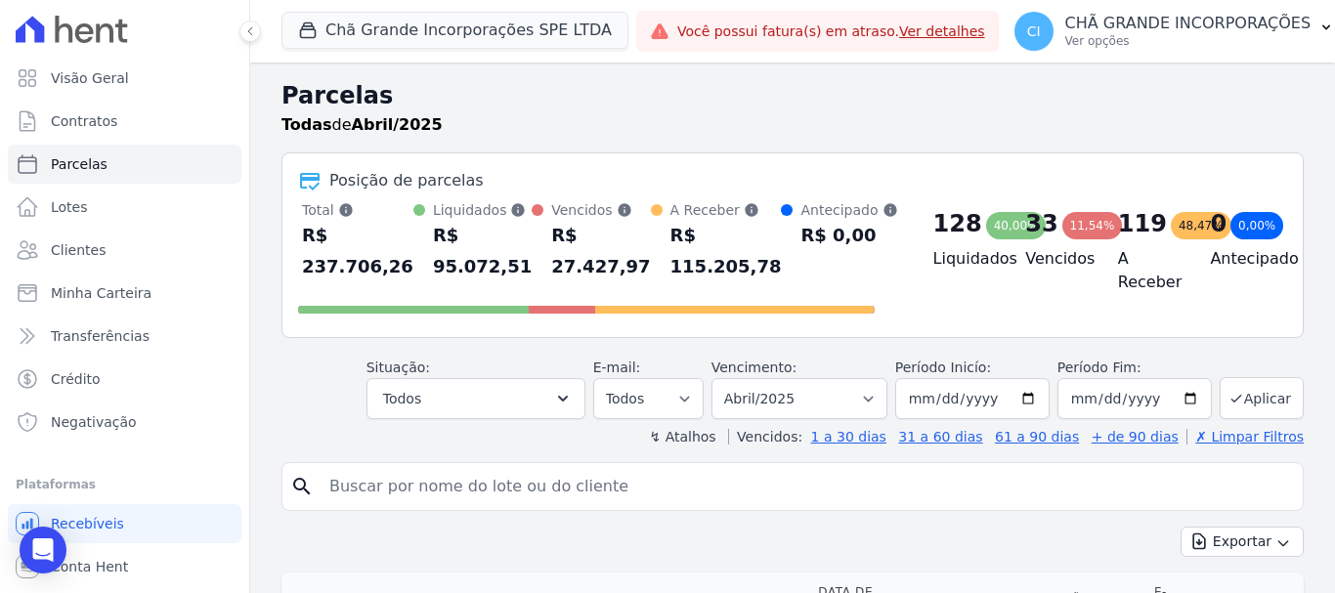
select select
click at [632, 486] on input "search" at bounding box center [806, 486] width 977 height 39
type input "[PERSON_NAME]"
select select
